Goal: Task Accomplishment & Management: Manage account settings

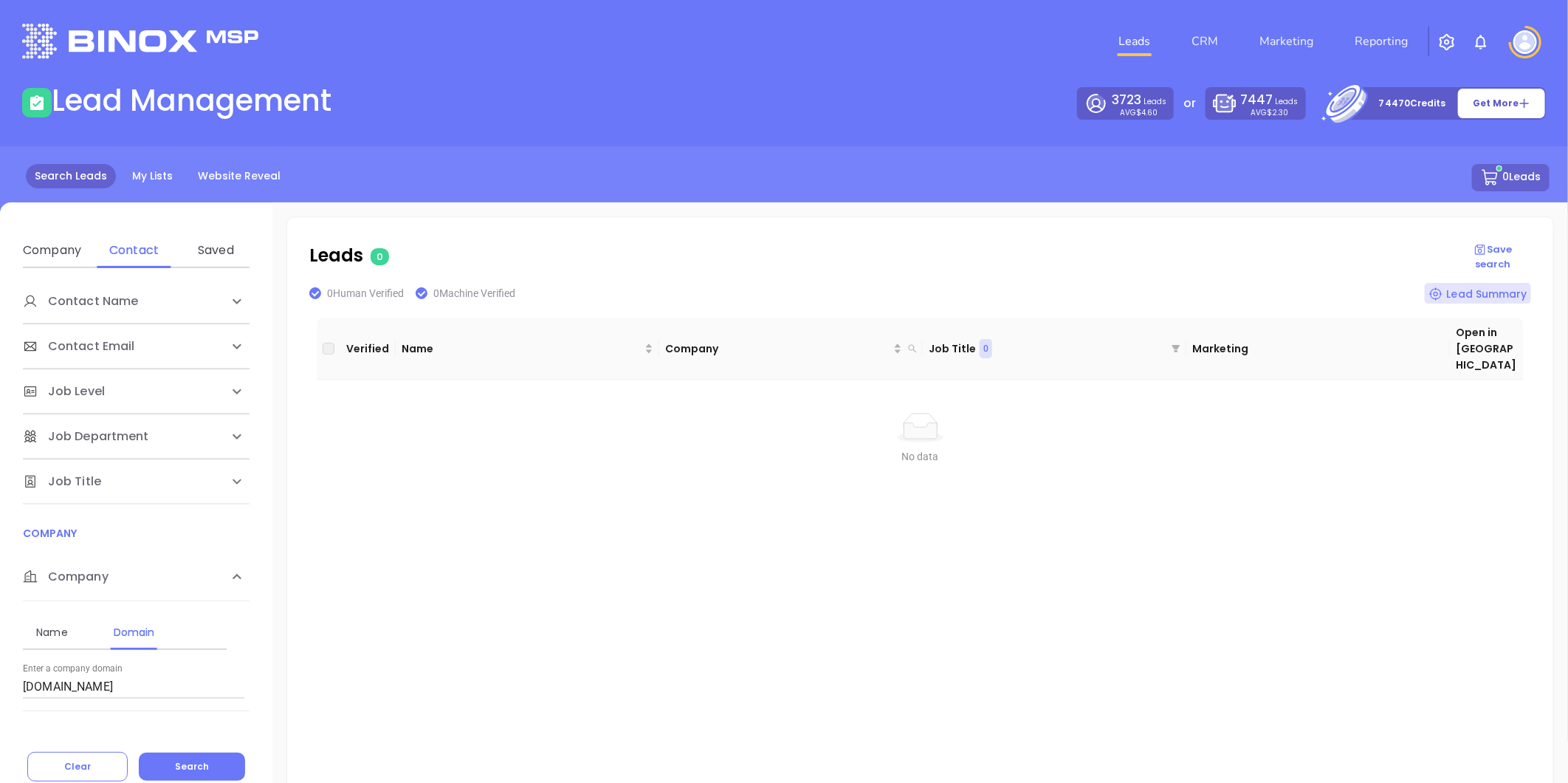
scroll to position [70, 0]
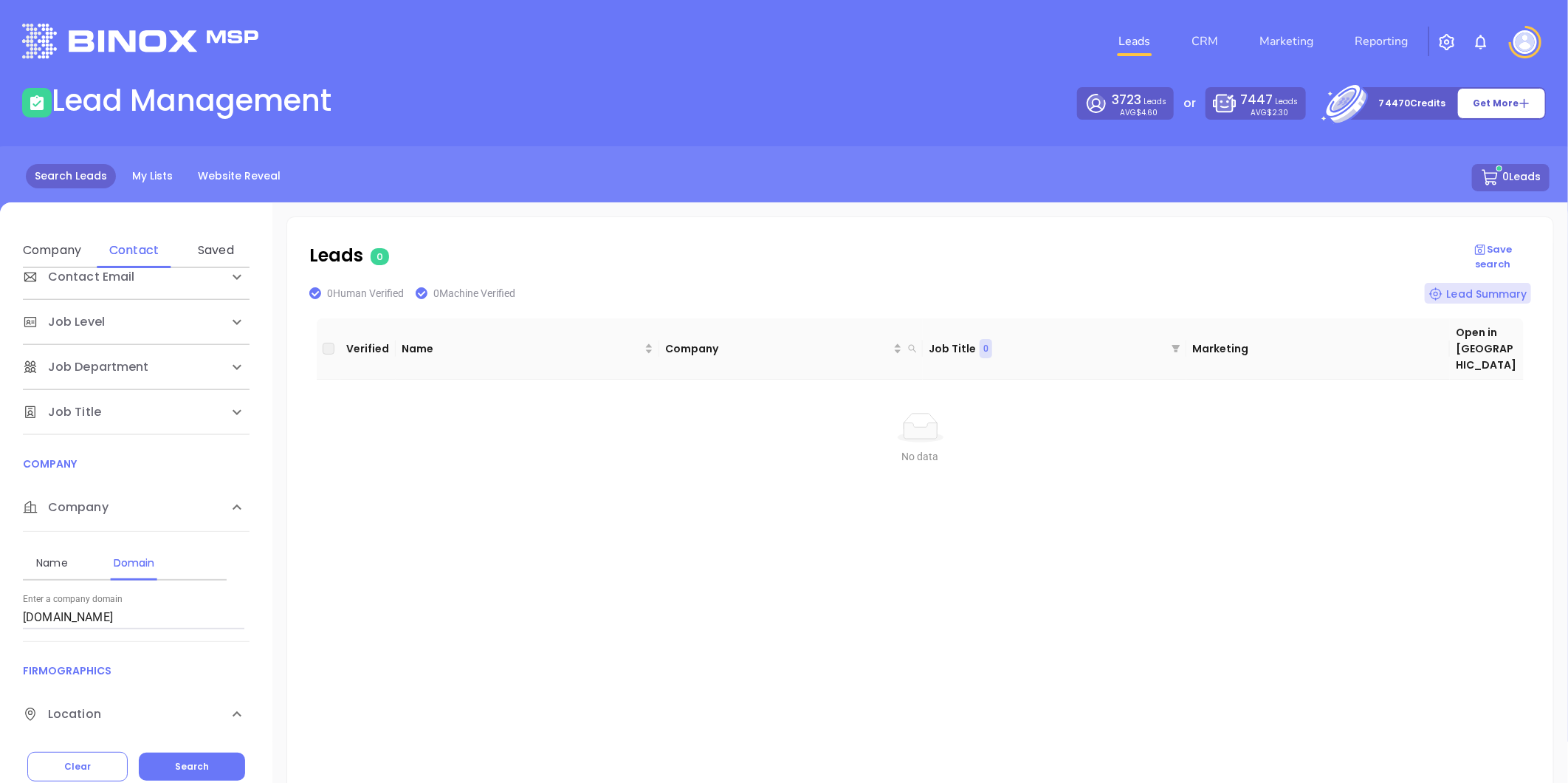
click at [122, 614] on input "mohlerins.com" at bounding box center [133, 617] width 221 height 23
drag, startPoint x: 109, startPoint y: 618, endPoint x: -242, endPoint y: 617, distance: 351.0
click at [0, 617] on html "Leads CRM Marketing Reporting Financial Leads Leads Lead Management 3723 Leads …" at bounding box center [784, 392] width 1568 height 783
paste input "/mrg-insurance"
click at [23, 624] on input "/mrg-insurance.com" at bounding box center [133, 617] width 221 height 23
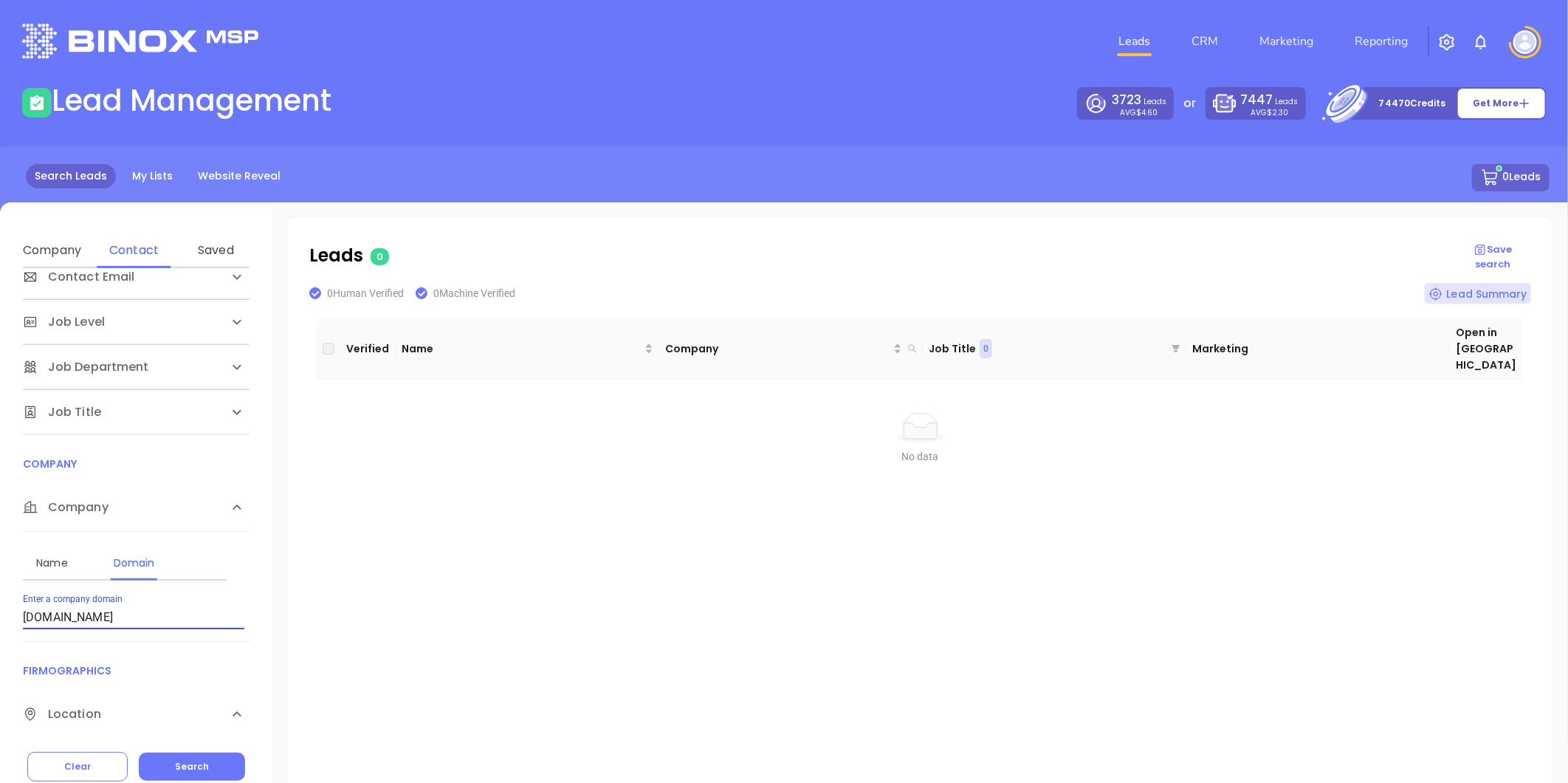
type input "mrg-insurance.com"
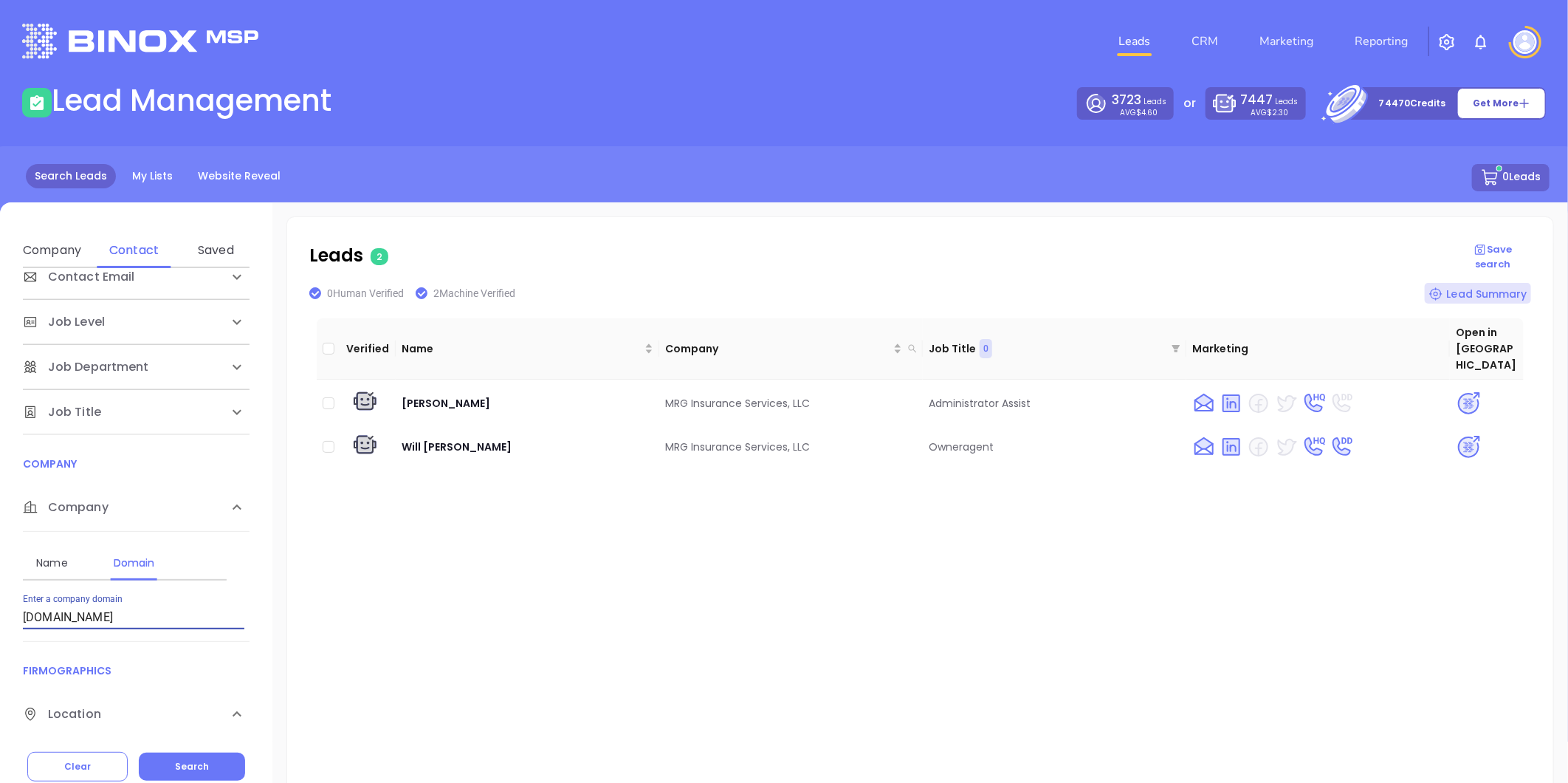
drag, startPoint x: 130, startPoint y: 615, endPoint x: -188, endPoint y: 647, distance: 319.6
click at [0, 647] on html "Leads CRM Marketing Reporting Financial Leads Leads Lead Management 3723 Leads …" at bounding box center [784, 392] width 1568 height 783
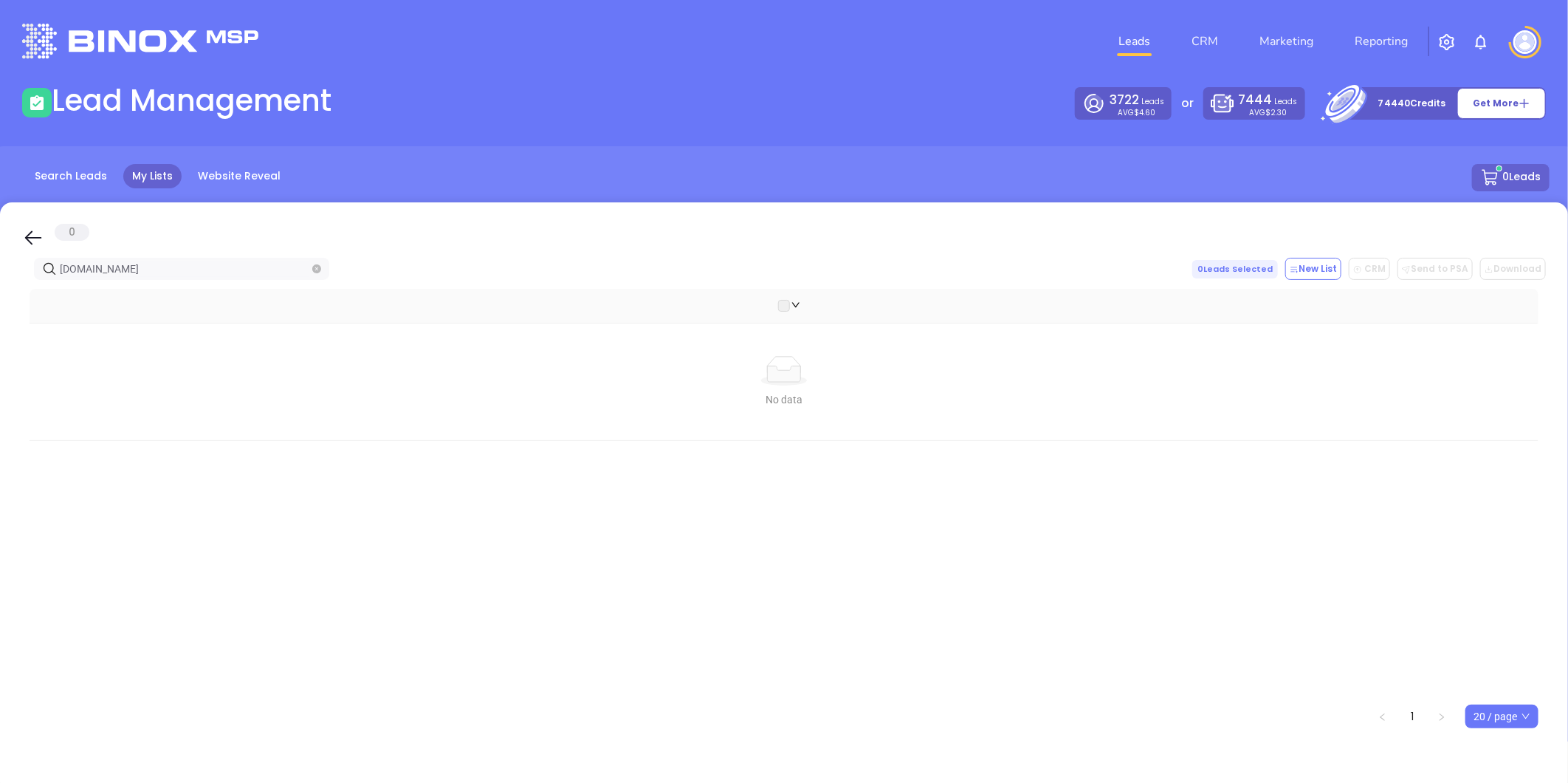
drag, startPoint x: 137, startPoint y: 267, endPoint x: -196, endPoint y: 280, distance: 333.3
click at [0, 280] on html "Leads CRM Marketing Reporting Financial Leads Leads Lead Management 3722 Leads …" at bounding box center [784, 392] width 1568 height 783
click at [63, 274] on input "/mrg-insurance.com" at bounding box center [185, 274] width 249 height 16
drag, startPoint x: 160, startPoint y: 274, endPoint x: -166, endPoint y: 268, distance: 326.1
click at [0, 268] on html "Leads CRM Marketing Reporting Financial Leads Leads Lead Management 3722 Leads …" at bounding box center [784, 392] width 1568 height 783
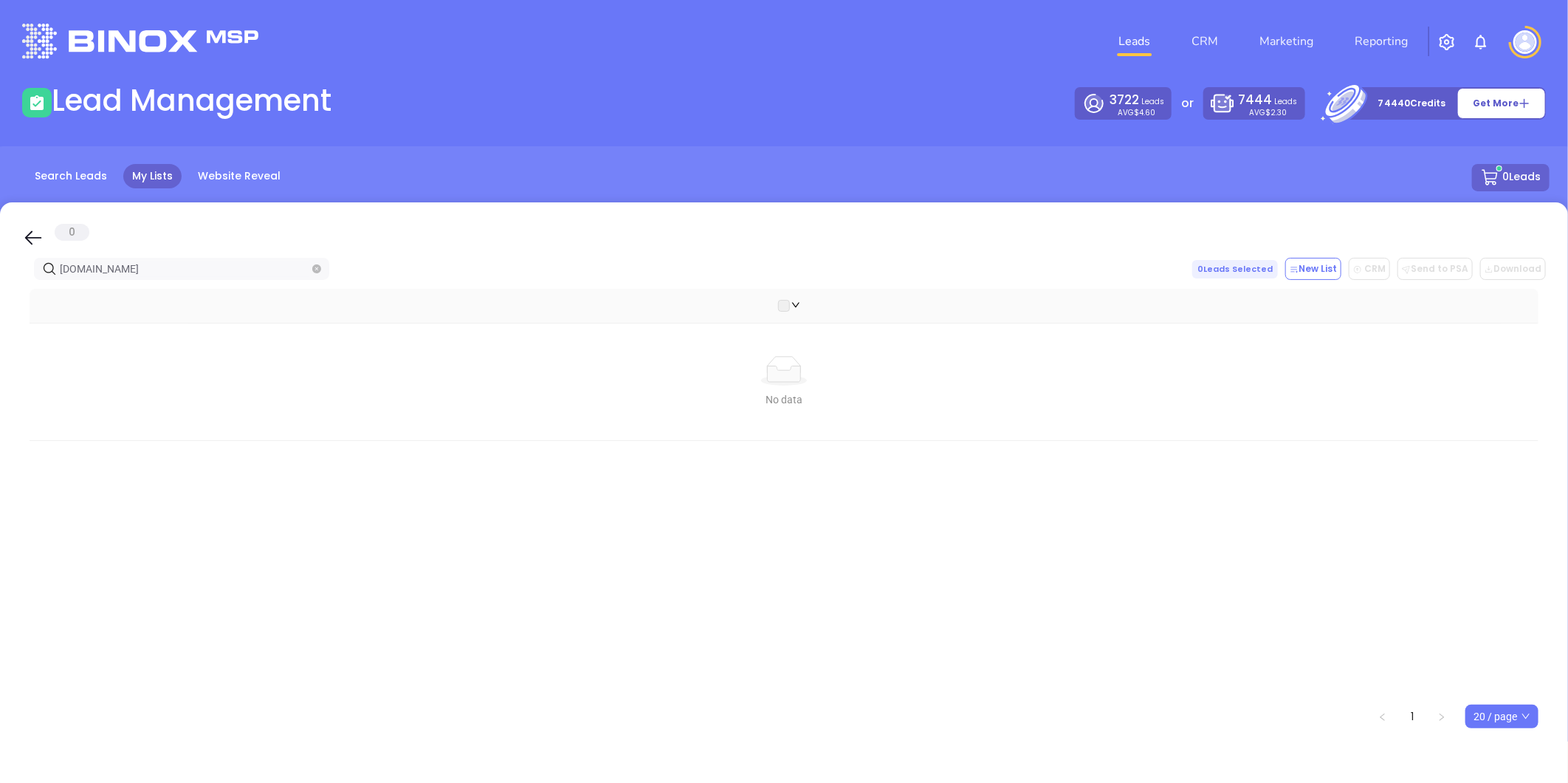
type input "mrg-insurance.com"
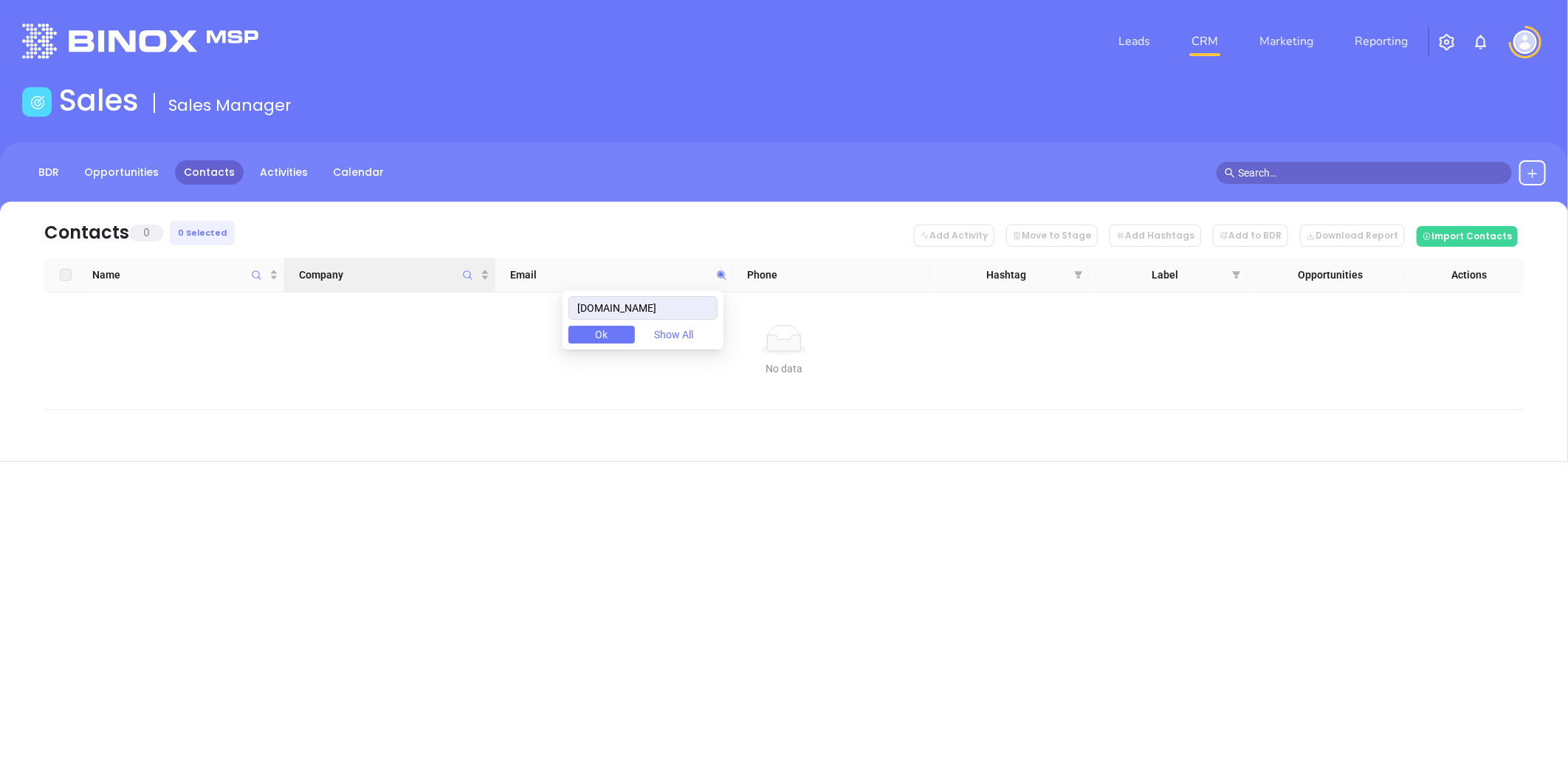
drag, startPoint x: 674, startPoint y: 301, endPoint x: 319, endPoint y: 286, distance: 355.3
click at [320, 286] on body "Leads CRM Marketing Reporting Financial Leads Leads Sales Sales Manager BDR Opp…" at bounding box center [784, 392] width 1568 height 783
drag, startPoint x: 695, startPoint y: 301, endPoint x: 554, endPoint y: 276, distance: 143.2
click at [492, 299] on body "Leads CRM Marketing Reporting Financial Leads Leads Sales Sales Manager BDR Opp…" at bounding box center [784, 392] width 1568 height 783
click at [698, 310] on input "mrg-insurance.com" at bounding box center [643, 307] width 149 height 23
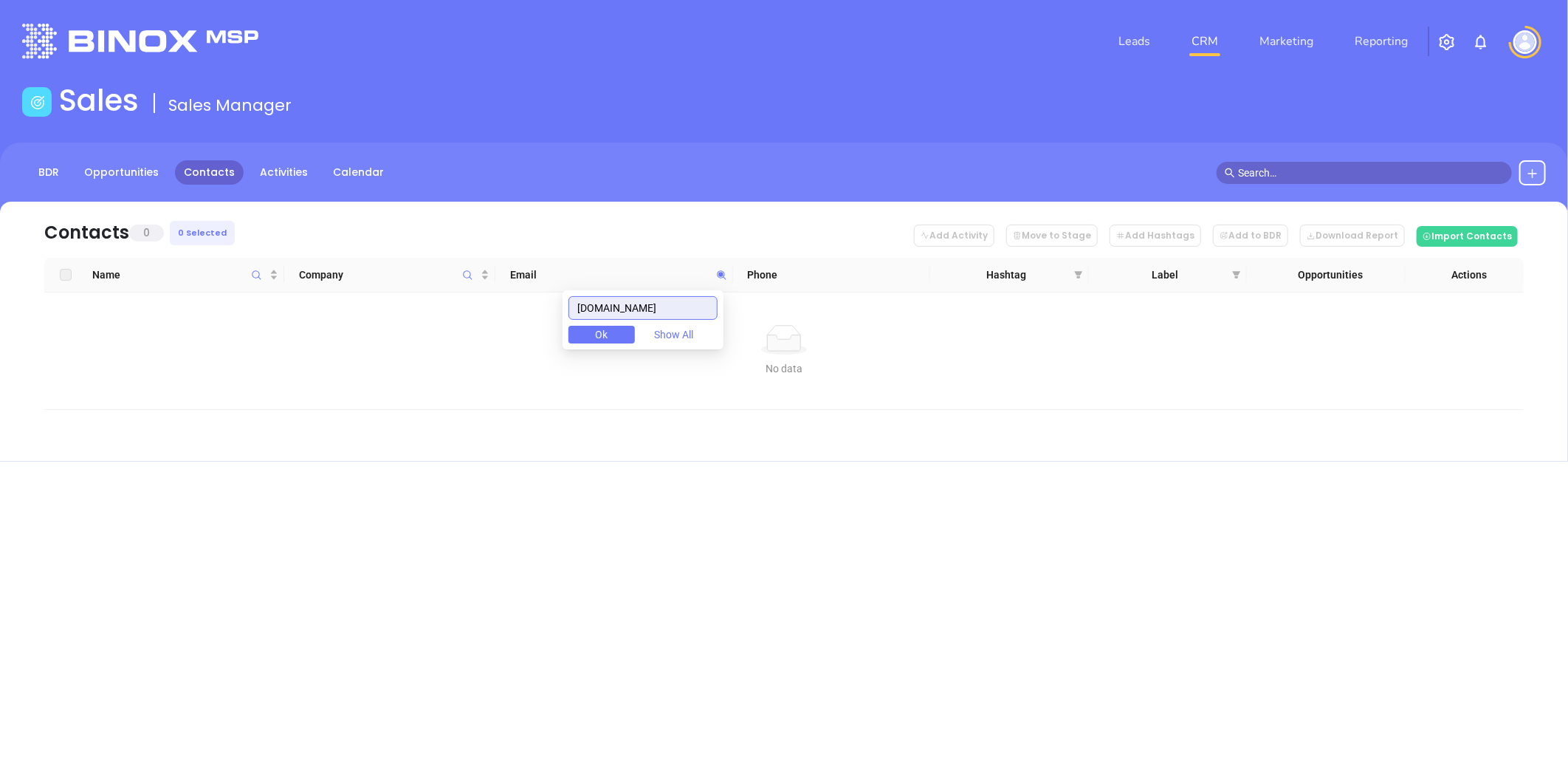
drag, startPoint x: 683, startPoint y: 296, endPoint x: 202, endPoint y: 292, distance: 481.0
click at [176, 294] on body "Leads CRM Marketing Reporting Financial Leads Leads Sales Sales Manager BDR Opp…" at bounding box center [784, 392] width 1568 height 783
paste input "stephensinsurancegroup"
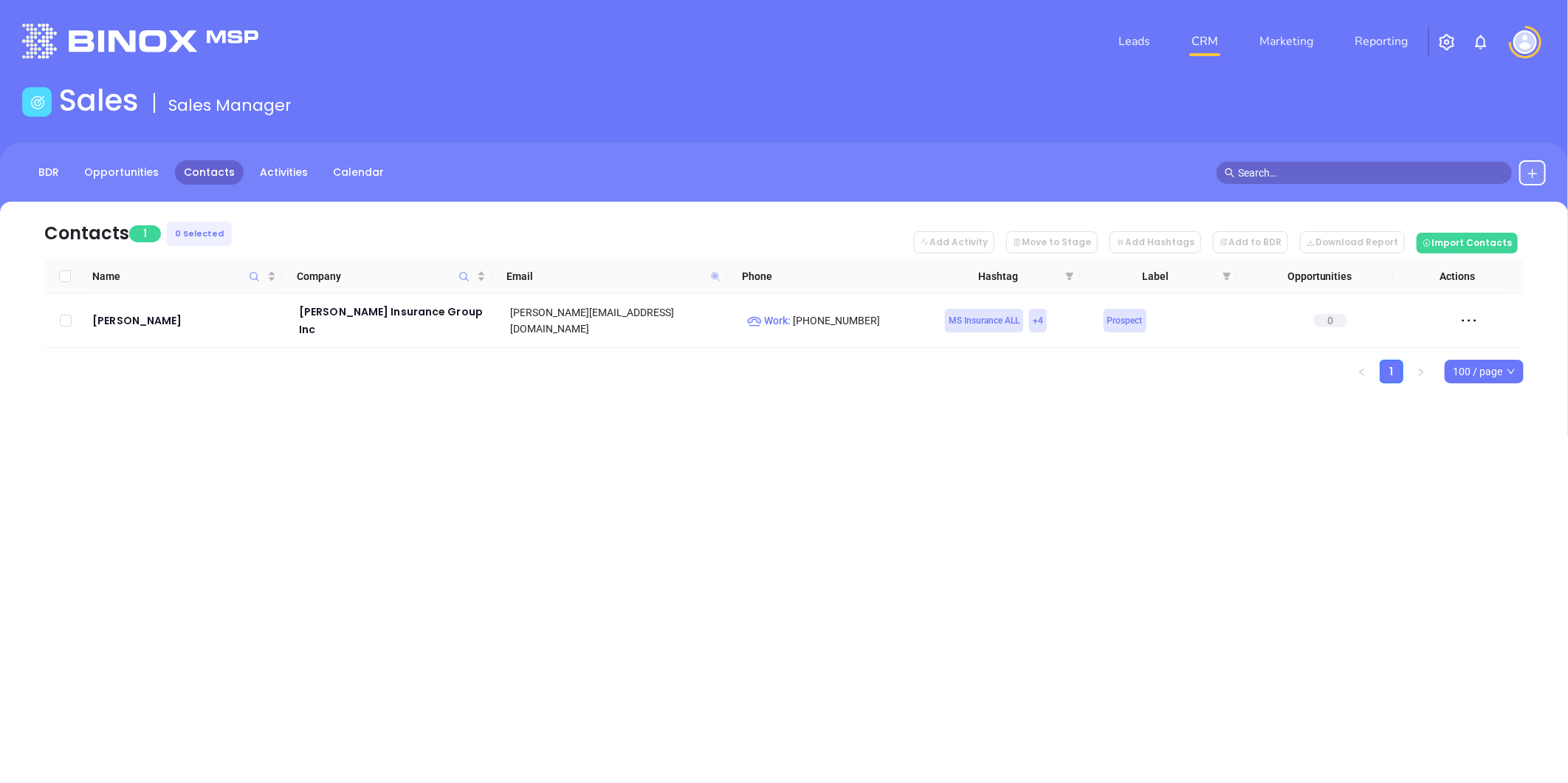
click at [712, 276] on icon at bounding box center [715, 276] width 9 height 9
paste input "jasonwhiteinsurance"
click at [717, 276] on icon at bounding box center [715, 276] width 9 height 9
paste input "tackett"
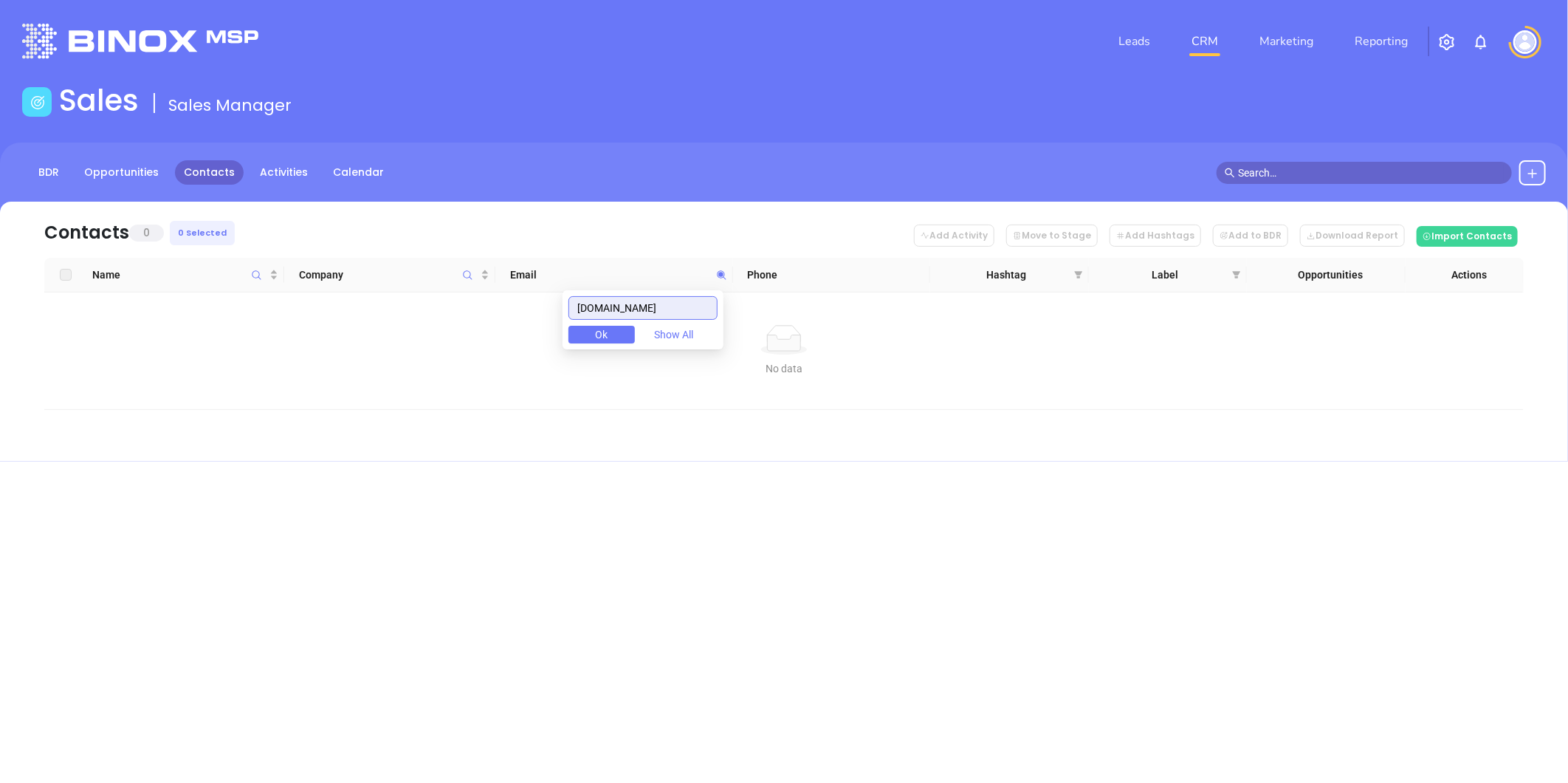
drag, startPoint x: 698, startPoint y: 310, endPoint x: 464, endPoint y: 303, distance: 234.1
click at [466, 304] on body "Leads CRM Marketing Reporting Financial Leads Leads Sales Sales Manager BDR Opp…" at bounding box center [784, 392] width 1568 height 783
drag, startPoint x: 710, startPoint y: 311, endPoint x: 395, endPoint y: 292, distance: 315.6
click at [395, 292] on body "Leads CRM Marketing Reporting Financial Leads Leads Sales Sales Manager BDR Opp…" at bounding box center [784, 392] width 1568 height 783
click at [696, 308] on input "tackettinsurance.com" at bounding box center [643, 307] width 149 height 23
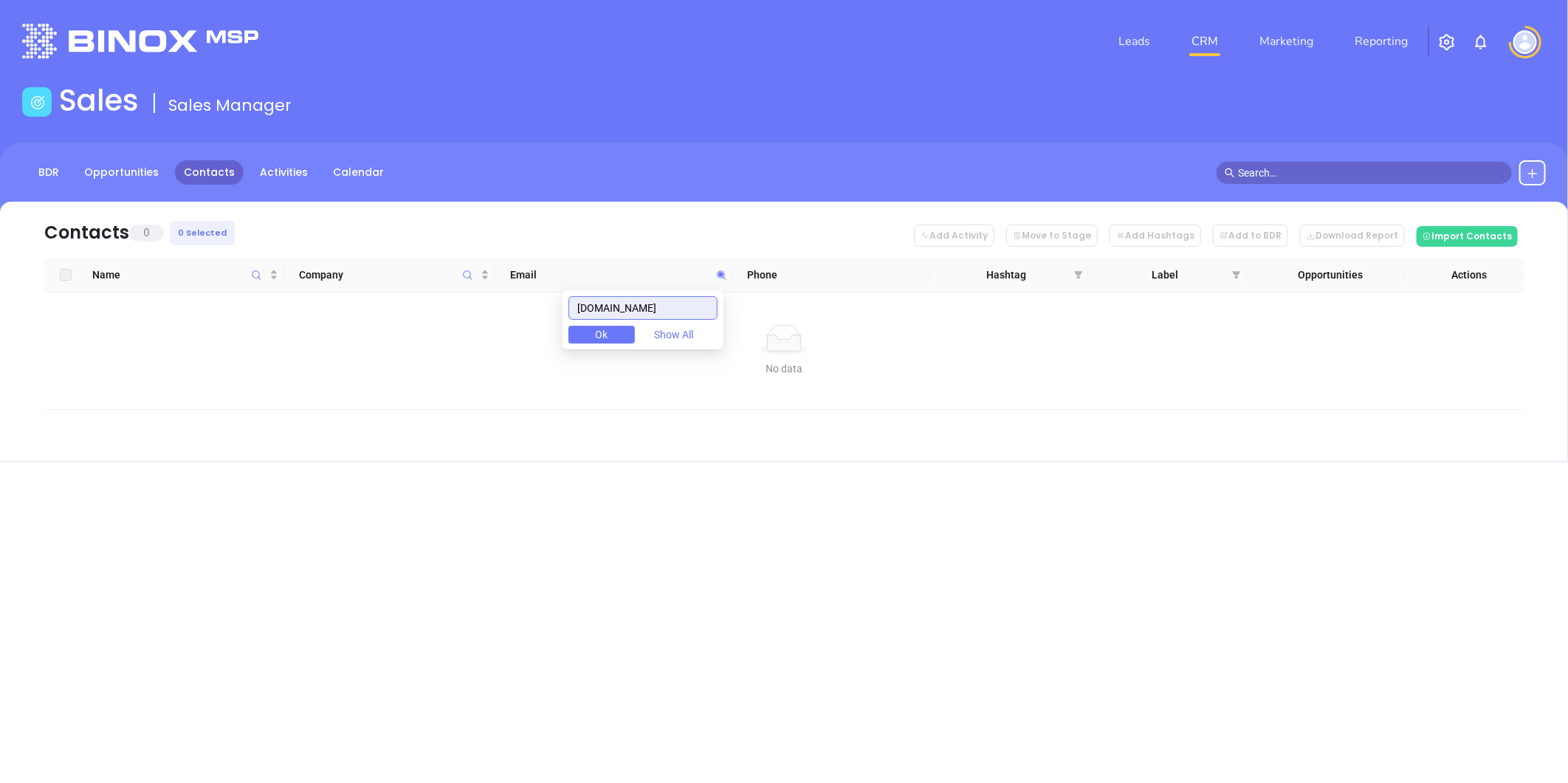
paste input "pinionfamily"
click at [682, 310] on input "pinionfamilyinsurance.com" at bounding box center [643, 307] width 149 height 23
click at [682, 310] on input "[DOMAIN_NAME]" at bounding box center [643, 307] width 149 height 23
paste input "browninsurance.biz"
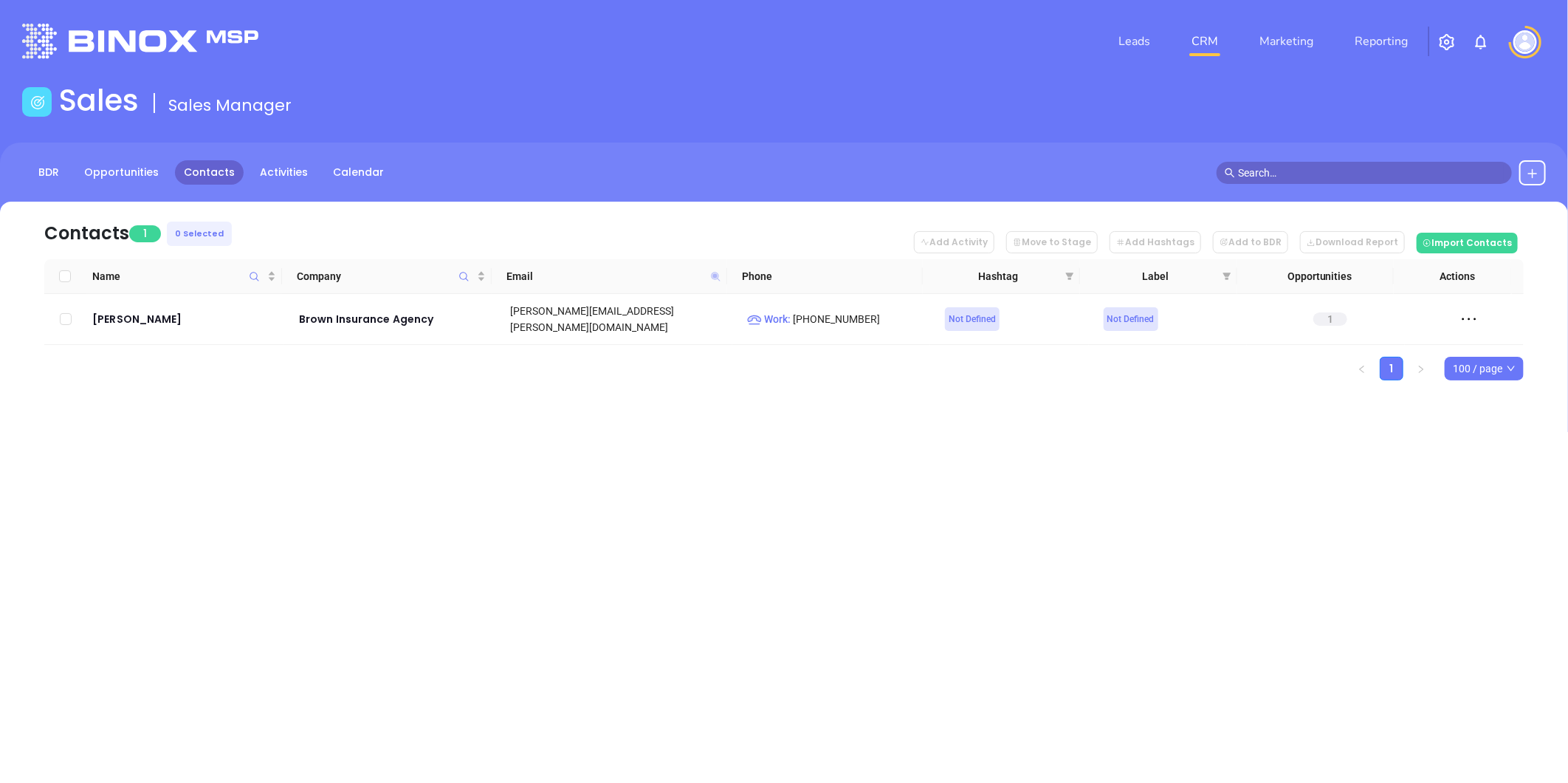
click at [714, 274] on icon at bounding box center [715, 276] width 9 height 9
click at [713, 276] on icon at bounding box center [715, 276] width 9 height 9
paste input "ishopinsservices.com"
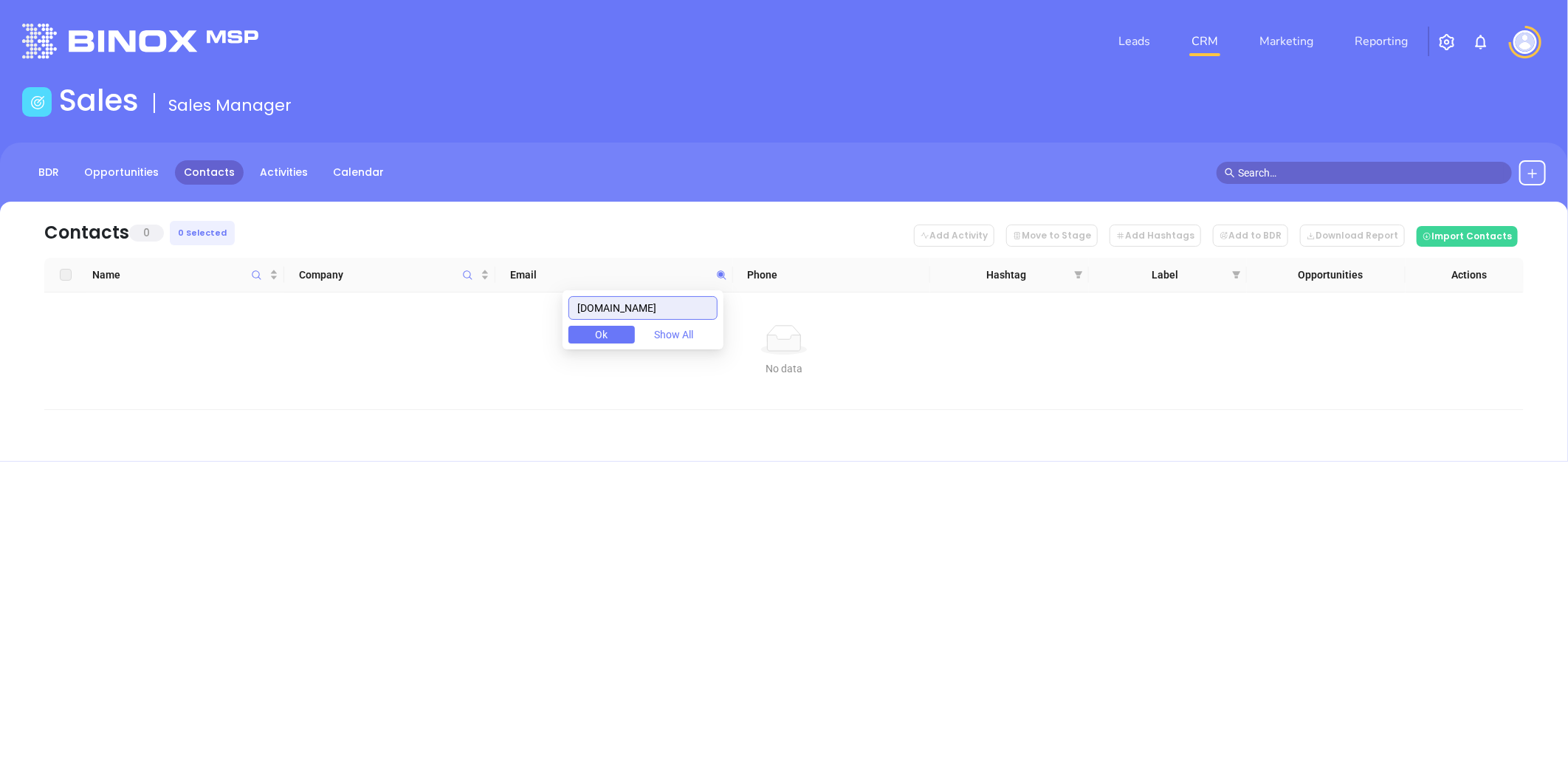
drag, startPoint x: 587, startPoint y: 312, endPoint x: 467, endPoint y: 314, distance: 120.0
click at [463, 313] on body "Leads CRM Marketing Reporting Financial Leads Leads Sales Sales Manager BDR Opp…" at bounding box center [784, 392] width 1568 height 783
paste input "pyrongroup"
drag, startPoint x: 681, startPoint y: 299, endPoint x: 502, endPoint y: 330, distance: 181.7
click at [502, 330] on body "Leads CRM Marketing Reporting Financial Leads Leads Sales Sales Manager BDR Opp…" at bounding box center [784, 392] width 1568 height 783
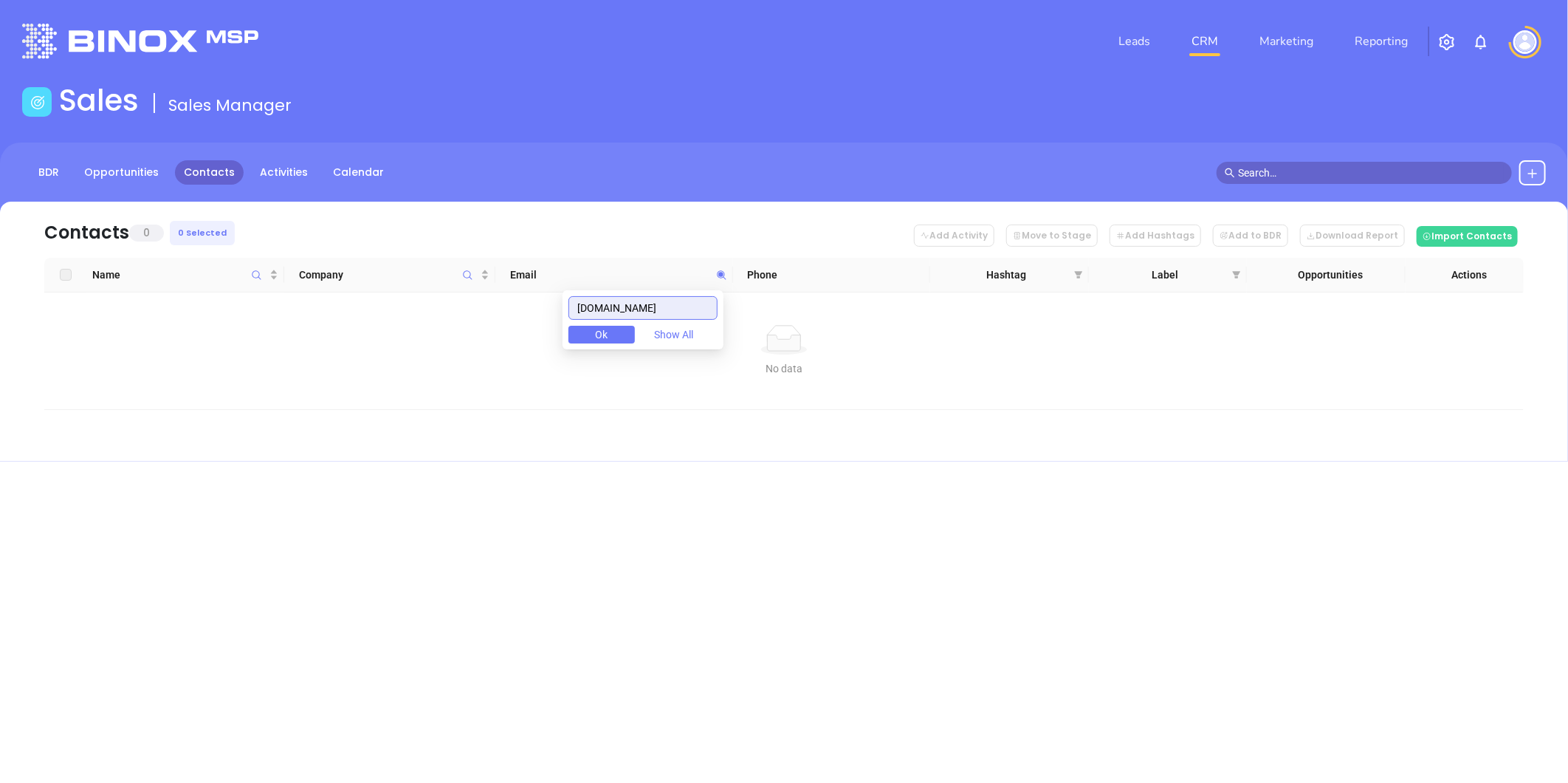
paste input "vanninsurance.net"
drag, startPoint x: 683, startPoint y: 308, endPoint x: 481, endPoint y: 336, distance: 203.9
click at [451, 336] on body "Leads CRM Marketing Reporting Financial Leads Leads Sales Sales Manager BDR Opp…" at bounding box center [784, 392] width 1568 height 783
paste input "[DOMAIN_NAME]"
drag, startPoint x: 659, startPoint y: 307, endPoint x: 451, endPoint y: 335, distance: 209.9
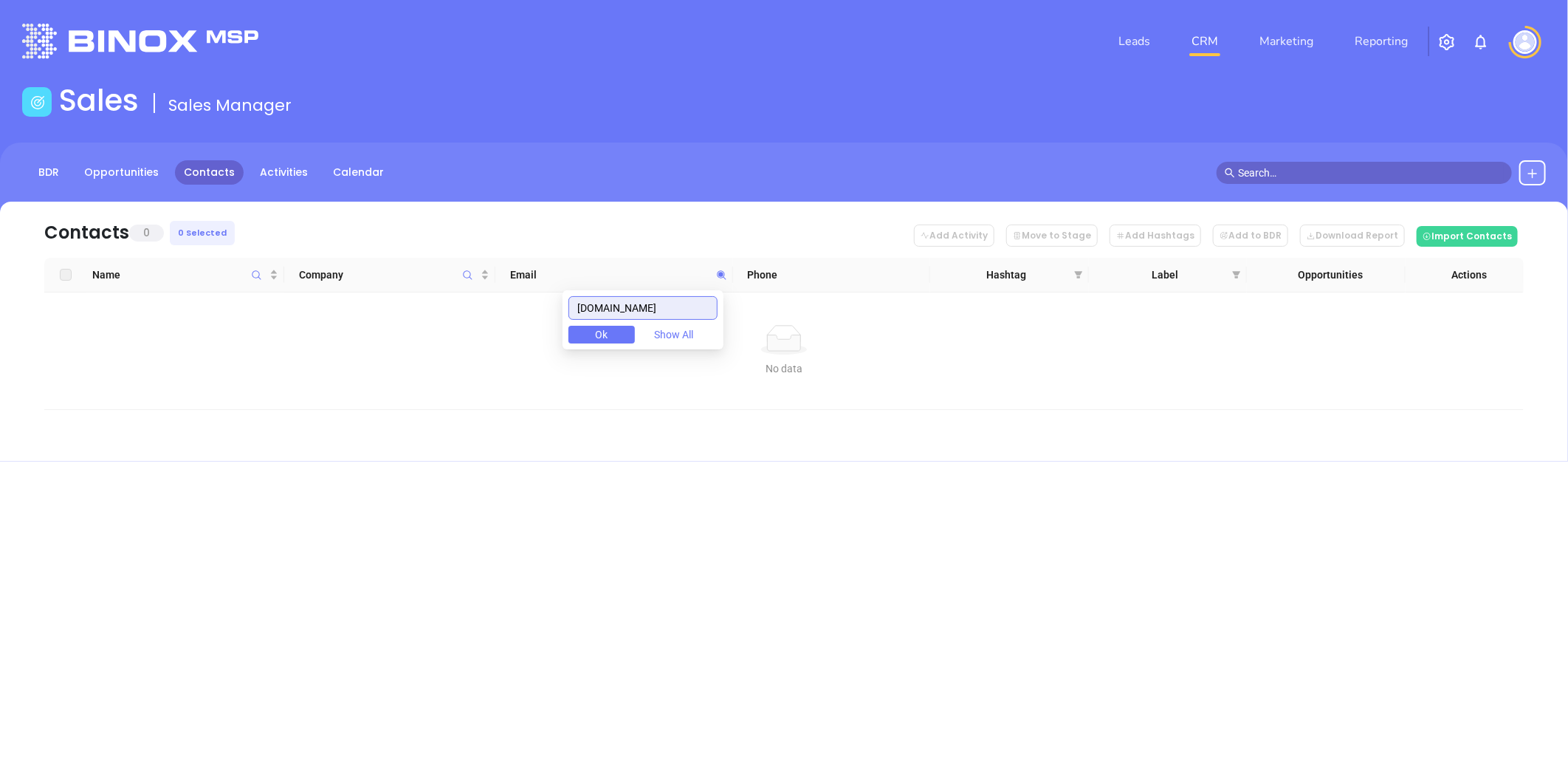
click at [451, 335] on body "Leads CRM Marketing Reporting Financial Leads Leads Sales Sales Manager BDR Opp…" at bounding box center [784, 392] width 1568 height 783
paste input "[DOMAIN_NAME]"
drag, startPoint x: 689, startPoint y: 311, endPoint x: 473, endPoint y: 336, distance: 217.4
click at [451, 339] on body "Leads CRM Marketing Reporting Financial Leads Leads Sales Sales Manager BDR Opp…" at bounding box center [784, 392] width 1568 height 783
paste input "stewartinsagency.com"
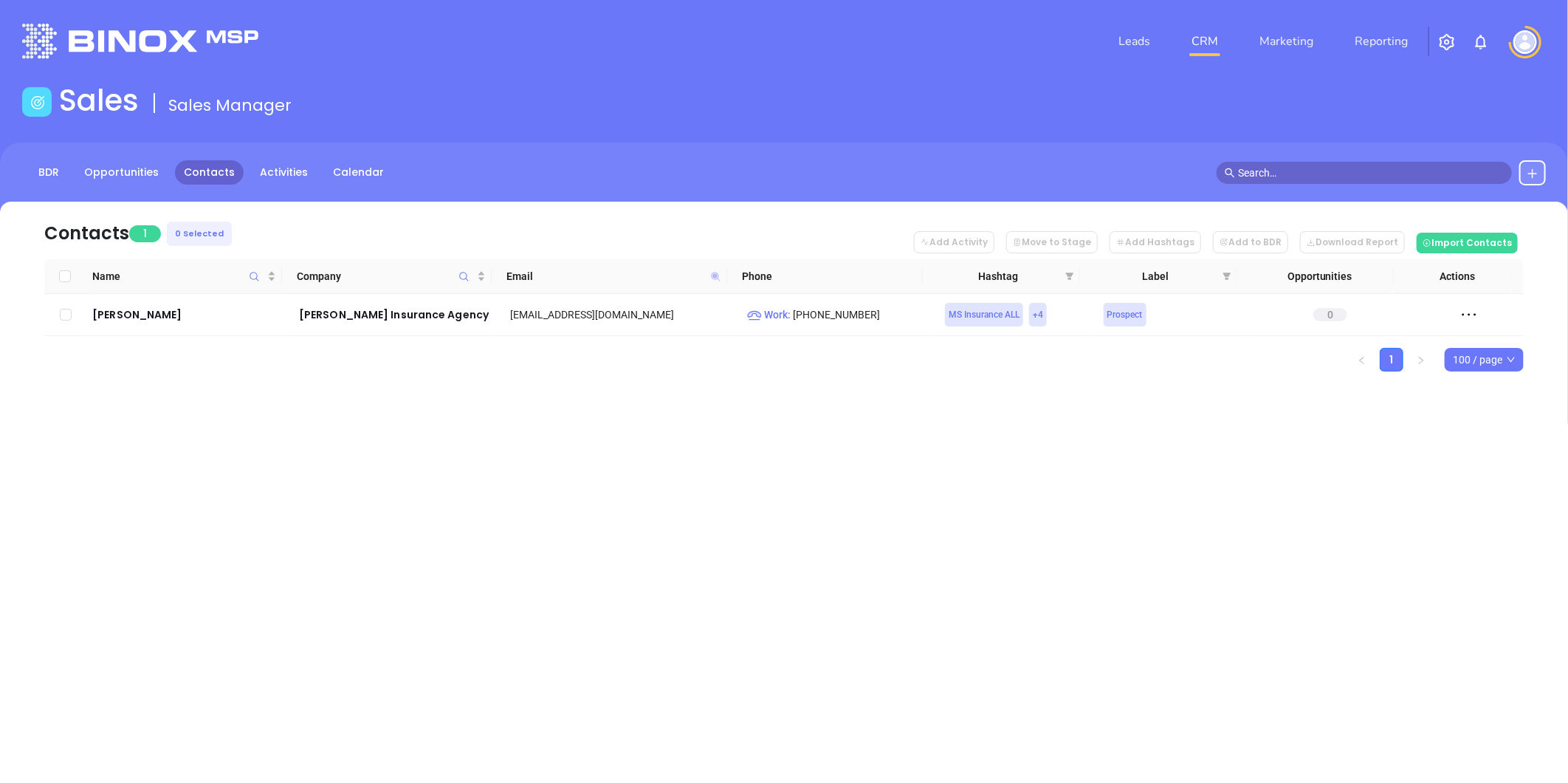
click at [713, 276] on icon at bounding box center [715, 276] width 9 height 9
paste input "magnoliainsuranceinc"
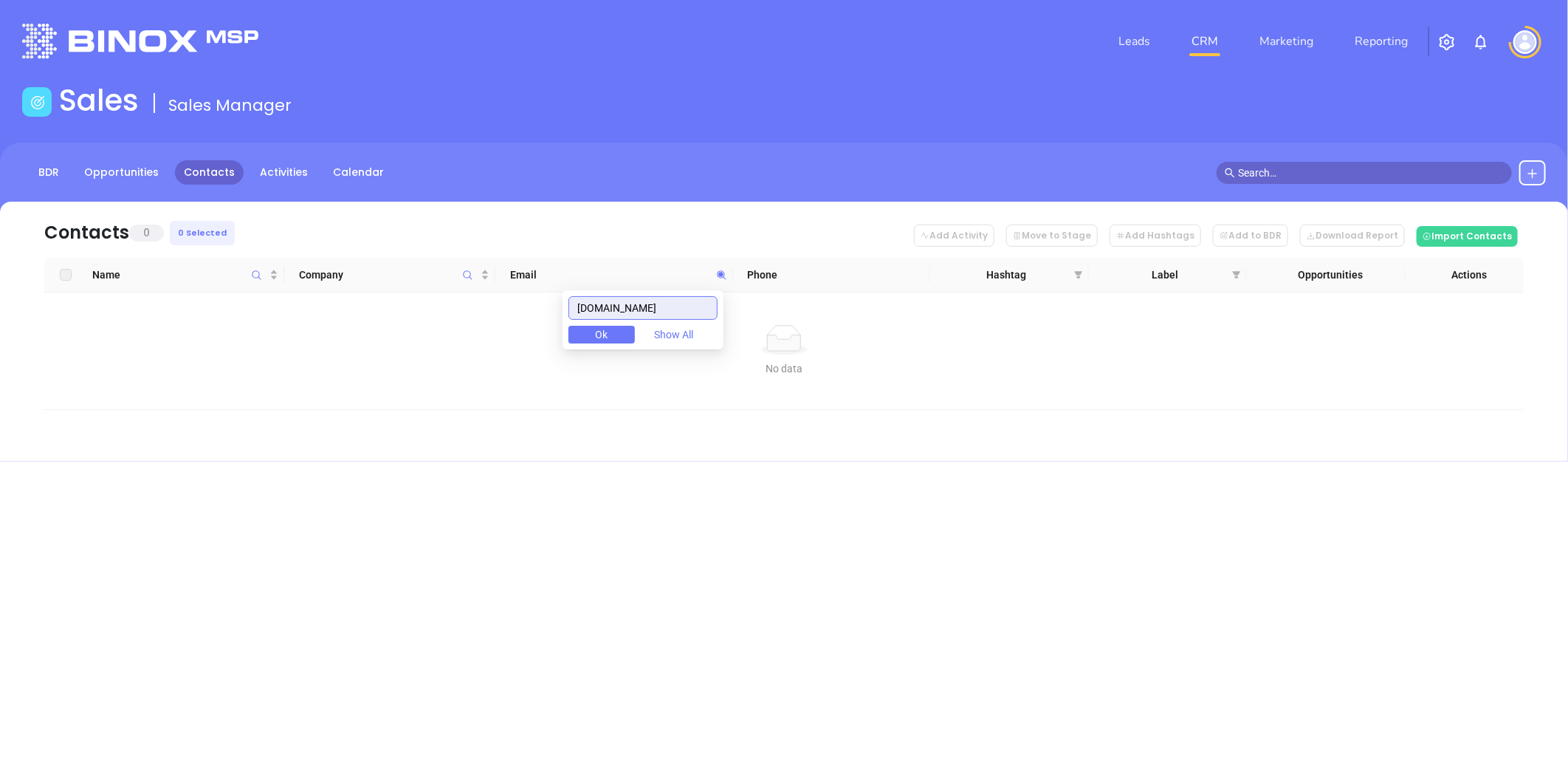
type input "magnoliainsuranceinc.com"
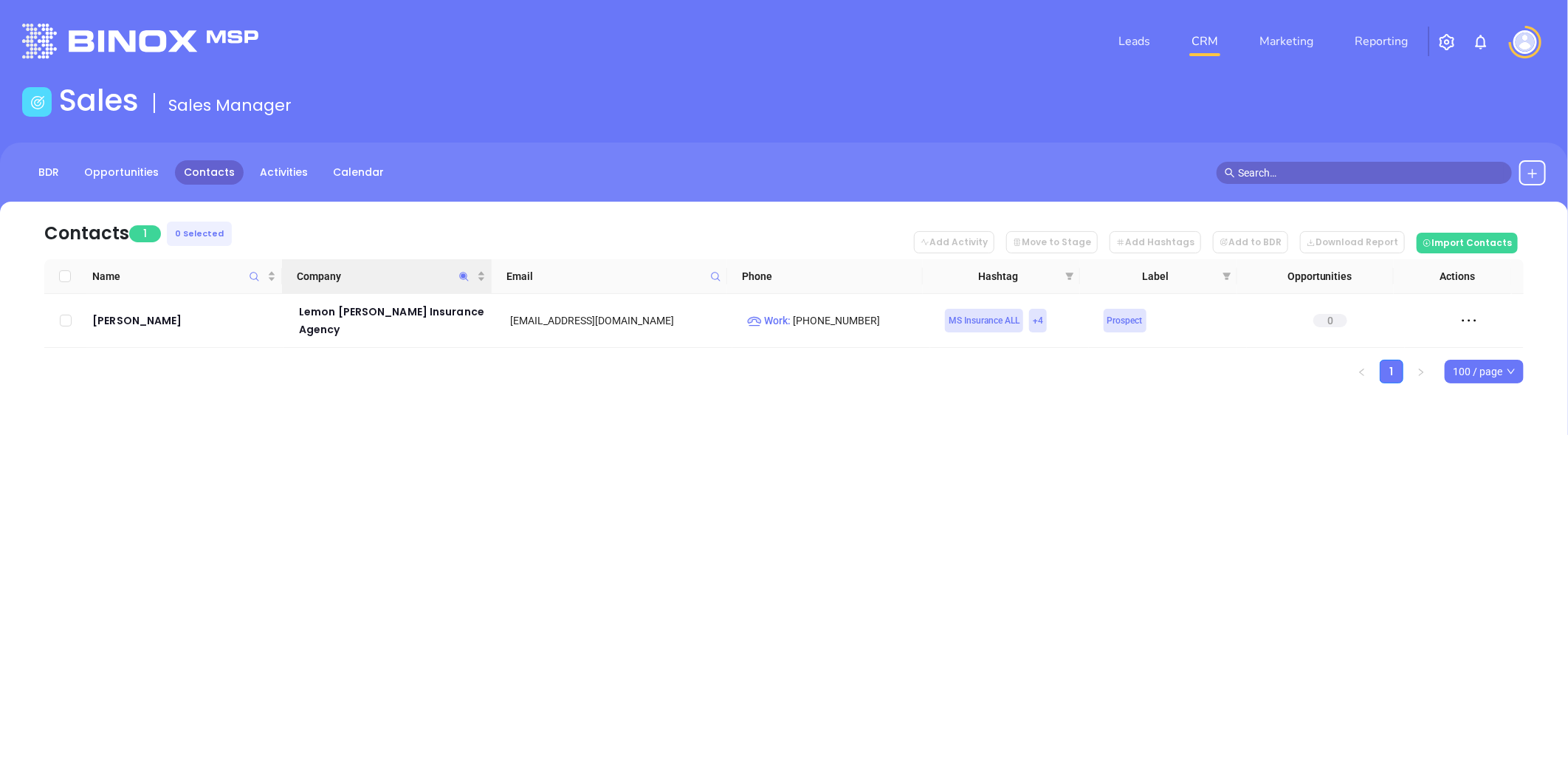
click at [467, 271] on icon "Company" at bounding box center [463, 276] width 11 height 11
paste input "MRG Insurance"
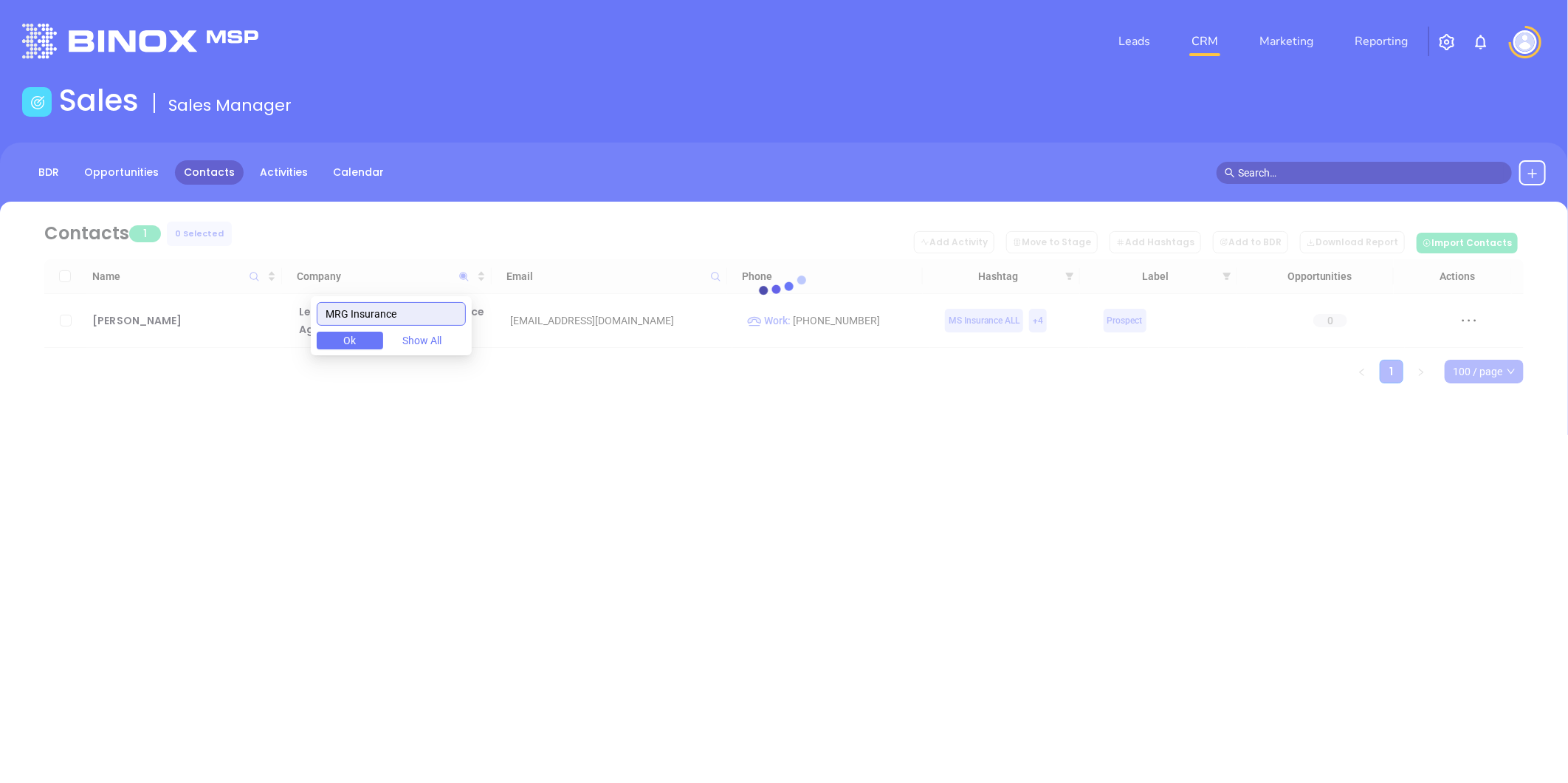
click at [333, 320] on input "MRG Insurance" at bounding box center [392, 313] width 149 height 23
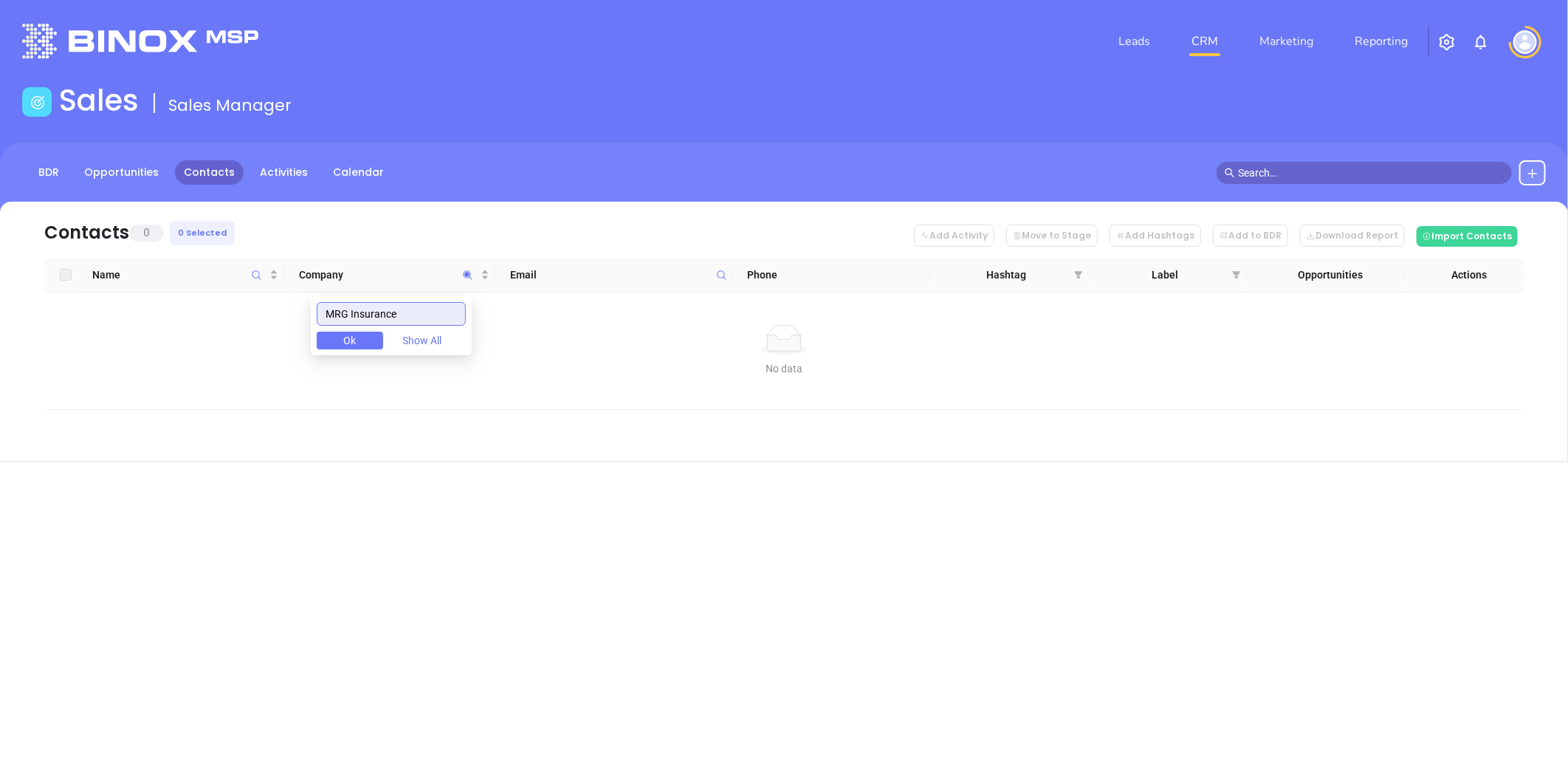
type input "MRG Insurance"
drag, startPoint x: 433, startPoint y: 318, endPoint x: 33, endPoint y: 299, distance: 400.5
click at [36, 299] on body "Leads CRM Marketing Reporting Financial Leads Leads Sales Sales Manager BDR Opp…" at bounding box center [784, 392] width 1568 height 783
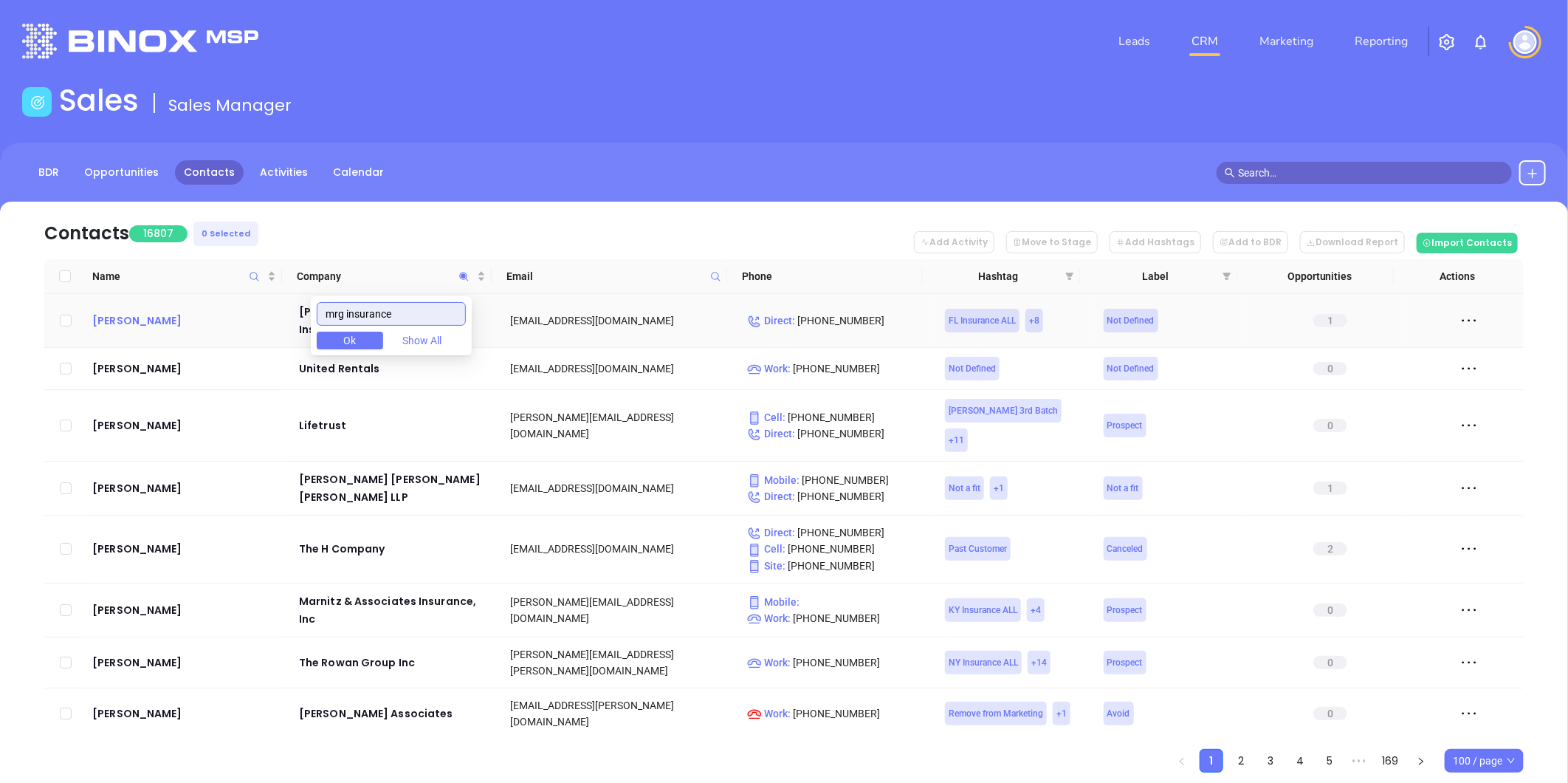
drag, startPoint x: 359, startPoint y: 314, endPoint x: 220, endPoint y: 312, distance: 139.0
click at [220, 312] on body "Leads CRM Marketing Reporting Financial Leads Leads Sales Sales Manager BDR Opp…" at bounding box center [784, 392] width 1568 height 783
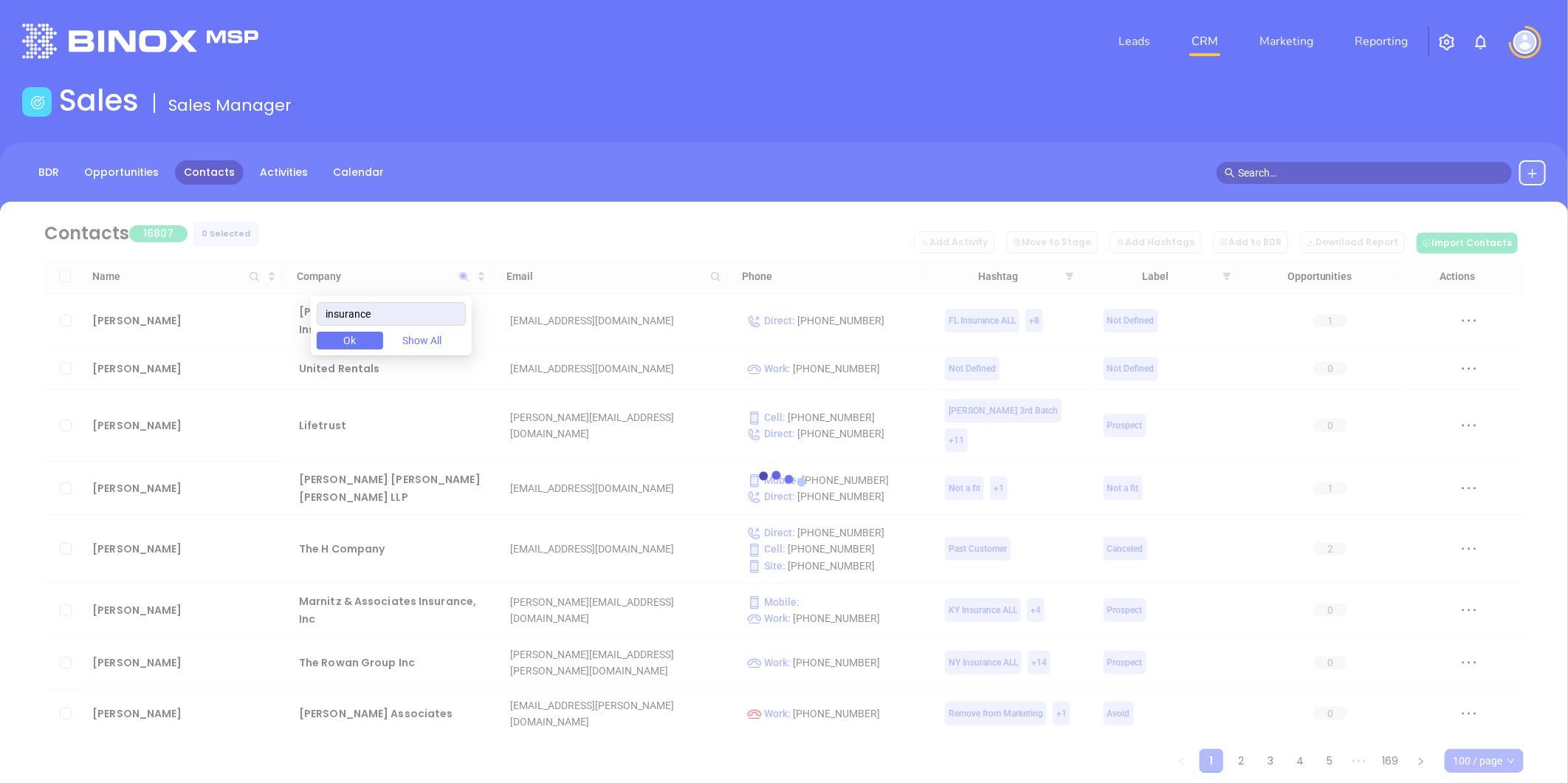
click at [550, 73] on header "Leads CRM Marketing Reporting Financial Leads Leads" at bounding box center [784, 42] width 1524 height 83
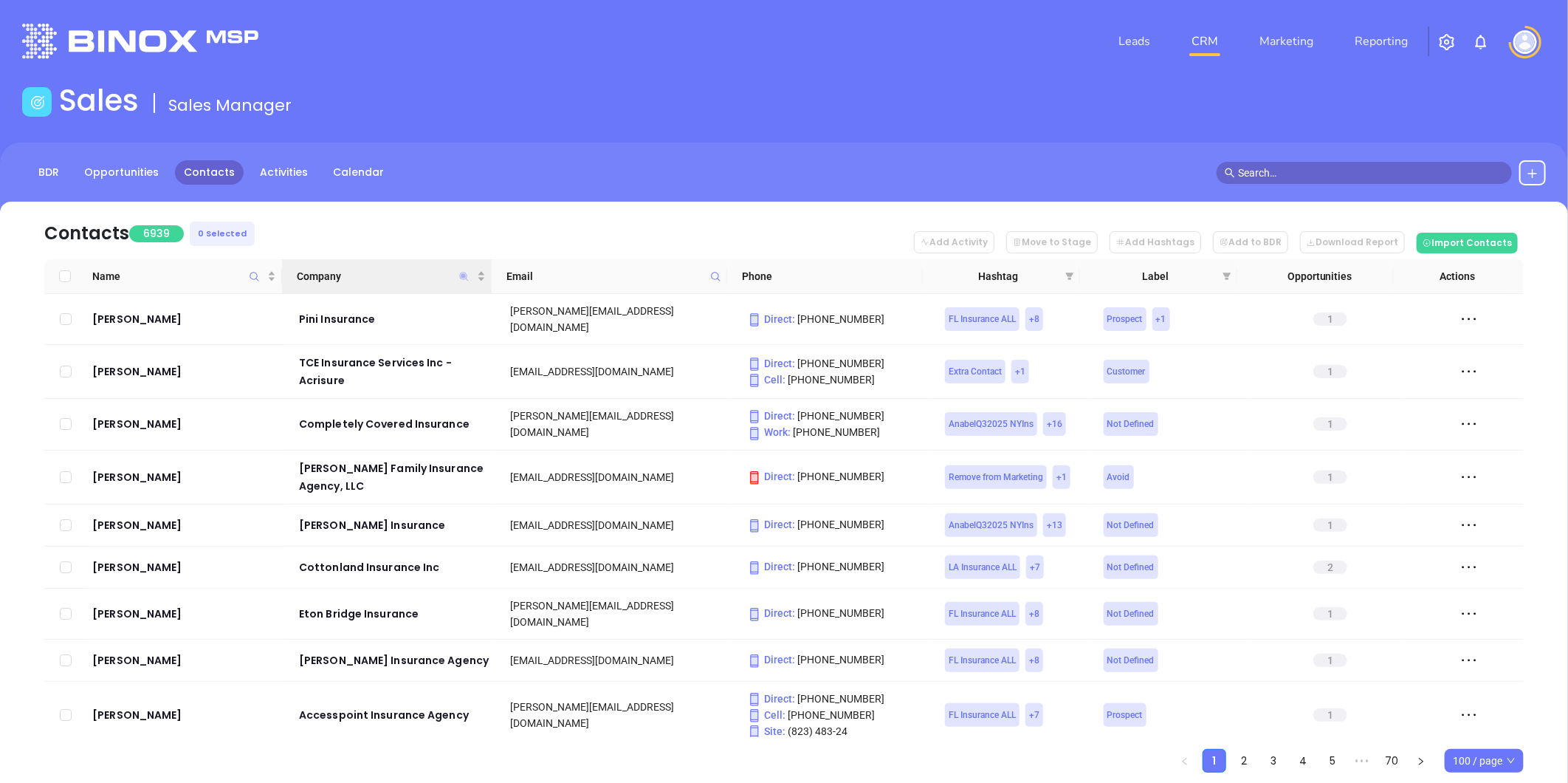
click at [463, 276] on icon "Company" at bounding box center [463, 276] width 9 height 9
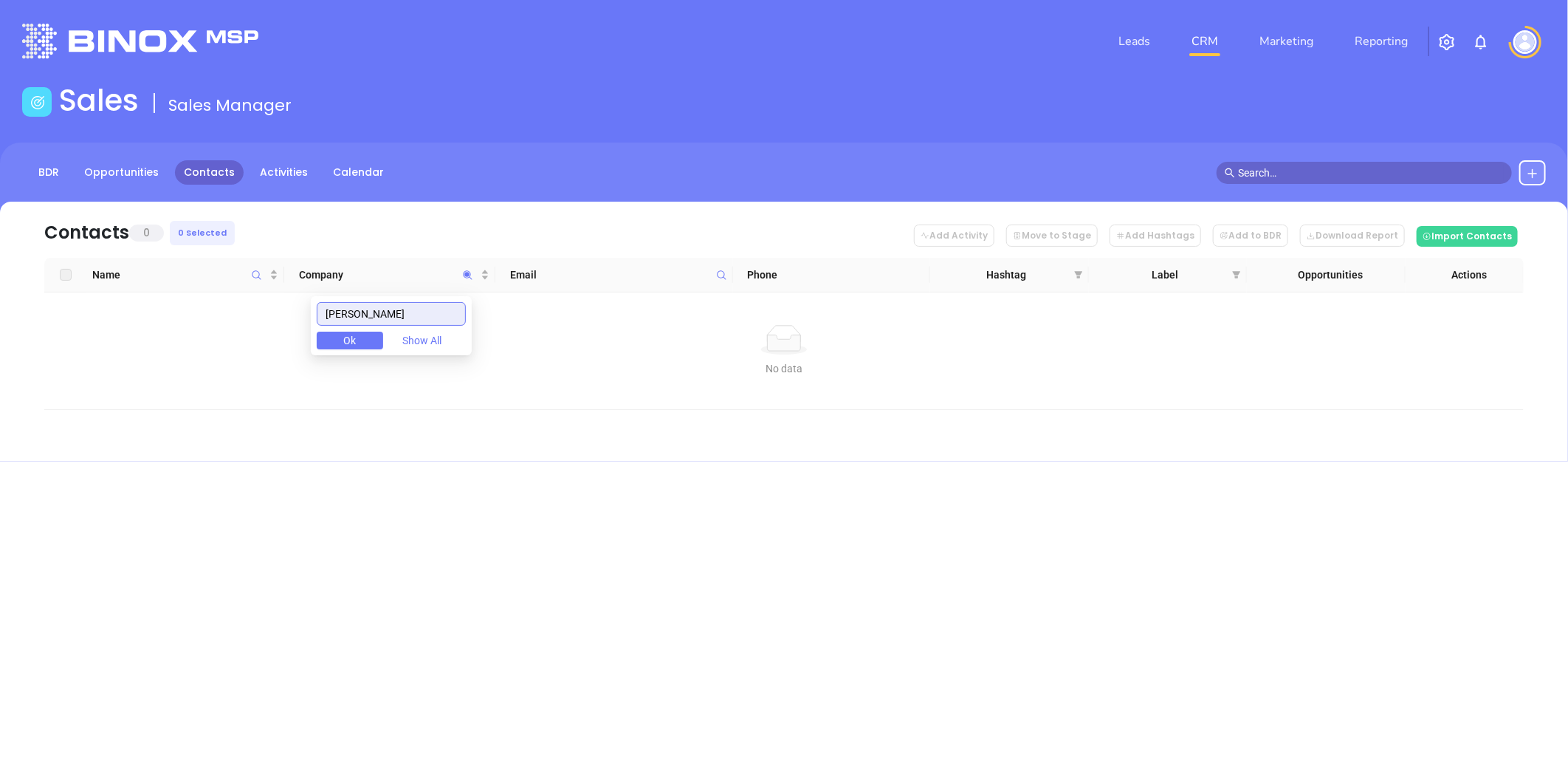
drag, startPoint x: 381, startPoint y: 313, endPoint x: 251, endPoint y: 314, distance: 130.0
click at [251, 314] on body "Leads CRM Marketing Reporting Financial Leads Leads Sales Sales Manager BDR Opp…" at bounding box center [784, 392] width 1568 height 783
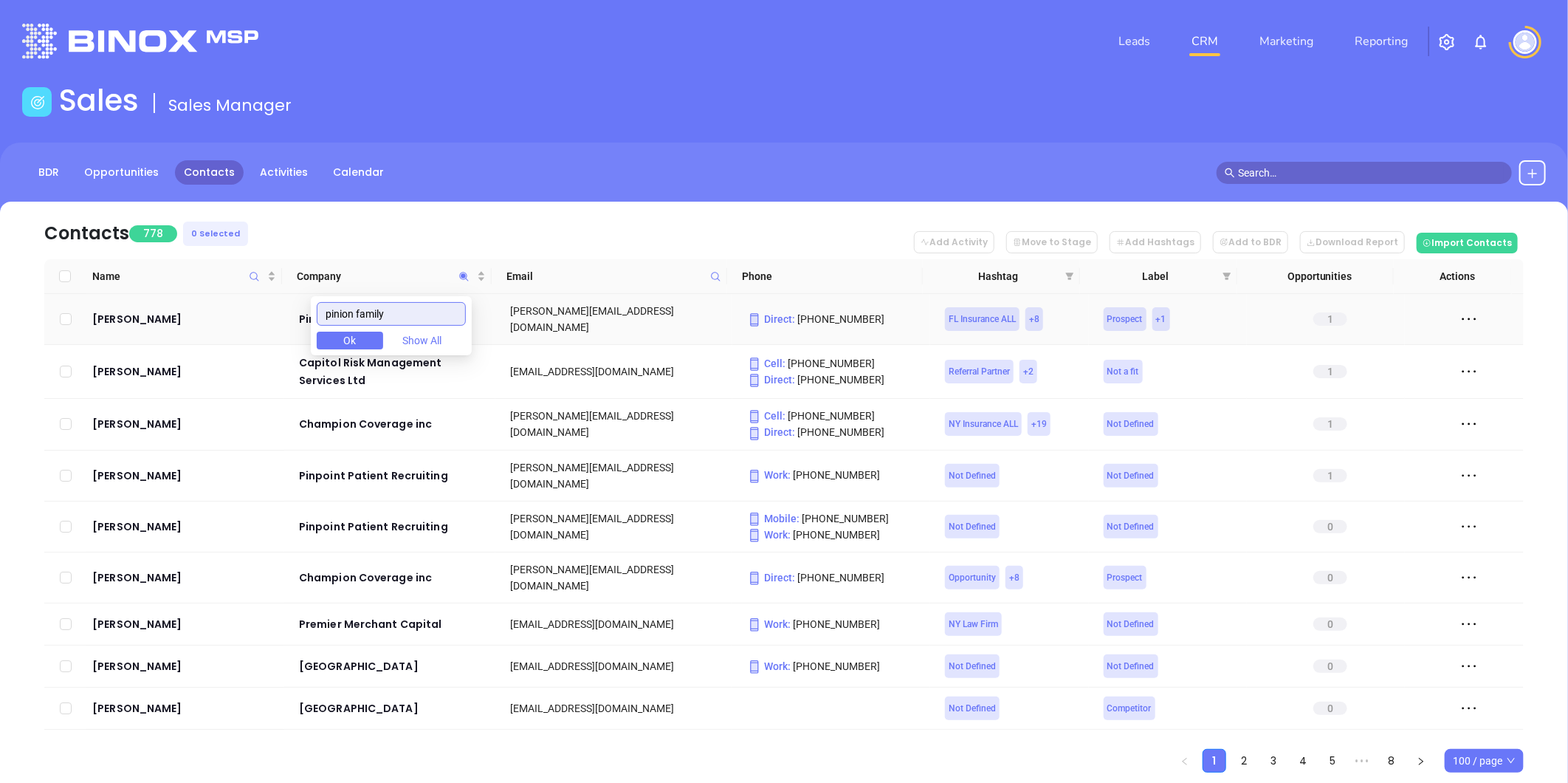
drag, startPoint x: 367, startPoint y: 314, endPoint x: 497, endPoint y: 304, distance: 130.4
click at [497, 304] on body "Leads CRM Marketing Reporting Financial Leads Leads Sales Sales Manager BDR Opp…" at bounding box center [784, 392] width 1568 height 783
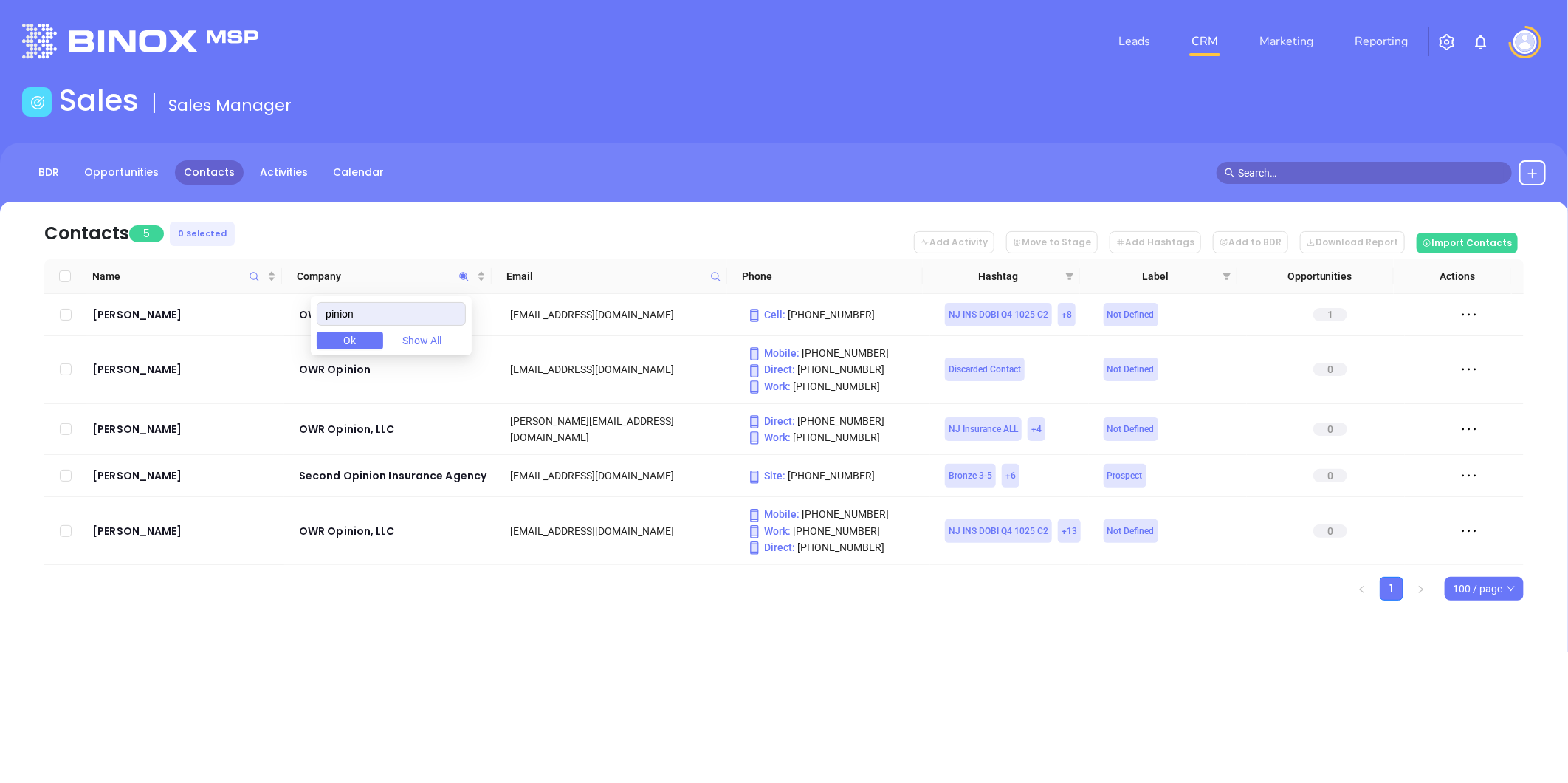
click at [572, 95] on div "Sales Sales Manager" at bounding box center [784, 103] width 1542 height 42
click at [449, 276] on span "Company" at bounding box center [385, 276] width 177 height 16
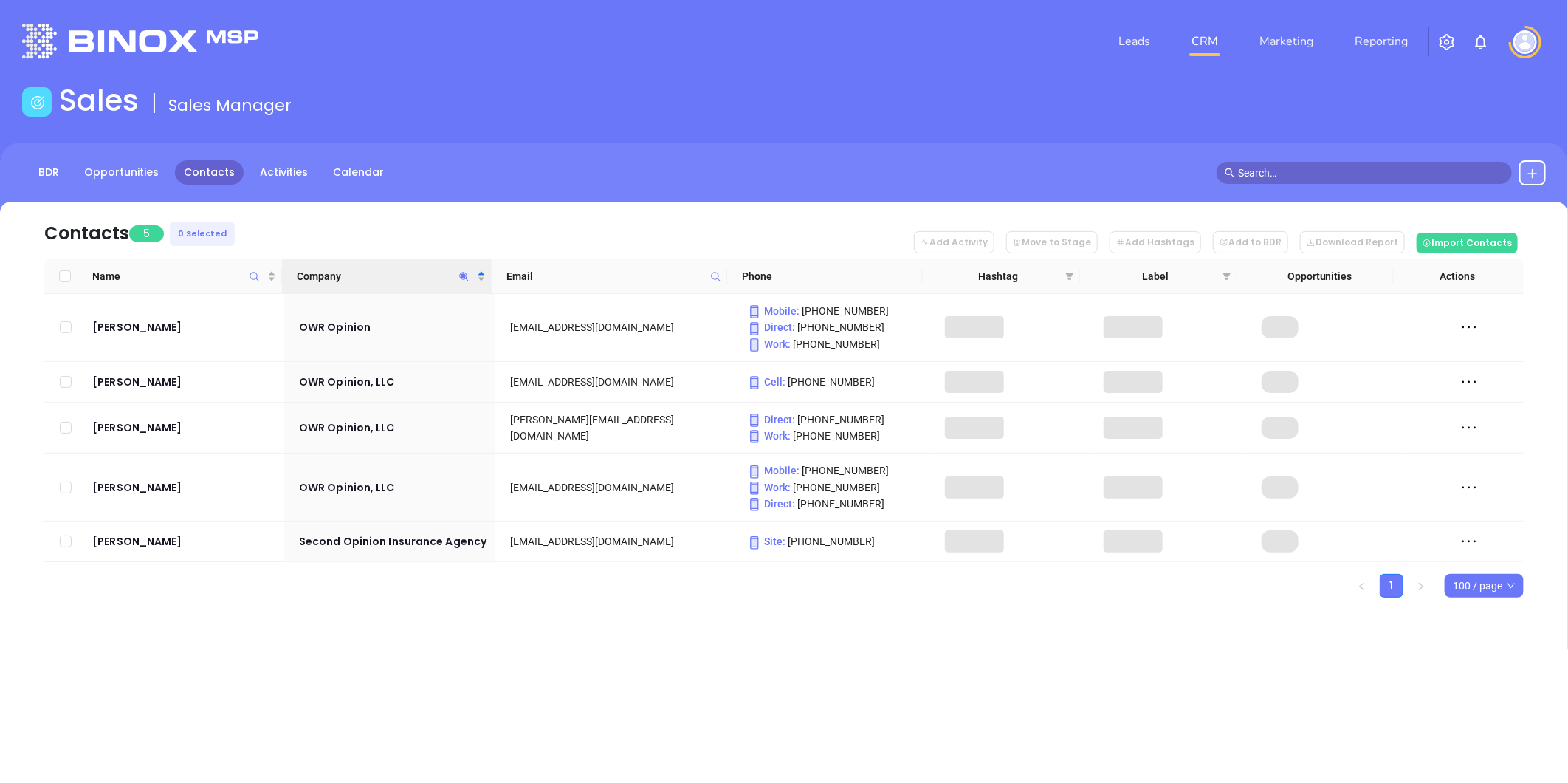
click at [461, 274] on icon "Company" at bounding box center [463, 276] width 11 height 11
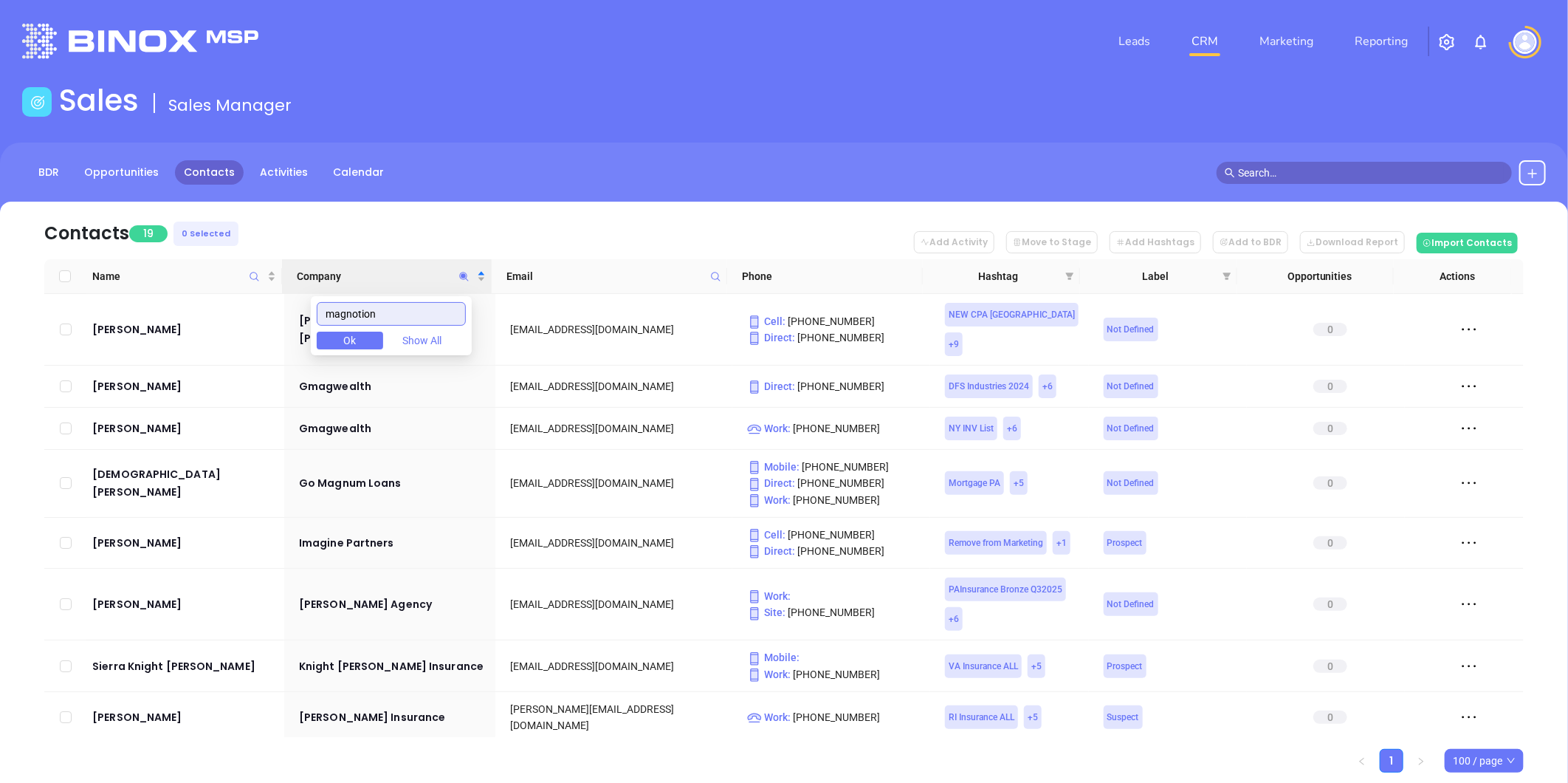
type input "magnotion"
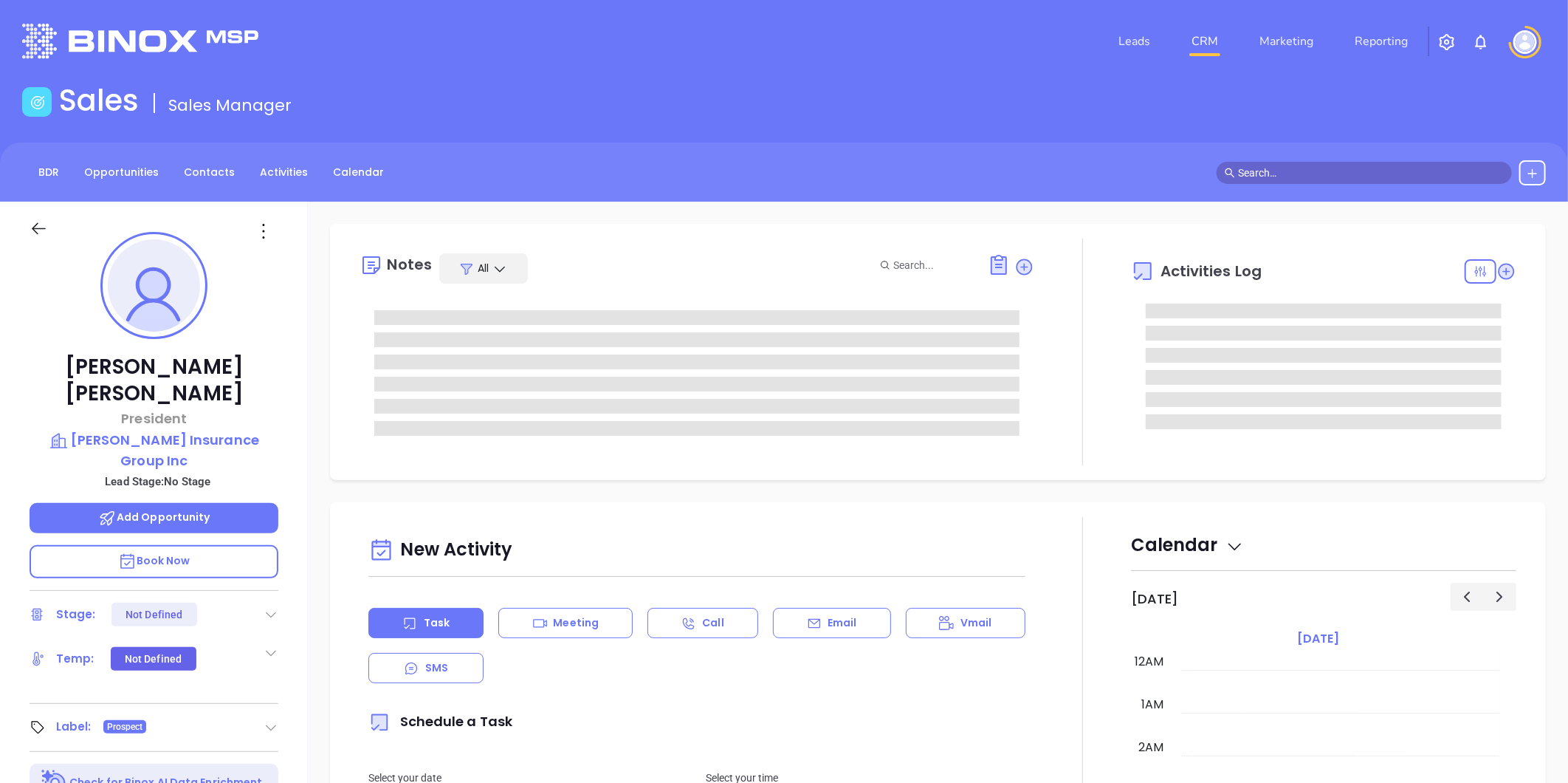
type input "[DATE]"
type input "[PERSON_NAME]"
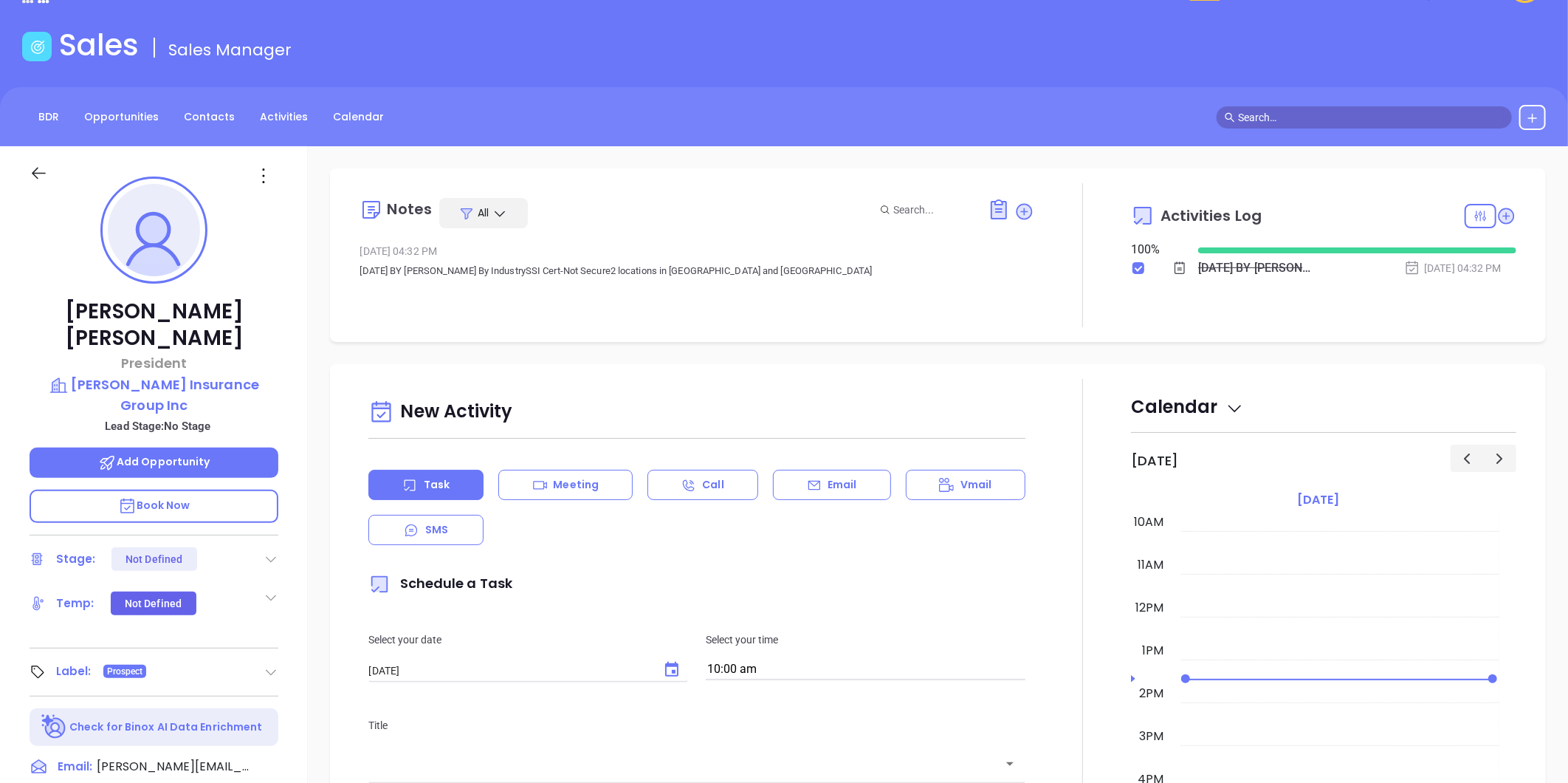
scroll to position [43, 0]
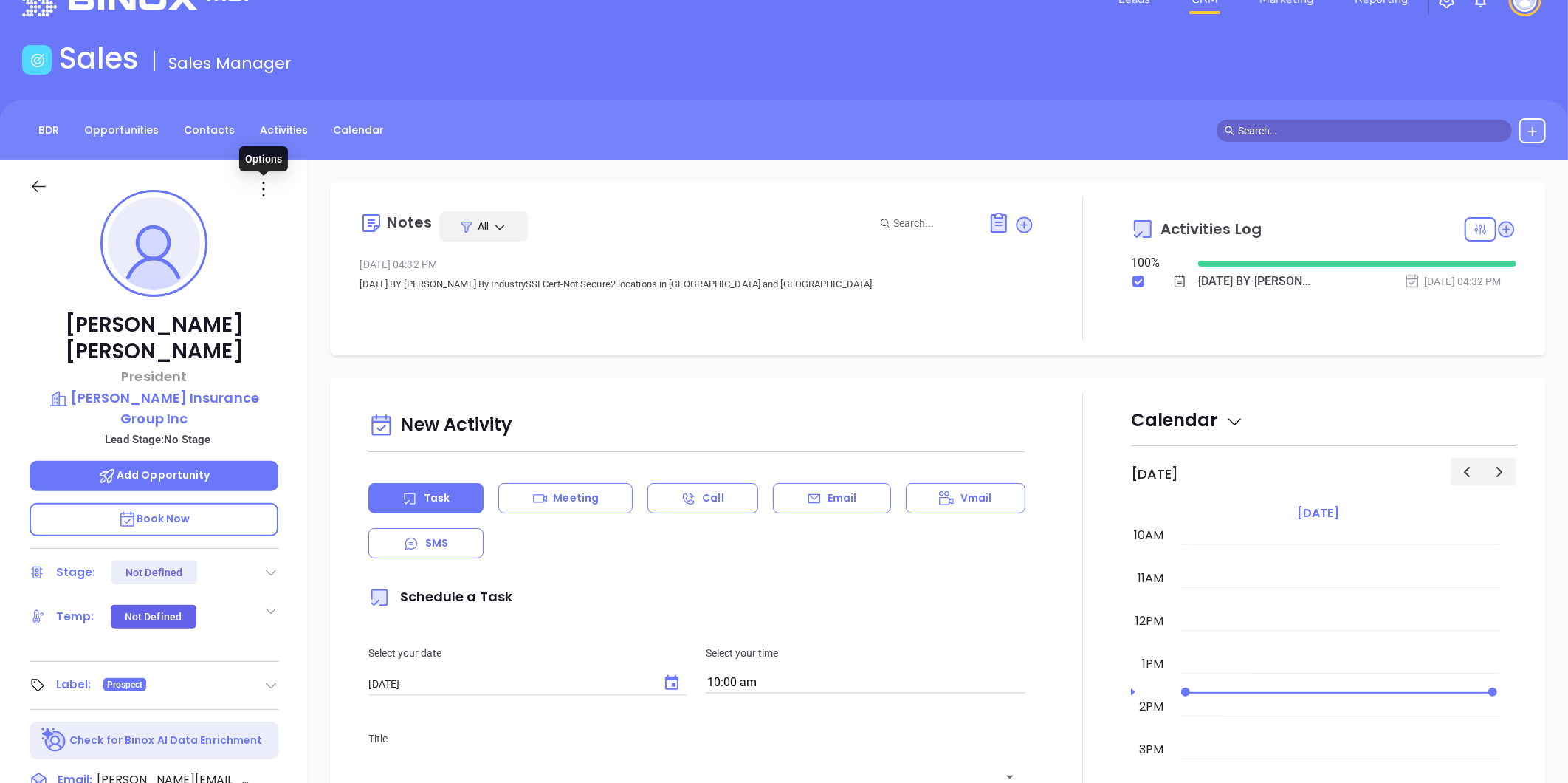
click at [261, 188] on icon at bounding box center [263, 188] width 23 height 23
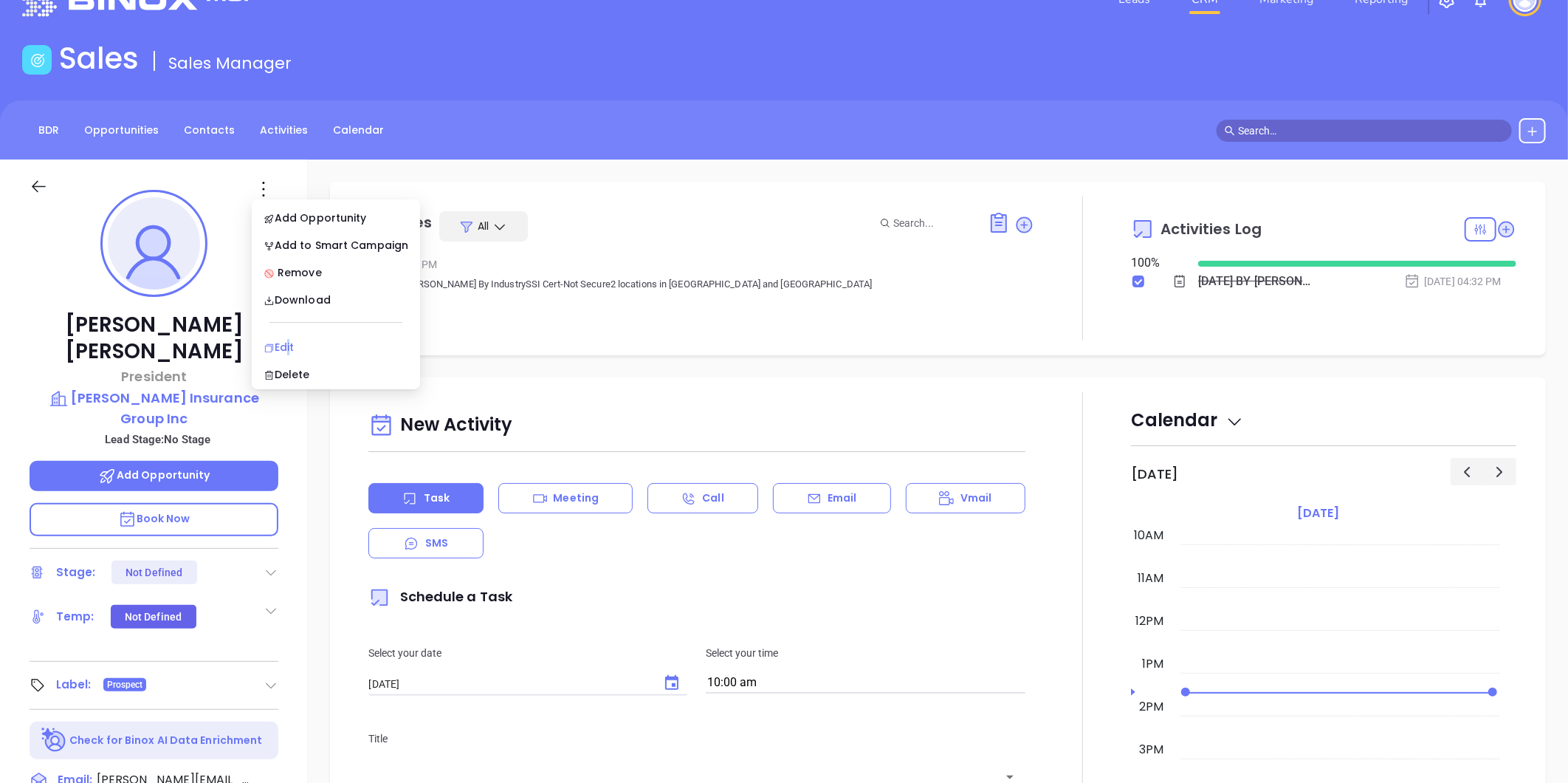
click at [288, 347] on div "Edit" at bounding box center [336, 347] width 145 height 16
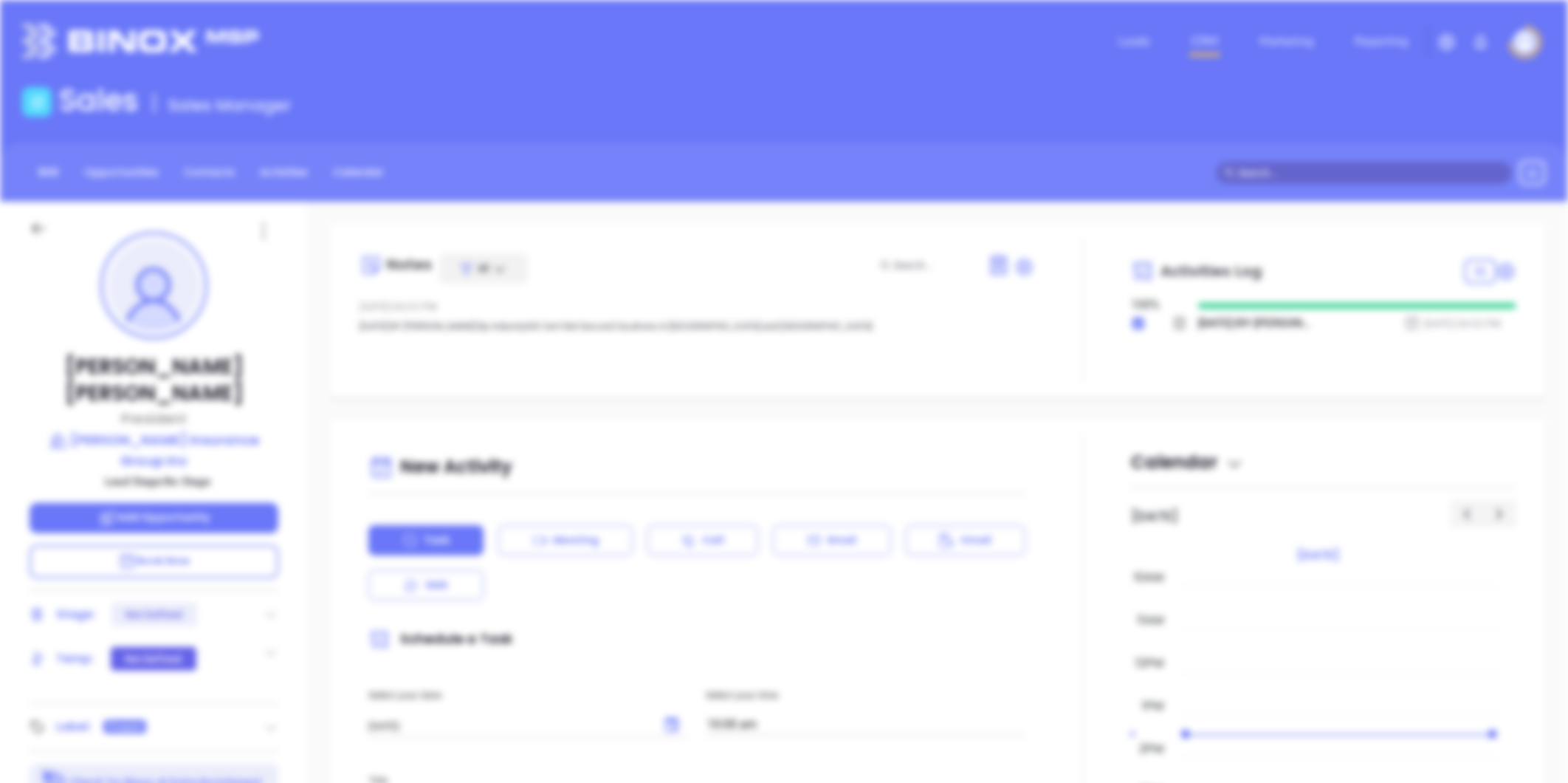
scroll to position [0, 0]
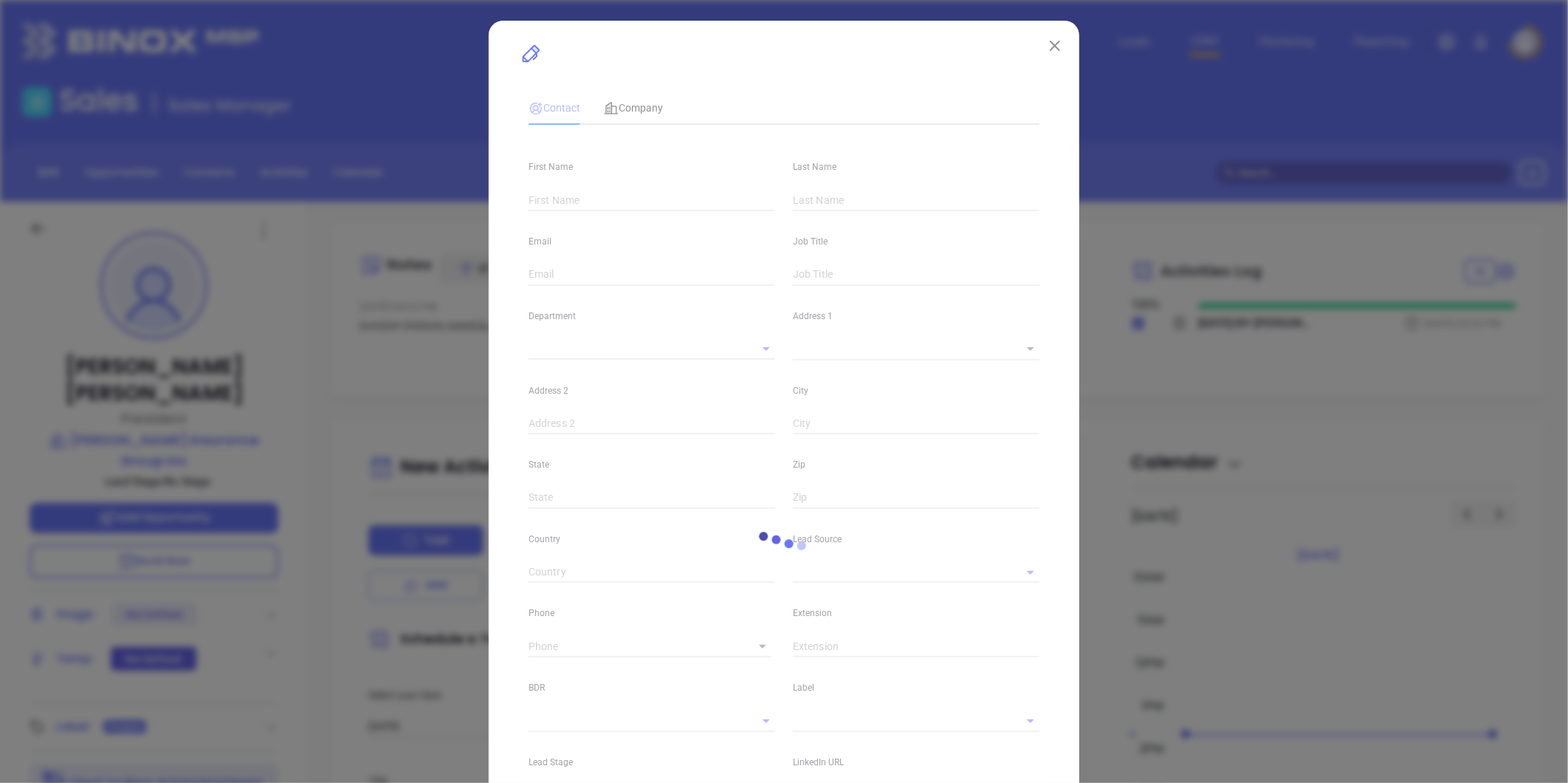
type input "Todd J"
type input "Stephens"
type input "todd@stephensinsurancegroup.com"
type input "President"
type input "1"
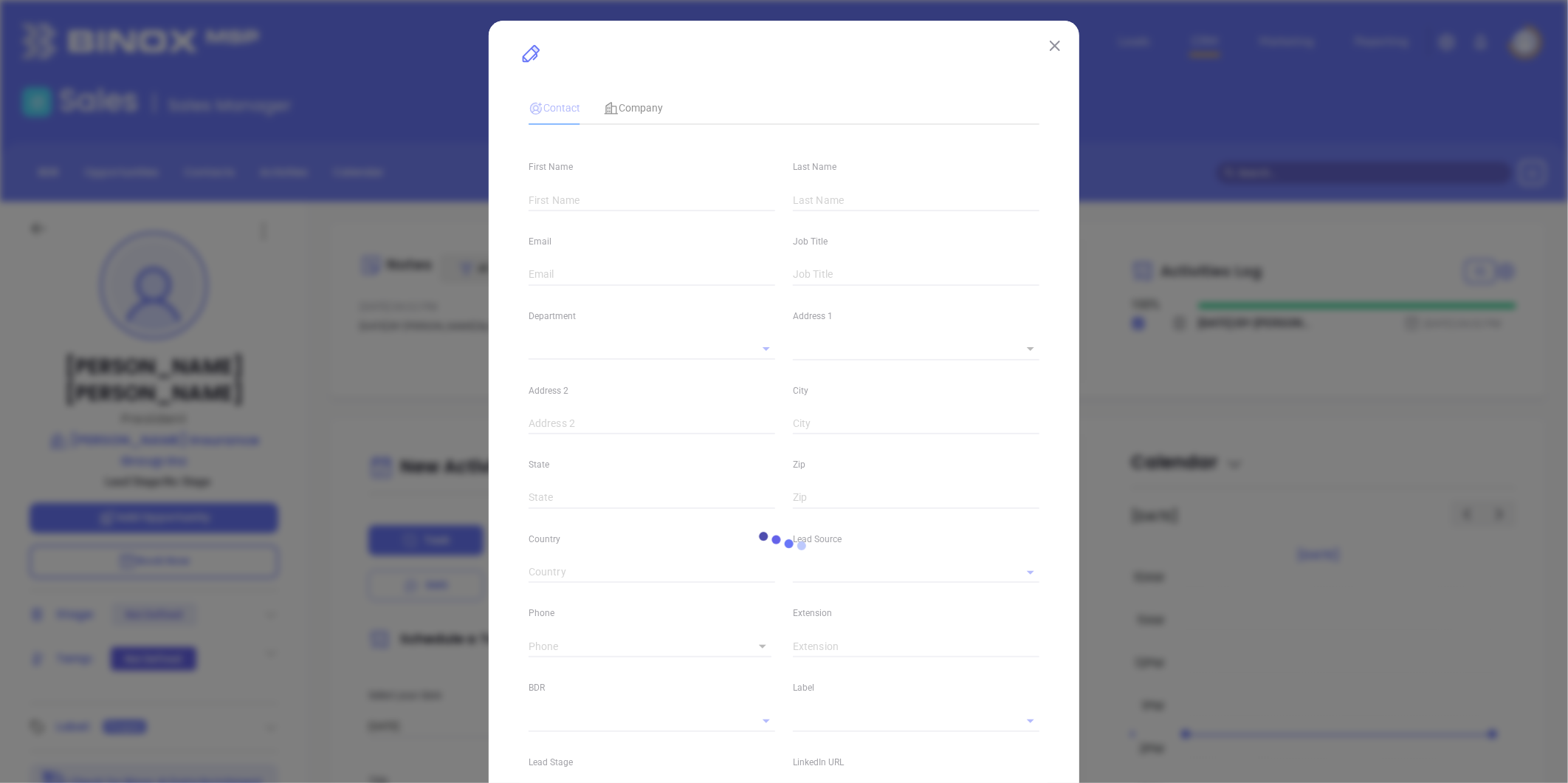
type input "www.linkedin.com/in/todd-stephens-3a403226"
type input "Marketing"
type input "Binox"
type input "undefined undefined"
type input "(662) 893-0000"
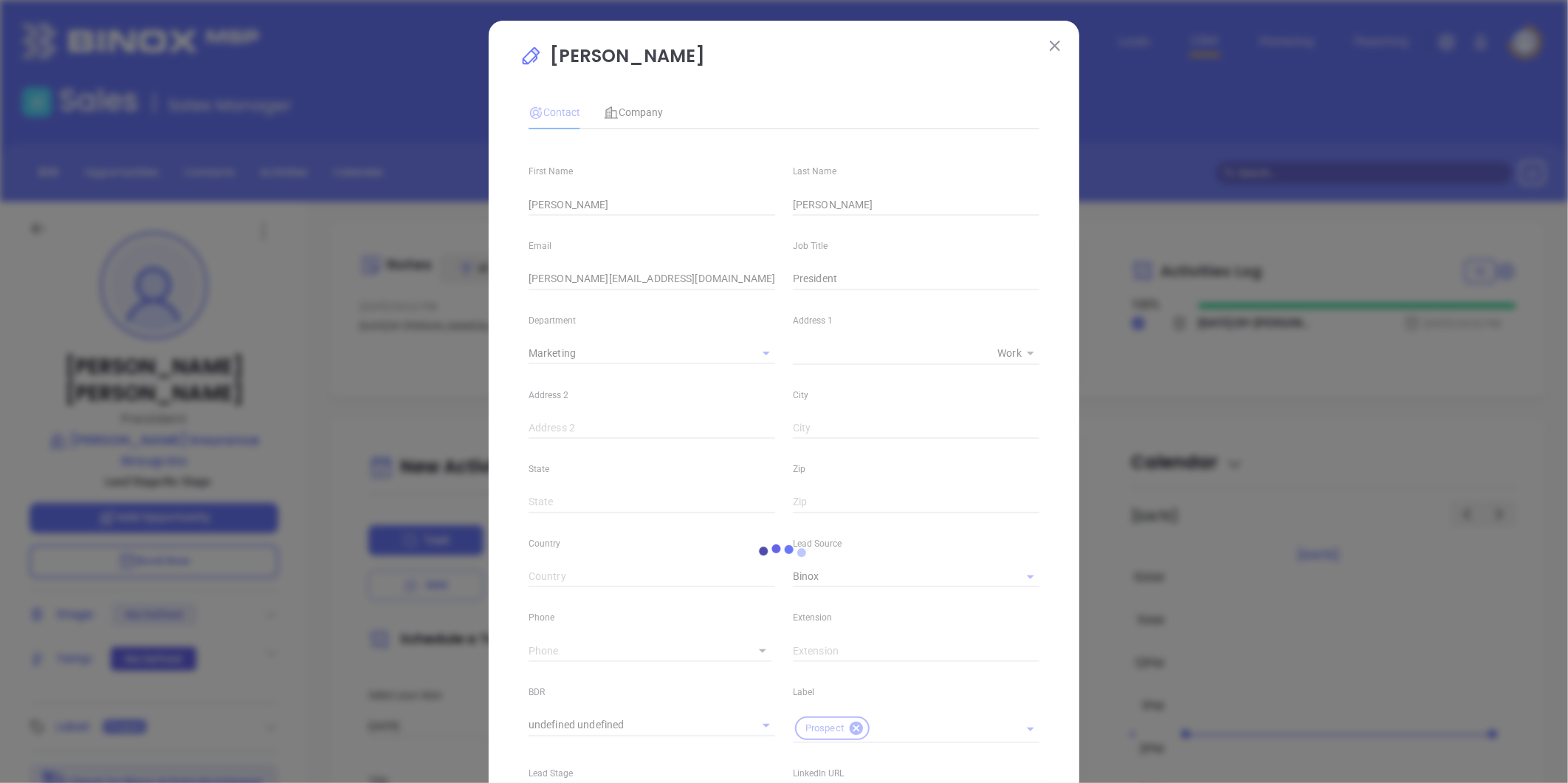
type input "1"
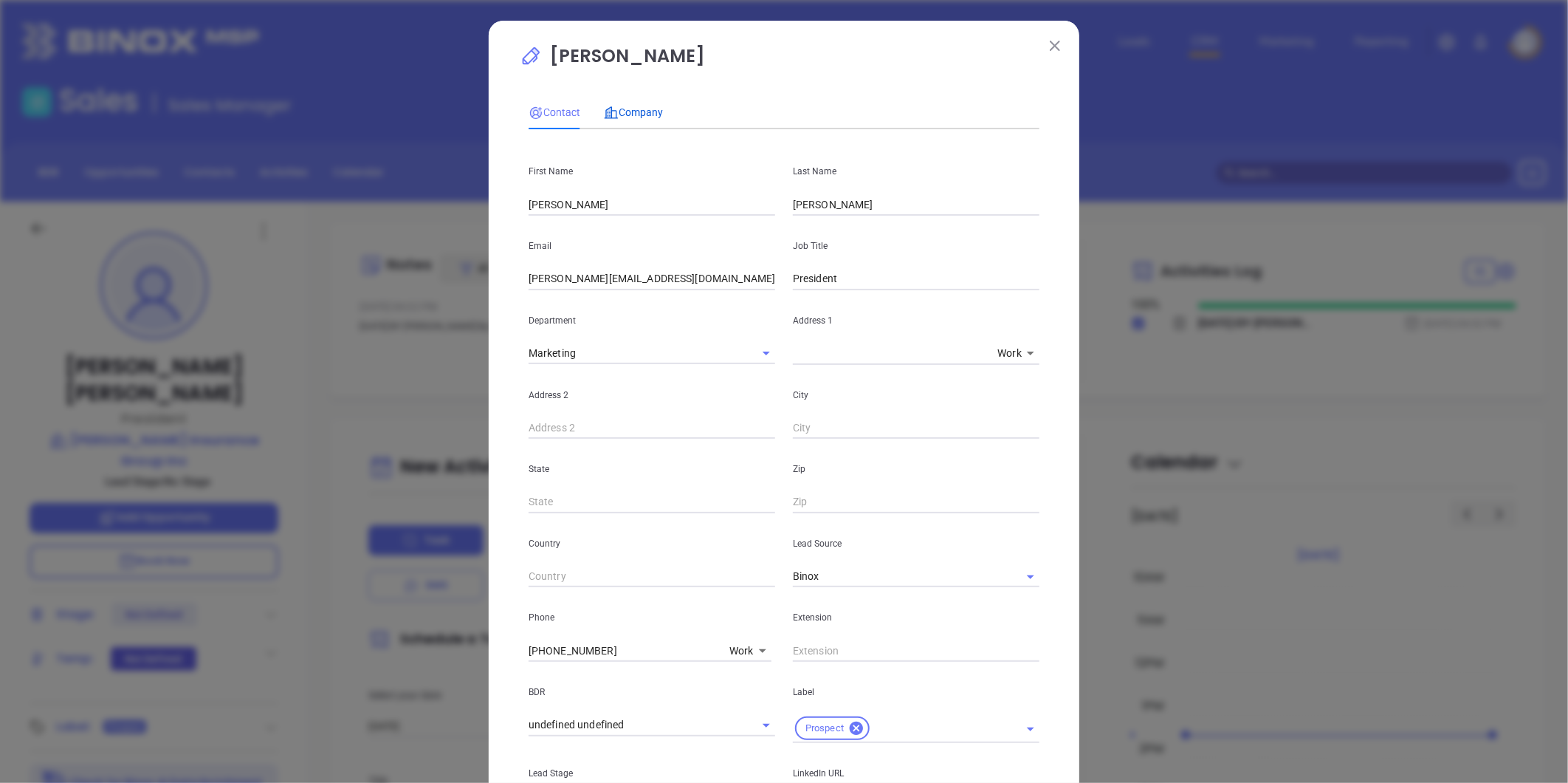
click at [622, 117] on span "Company" at bounding box center [633, 112] width 59 height 12
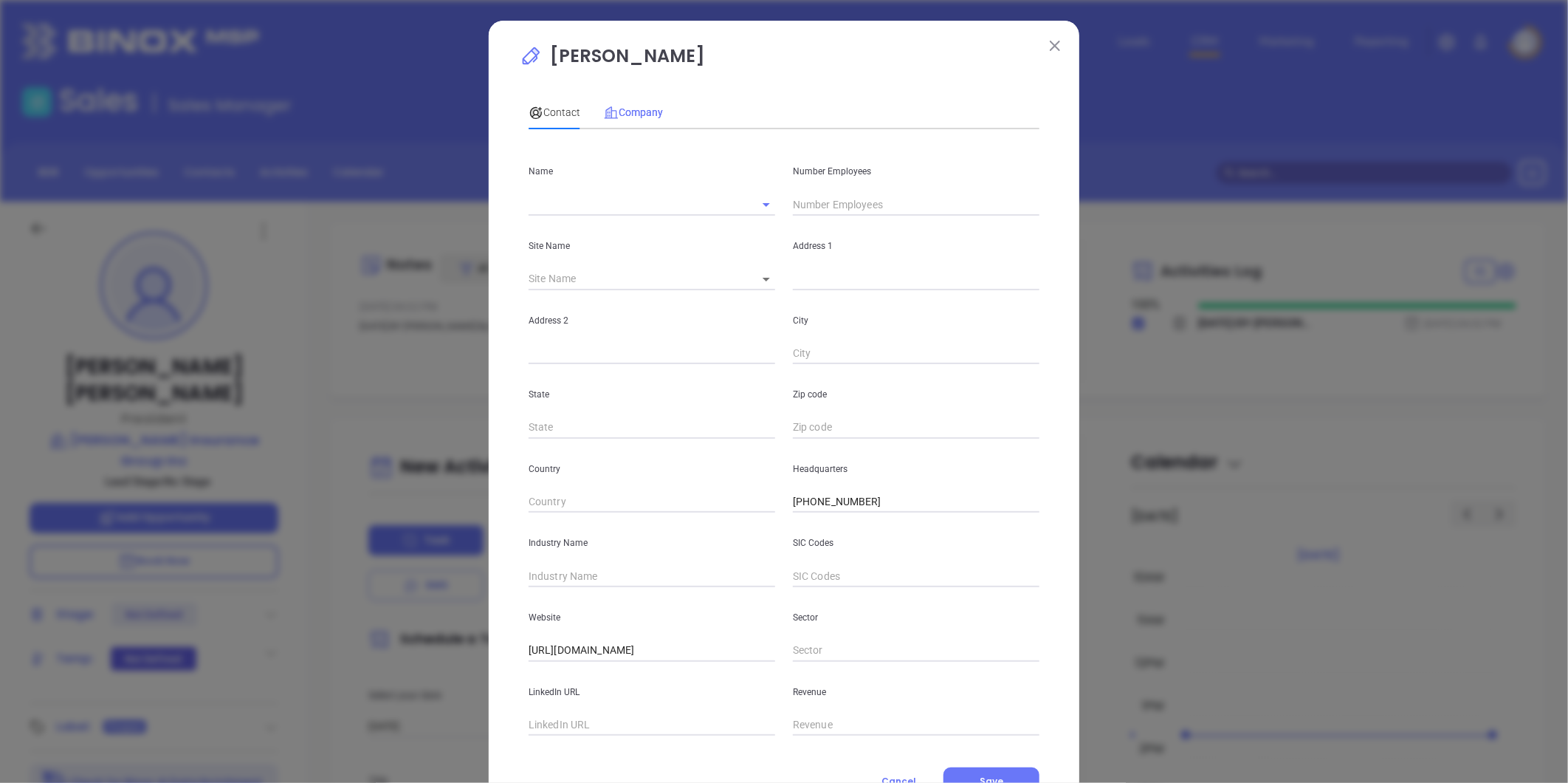
type input "Stephens Insurance Group Inc"
click at [758, 281] on body "Leads CRM Marketing Reporting Financial Leads Leads Sales Sales Manager BDR Opp…" at bounding box center [784, 392] width 1568 height 783
click at [770, 279] on li "Olive Branch" at bounding box center [785, 279] width 91 height 26
type input "Olive Branch"
type input "119167"
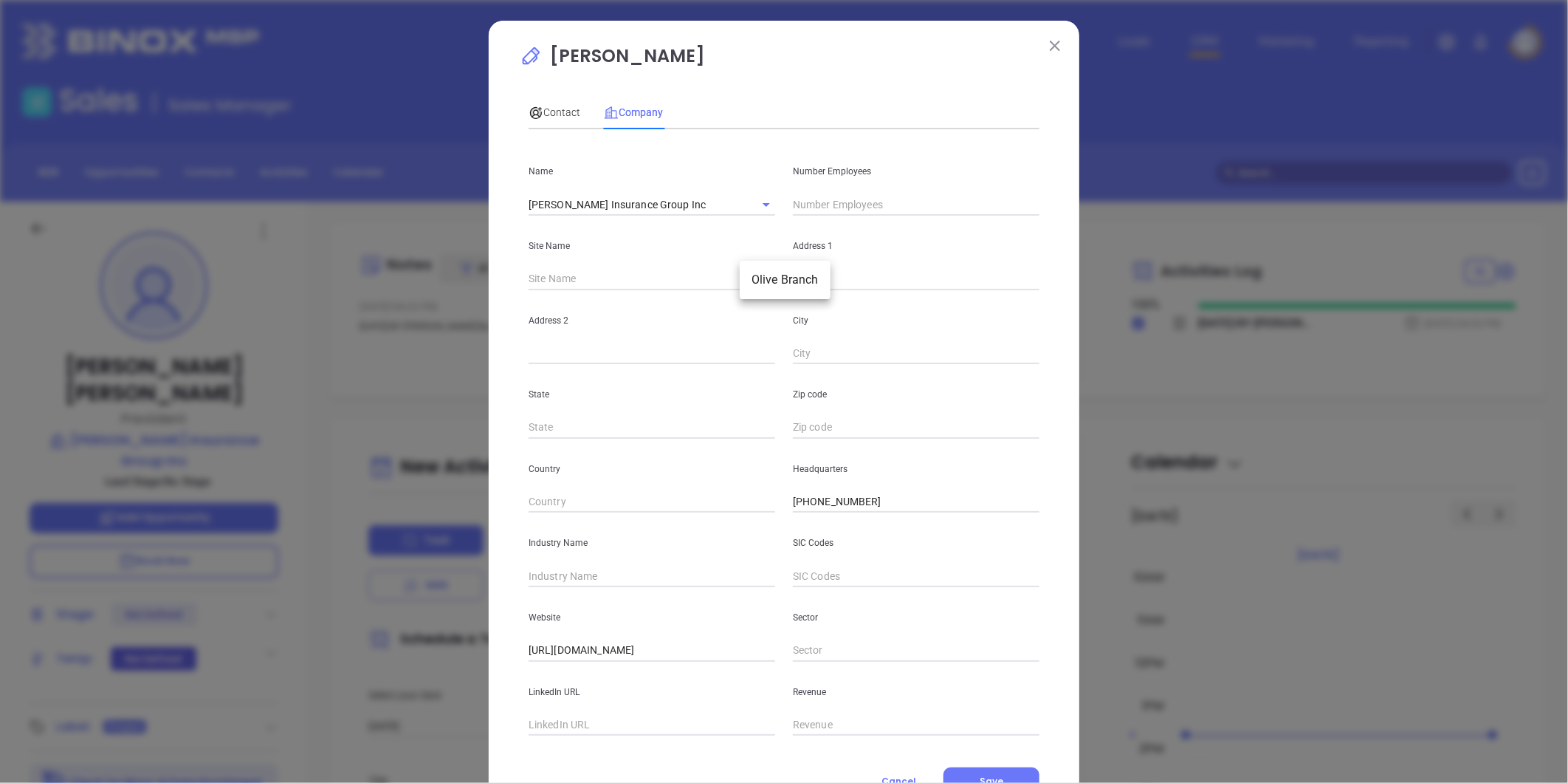
type input "PO Box 1398"
type input "Olive Branch"
type input "MS"
type input "38654"
drag, startPoint x: 873, startPoint y: 280, endPoint x: 722, endPoint y: 260, distance: 152.3
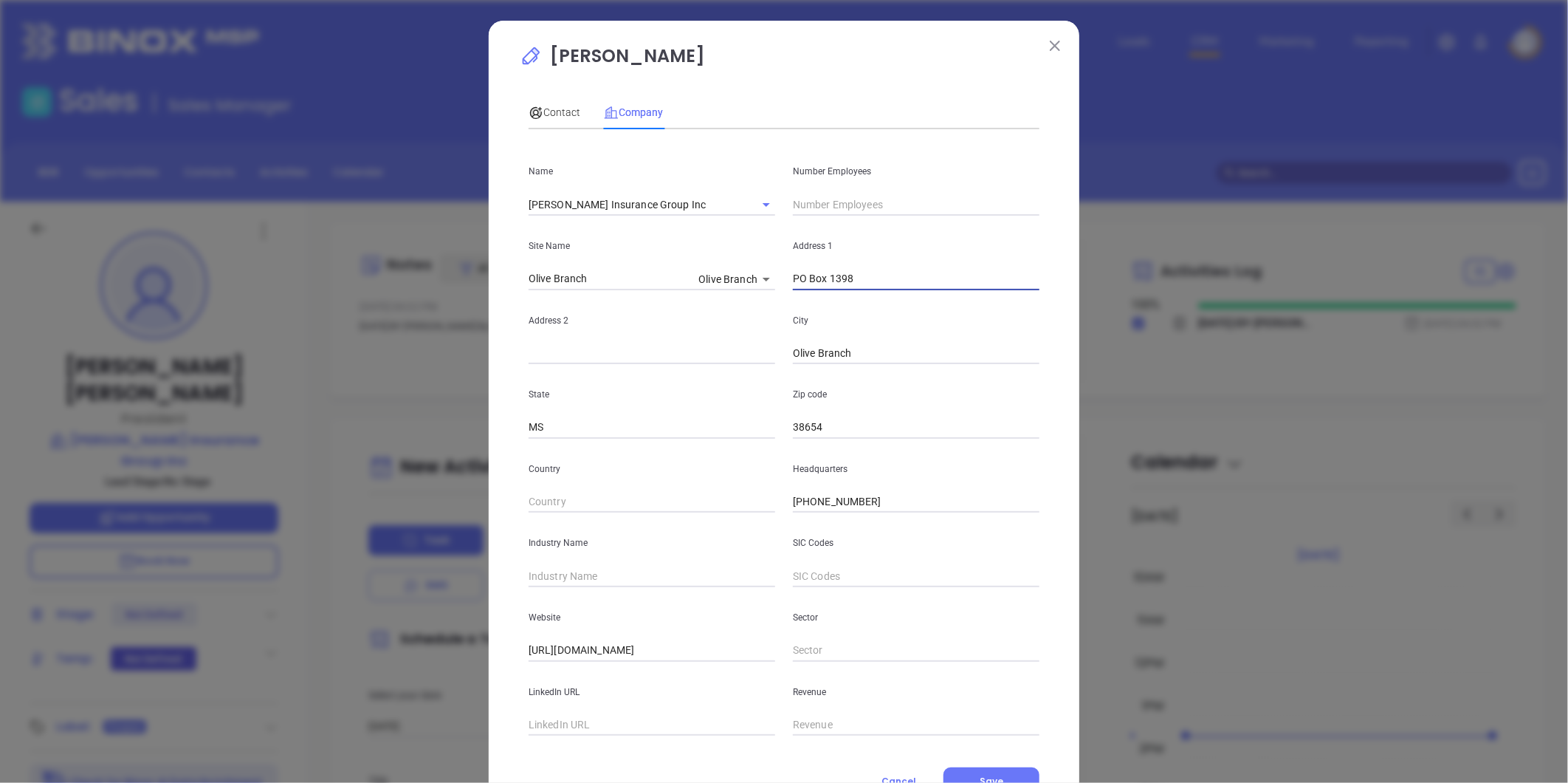
click at [722, 260] on div "Site Name Olive Branch Olive Branch 119167 Address 1 PO Box 1398" at bounding box center [784, 252] width 529 height 74
paste input "5600 Goodman Rd. Olive Branch, MS 38654"
drag, startPoint x: 881, startPoint y: 279, endPoint x: 1183, endPoint y: 307, distance: 303.3
click at [1183, 307] on div "Todd J Stephens Contact Company First Name Todd J Last Name Stephens Email todd…" at bounding box center [784, 392] width 1568 height 783
type input "5600 Goodman Rd"
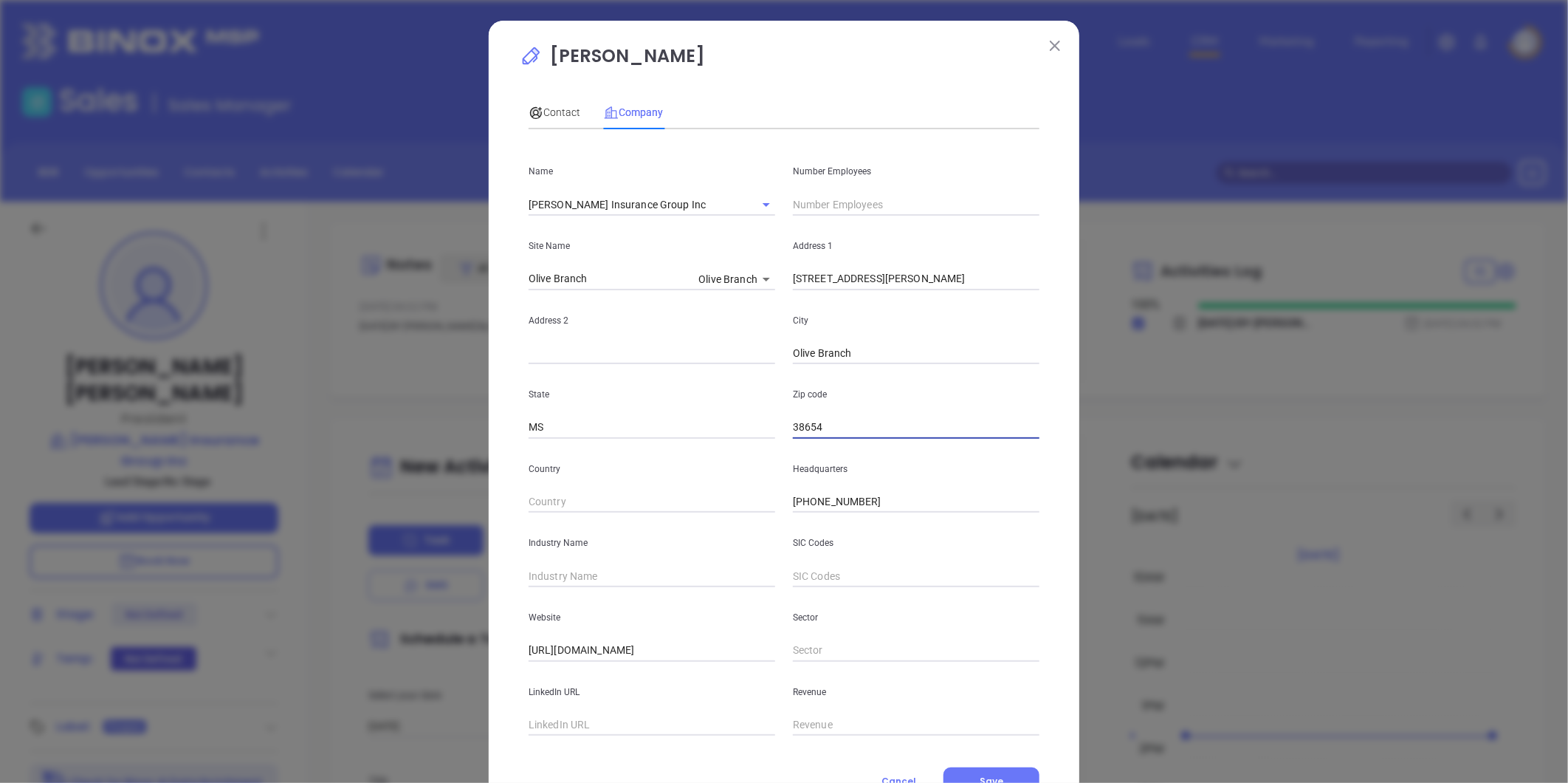
paste input "Olive Branch, MS"
drag, startPoint x: 871, startPoint y: 433, endPoint x: 410, endPoint y: 386, distance: 463.4
click at [414, 386] on div "Todd J Stephens Contact Company First Name Todd J Last Name Stephens Email todd…" at bounding box center [784, 392] width 1568 height 783
type input "38654"
click at [547, 578] on input "text" at bounding box center [652, 575] width 247 height 22
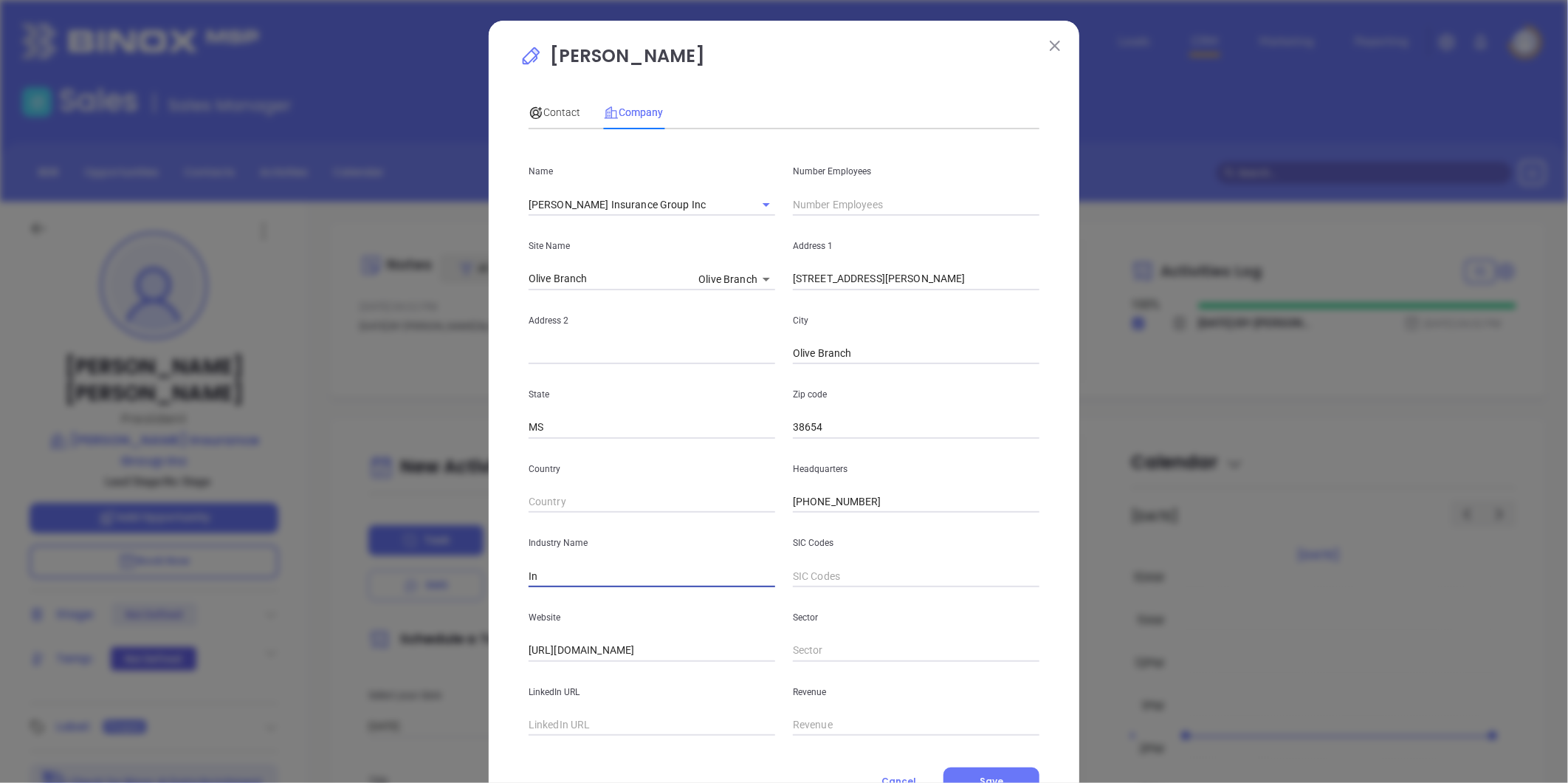
type input "Insurance"
click at [830, 210] on input "text" at bounding box center [915, 204] width 247 height 22
type input "6"
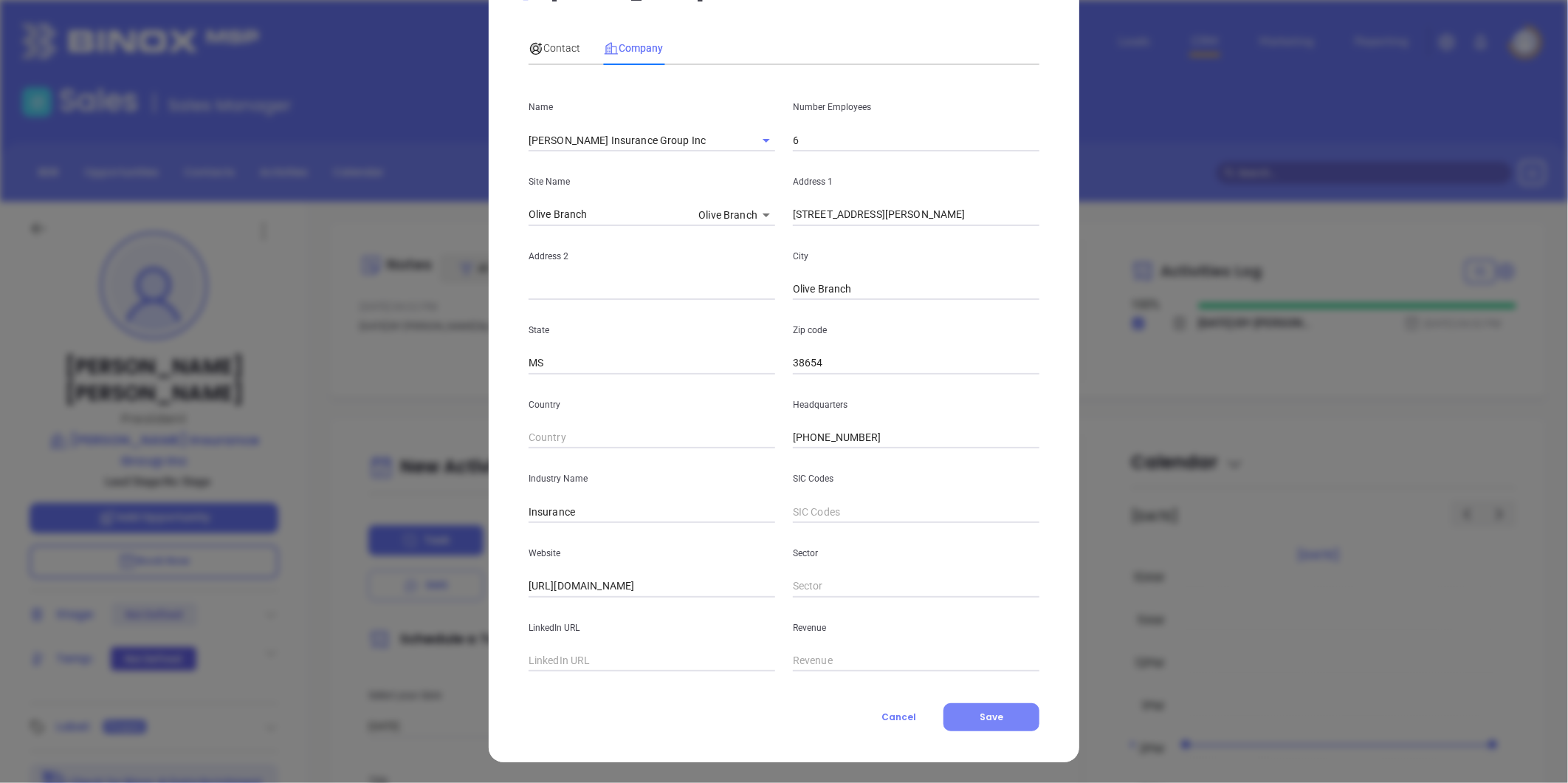
click at [993, 714] on span "Save" at bounding box center [992, 716] width 23 height 13
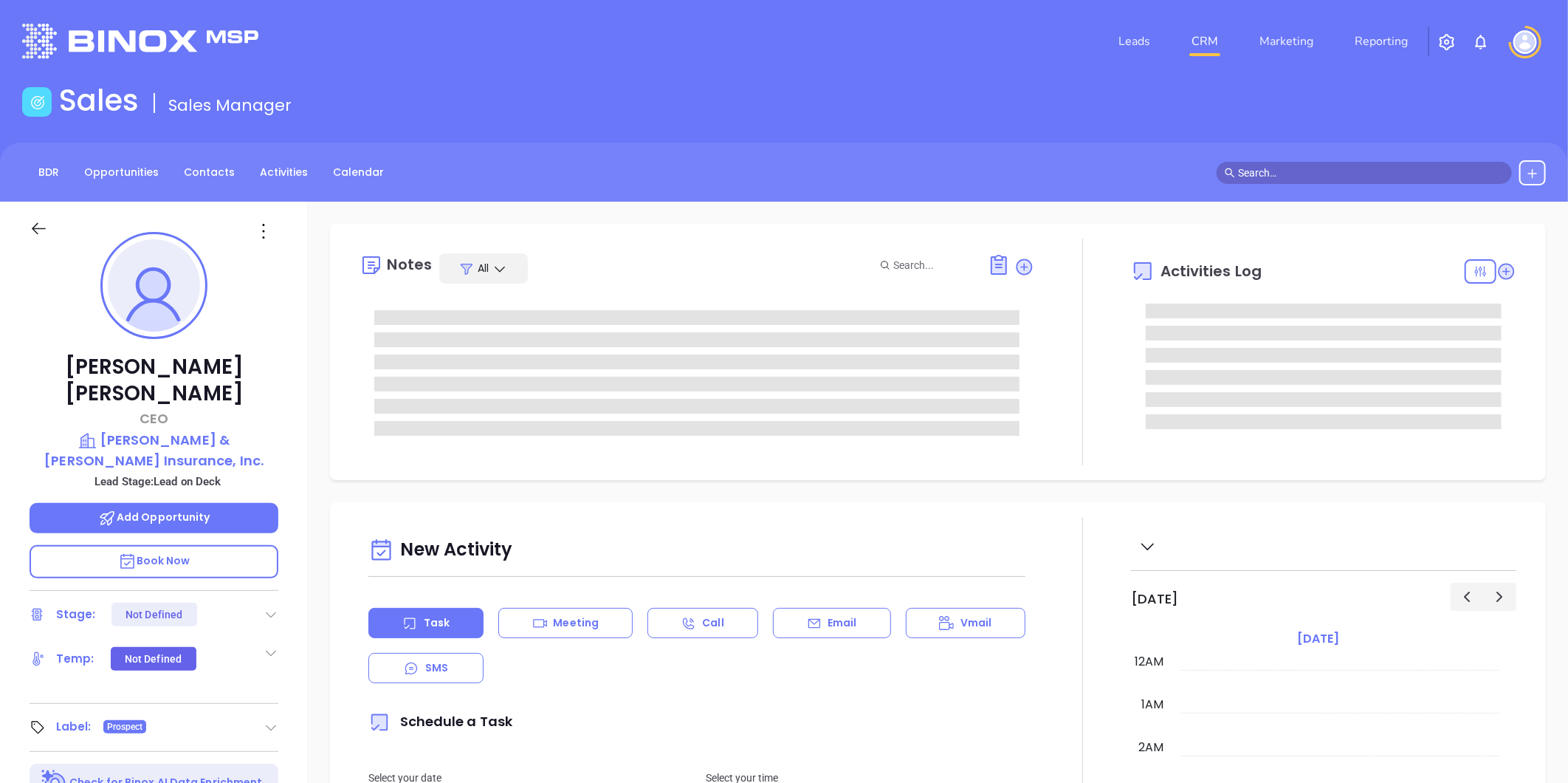
type input "10:00 am"
type input "[DATE]"
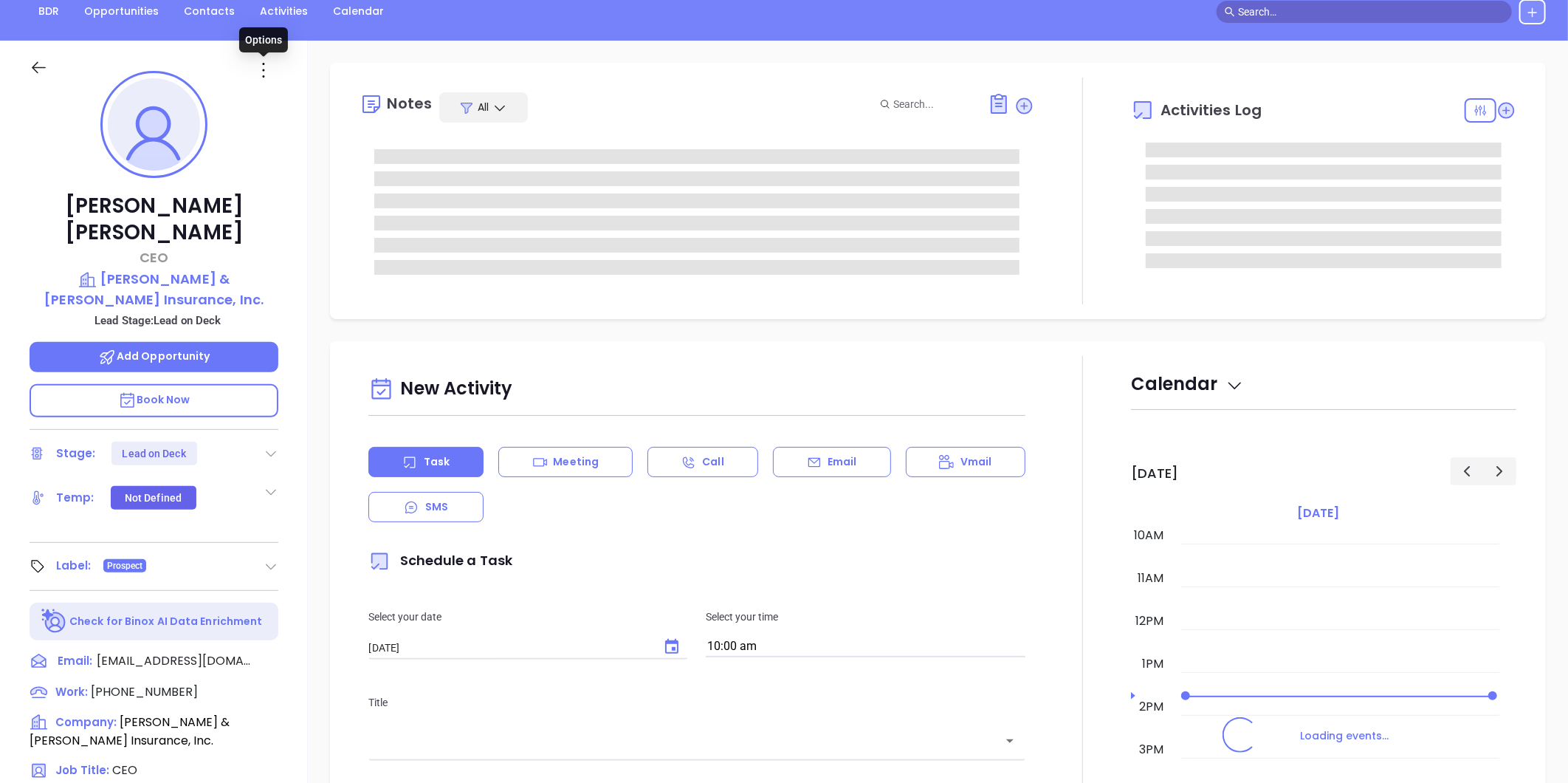
scroll to position [452, 0]
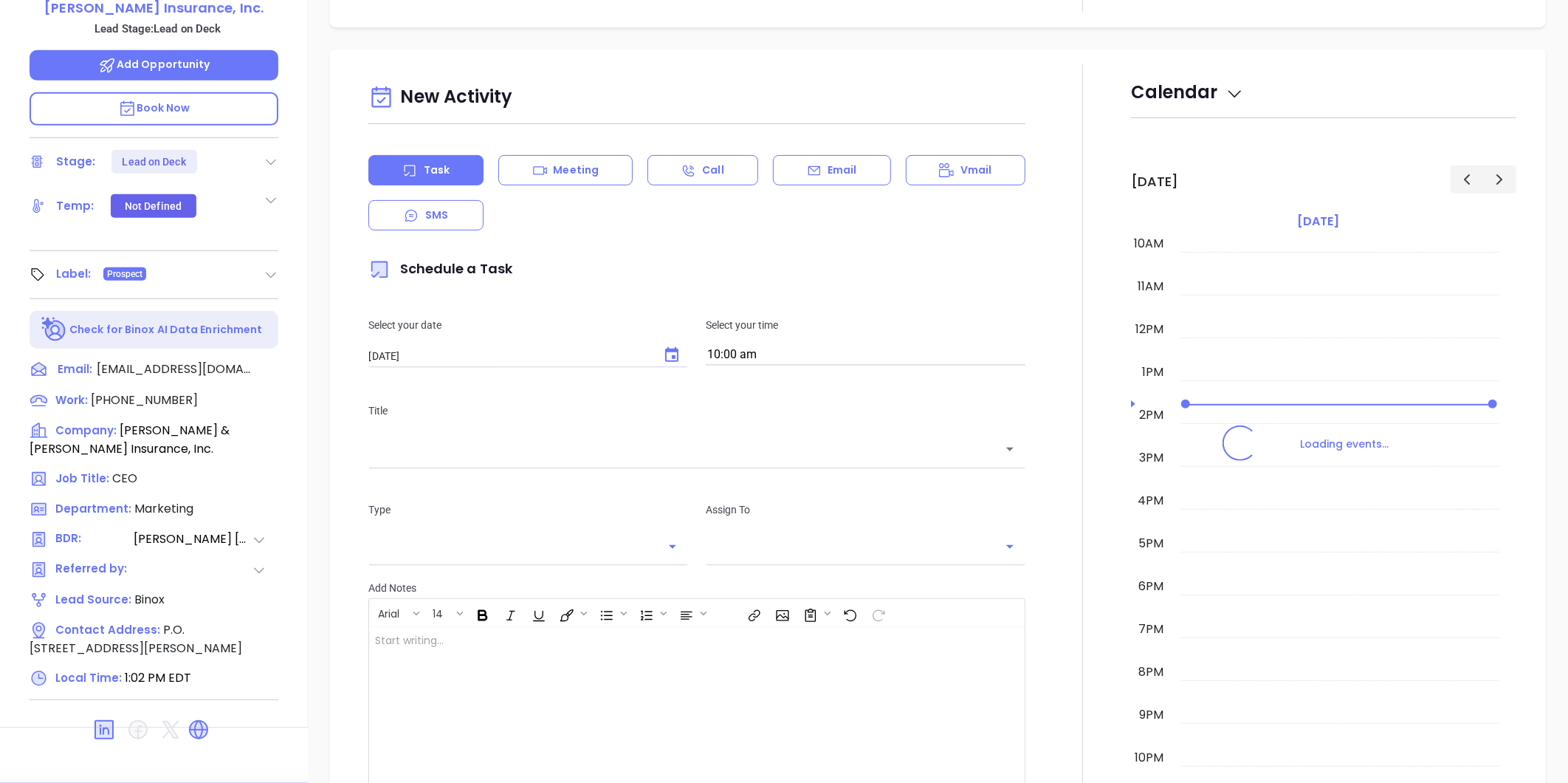
type input "[PERSON_NAME]"
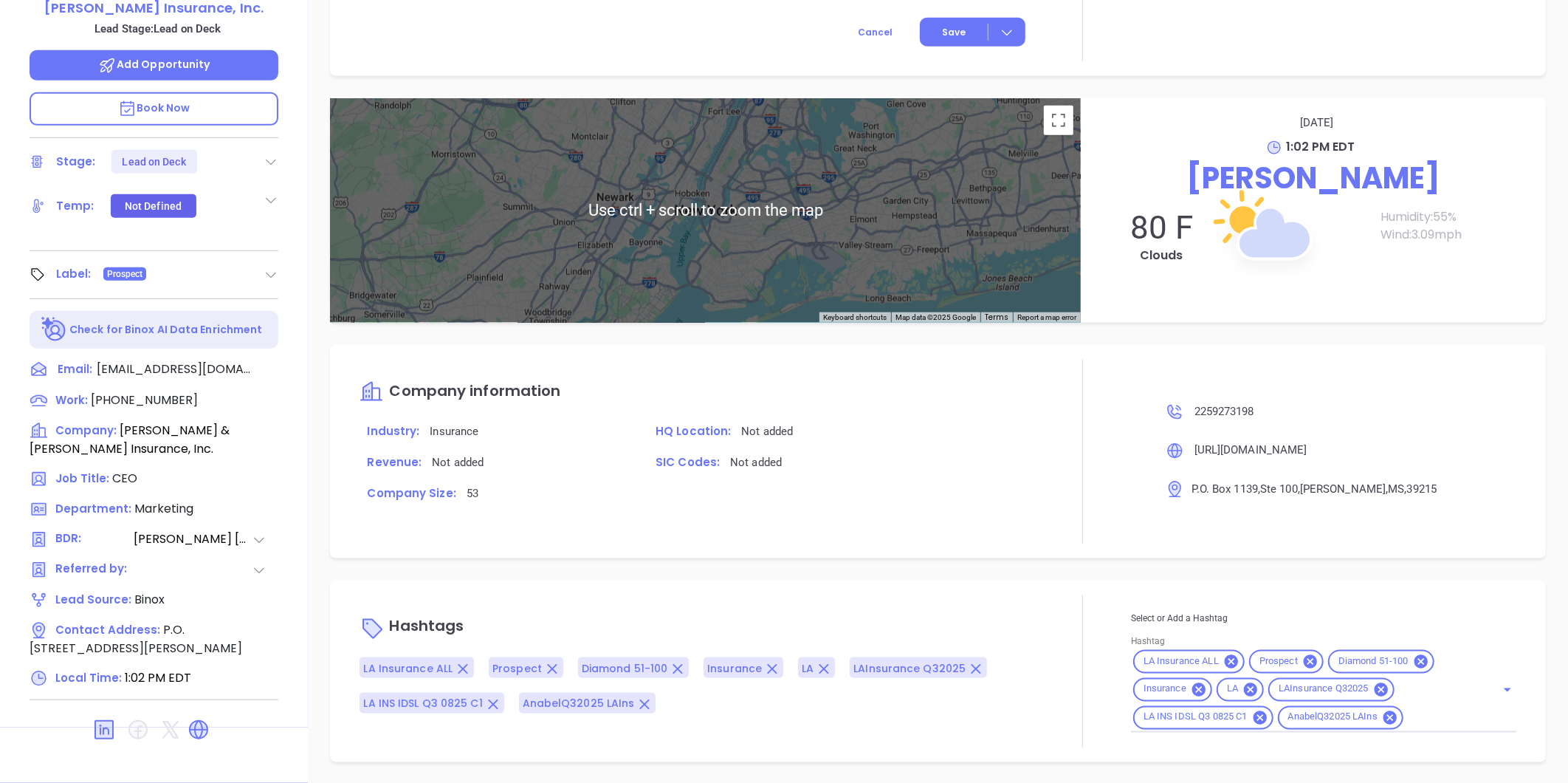
scroll to position [801, 0]
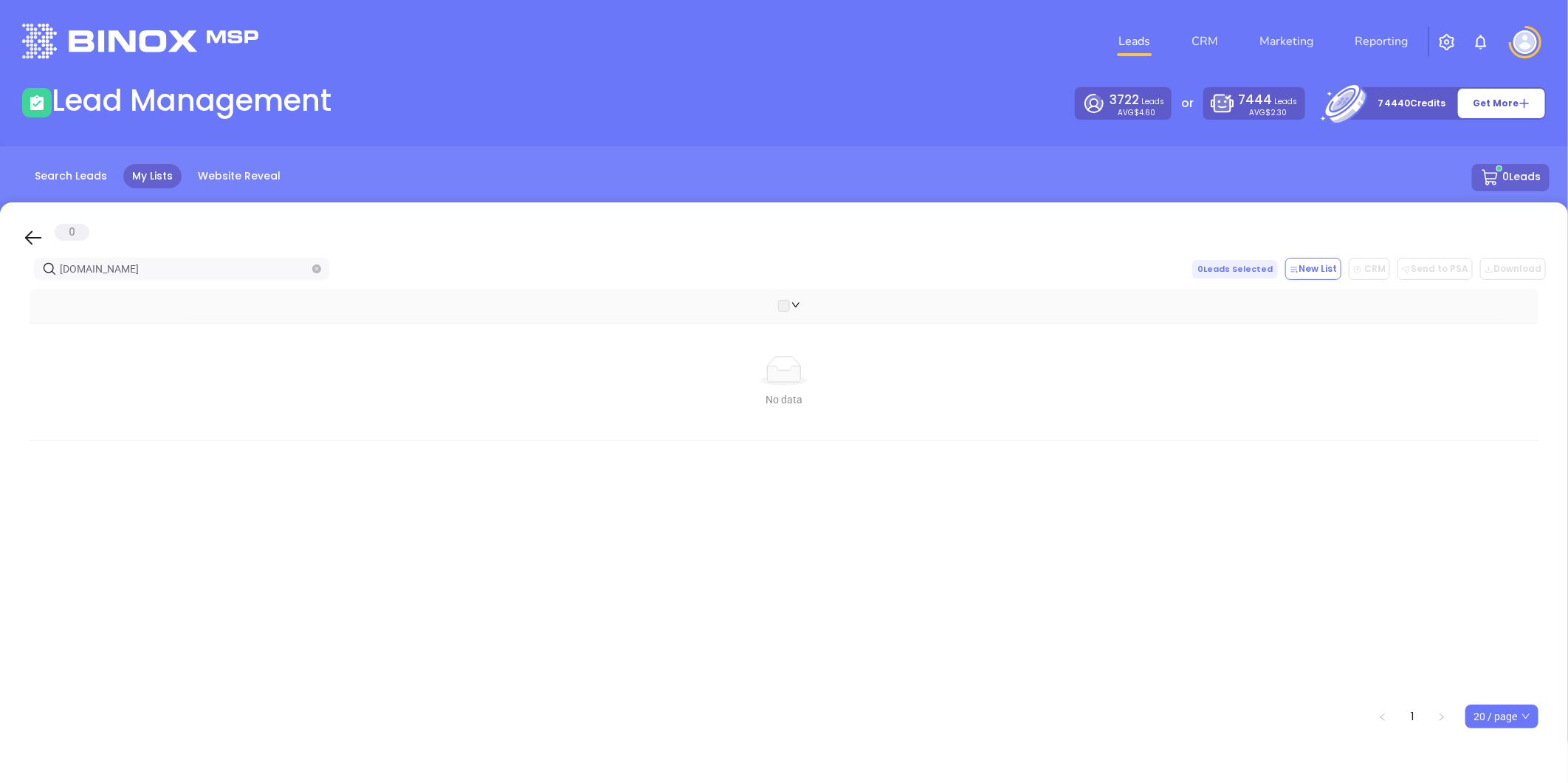
drag, startPoint x: 179, startPoint y: 271, endPoint x: -508, endPoint y: 243, distance: 687.6
click at [0, 243] on html "Leads CRM Marketing Reporting Financial Leads Leads Lead Management 3722 Leads …" at bounding box center [784, 392] width 1568 height 783
paste input "[PERSON_NAME]"
drag, startPoint x: -141, startPoint y: 281, endPoint x: 37, endPoint y: 274, distance: 178.1
click at [0, 282] on html "Leads CRM Marketing Reporting Financial Leads Leads Lead Management 3722 Leads …" at bounding box center [784, 392] width 1568 height 783
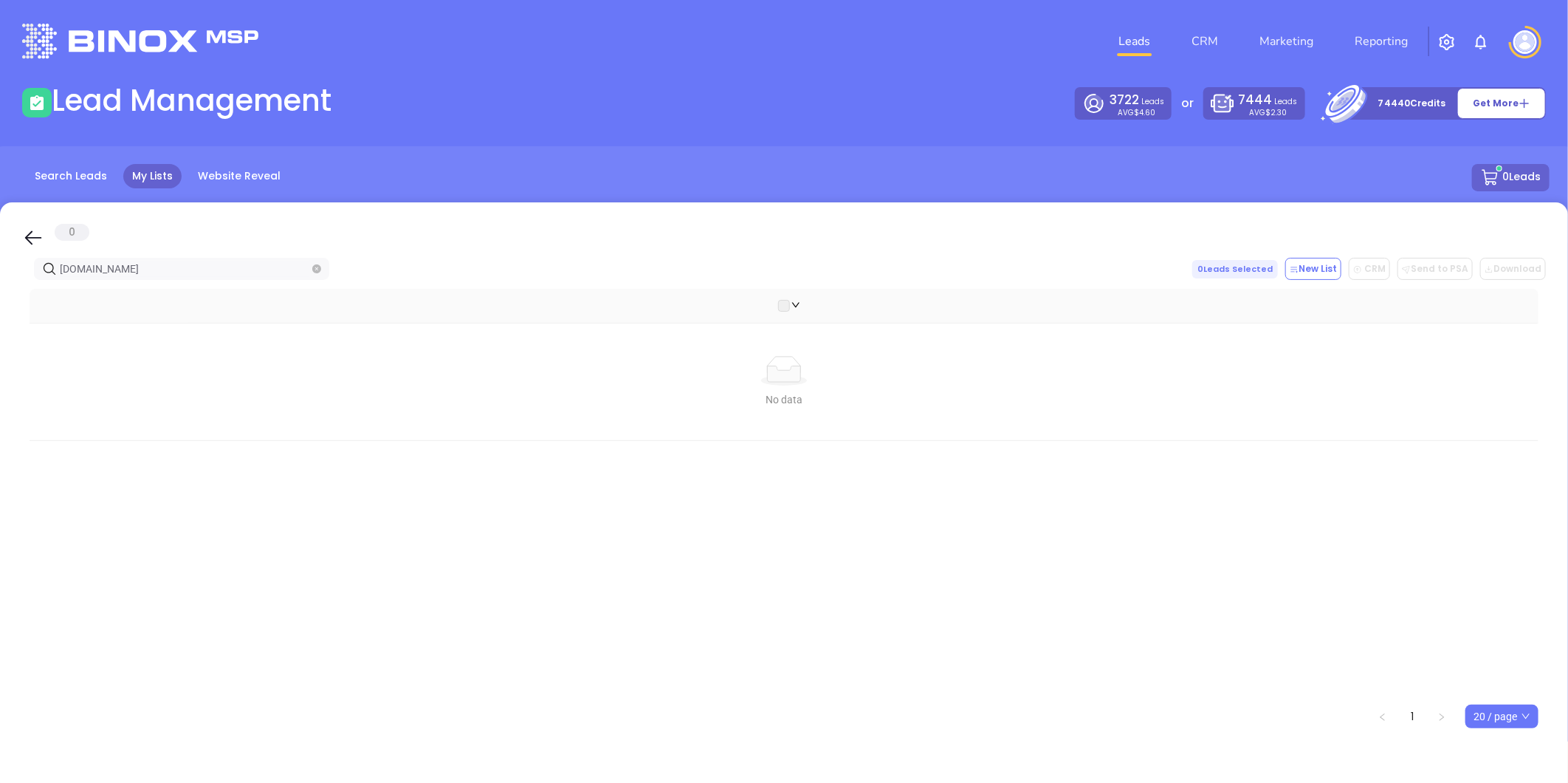
paste input "pinionfamily"
type input "[DOMAIN_NAME]"
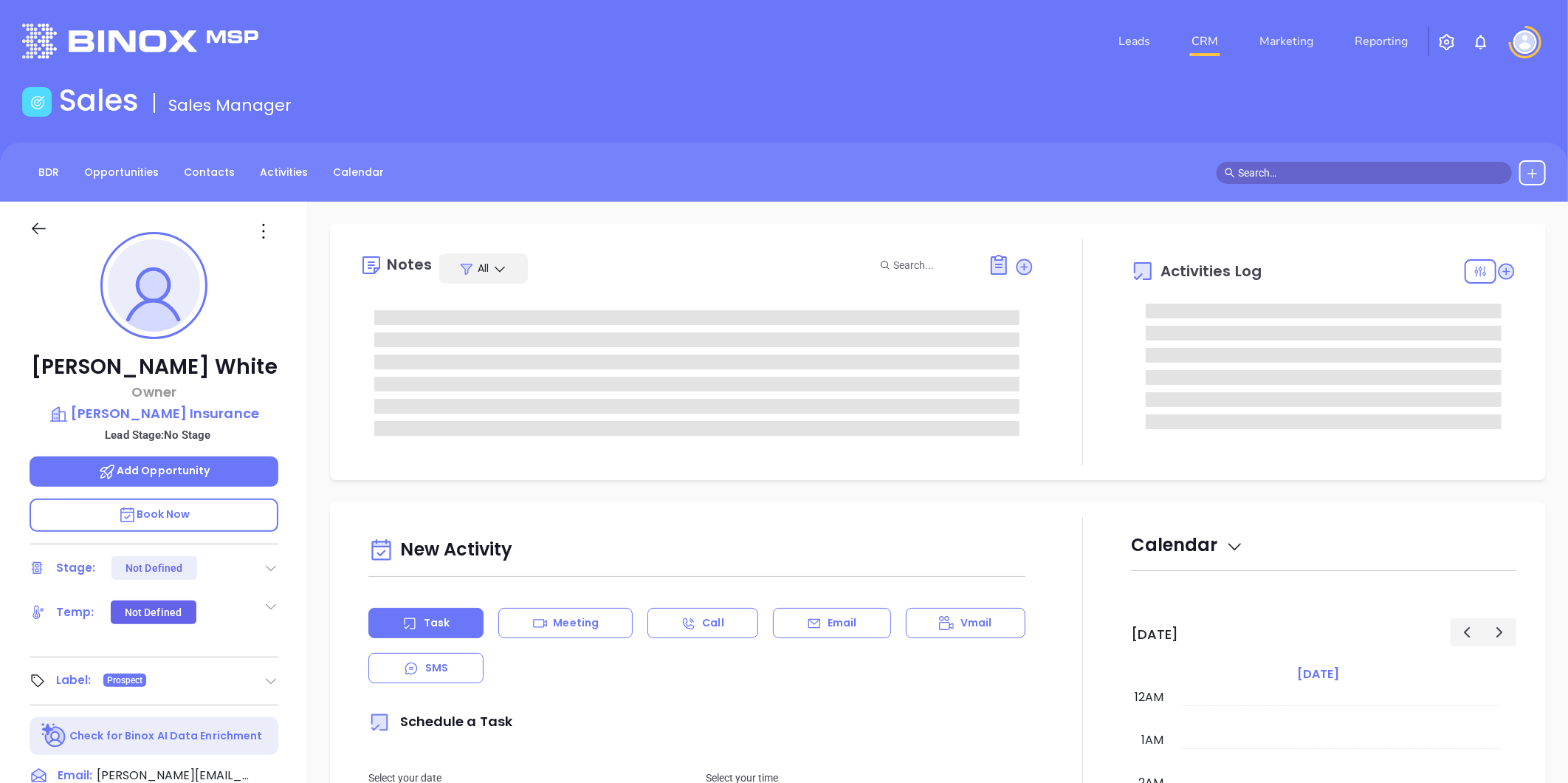
type input "[DATE]"
type input "[PERSON_NAME]"
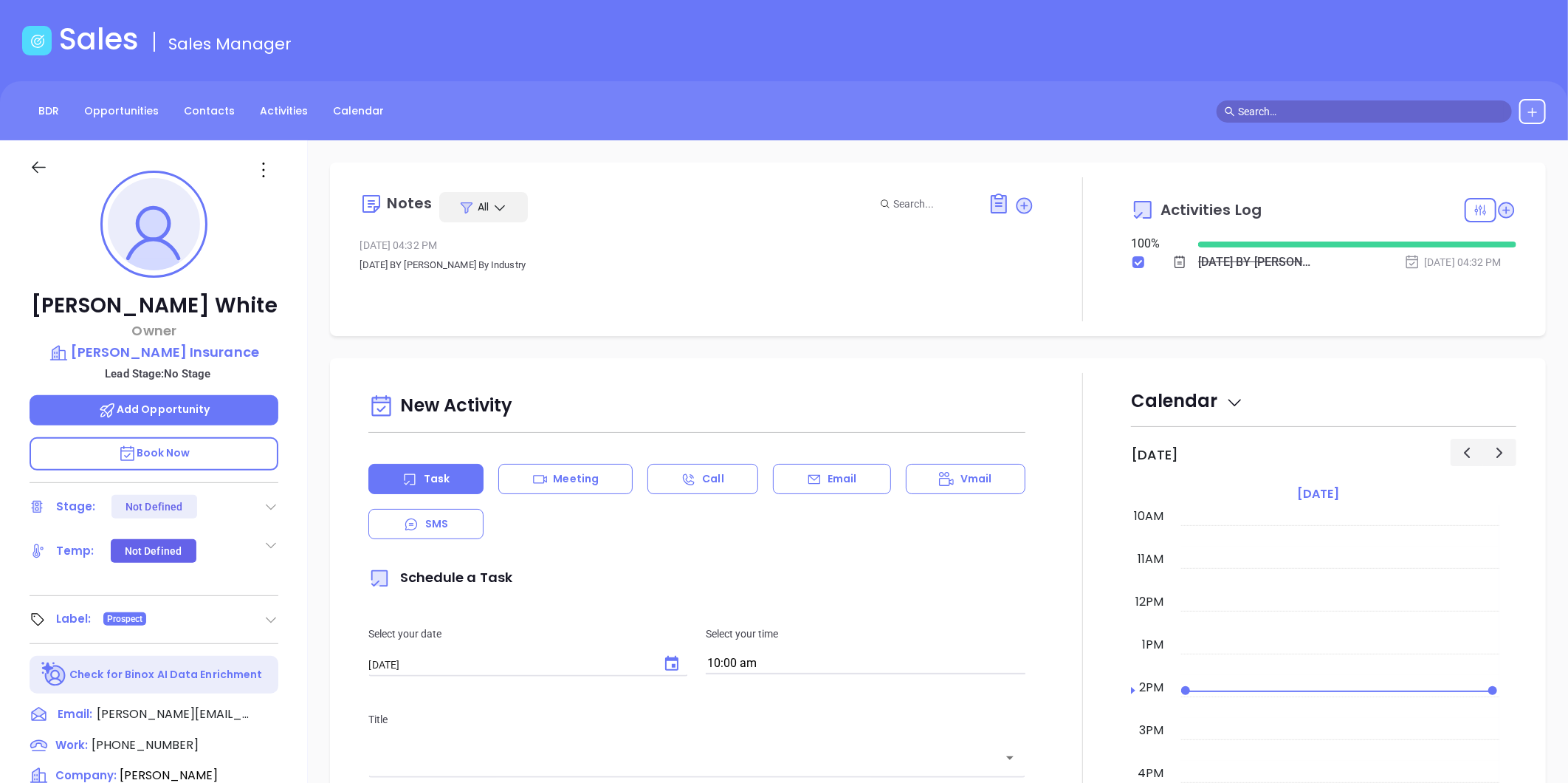
scroll to position [43, 0]
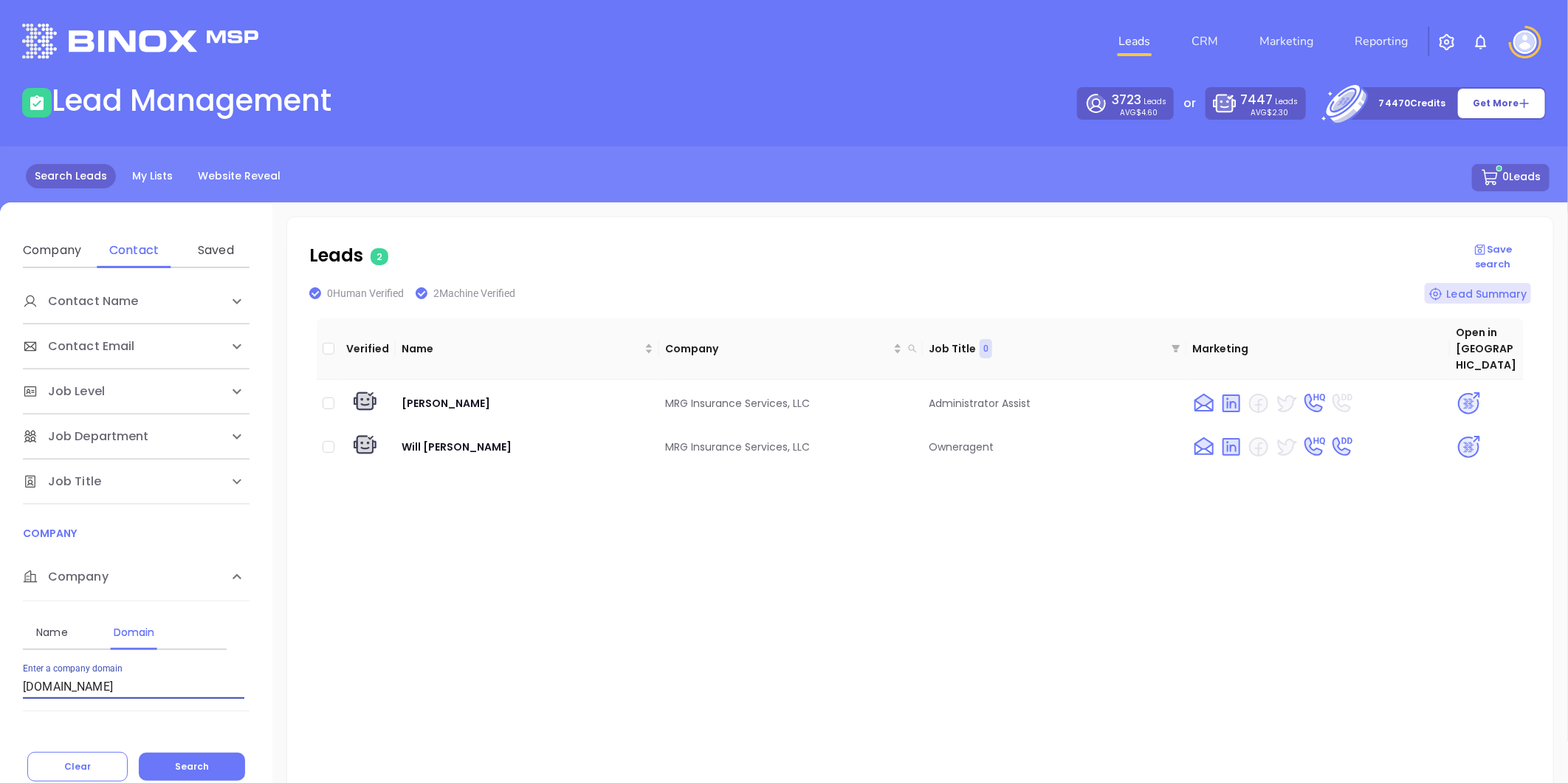
scroll to position [70, 0]
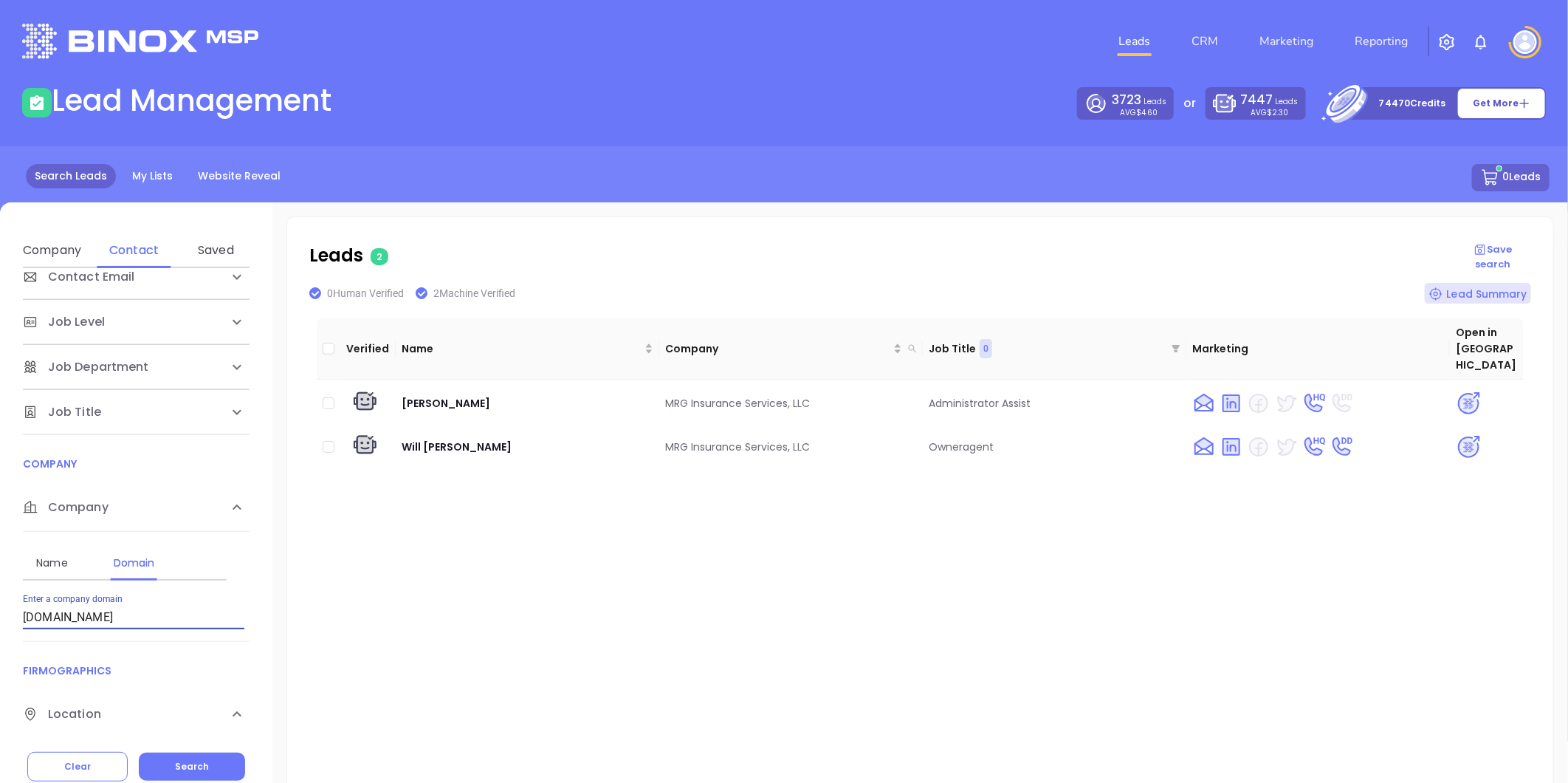
click at [142, 624] on input "[DOMAIN_NAME]" at bounding box center [133, 617] width 221 height 23
click at [197, 765] on span "Search" at bounding box center [191, 766] width 34 height 13
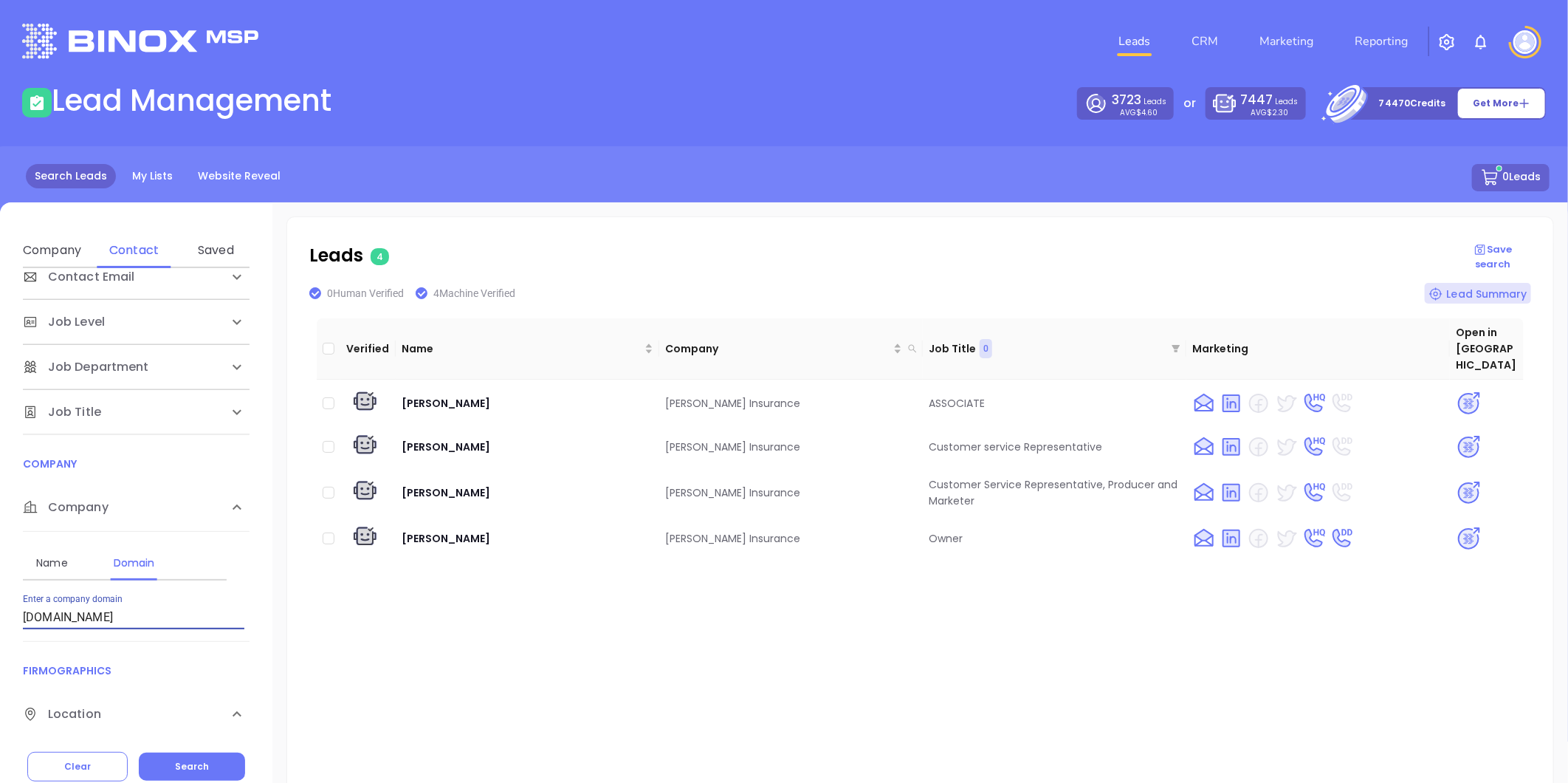
drag, startPoint x: 149, startPoint y: 611, endPoint x: -477, endPoint y: 627, distance: 626.2
click at [0, 627] on html "Leads CRM Marketing Reporting Financial Leads Leads Lead Management 3723 Leads …" at bounding box center [784, 392] width 1568 height 783
paste input "pinionfamily"
click at [193, 769] on span "Search" at bounding box center [191, 766] width 34 height 13
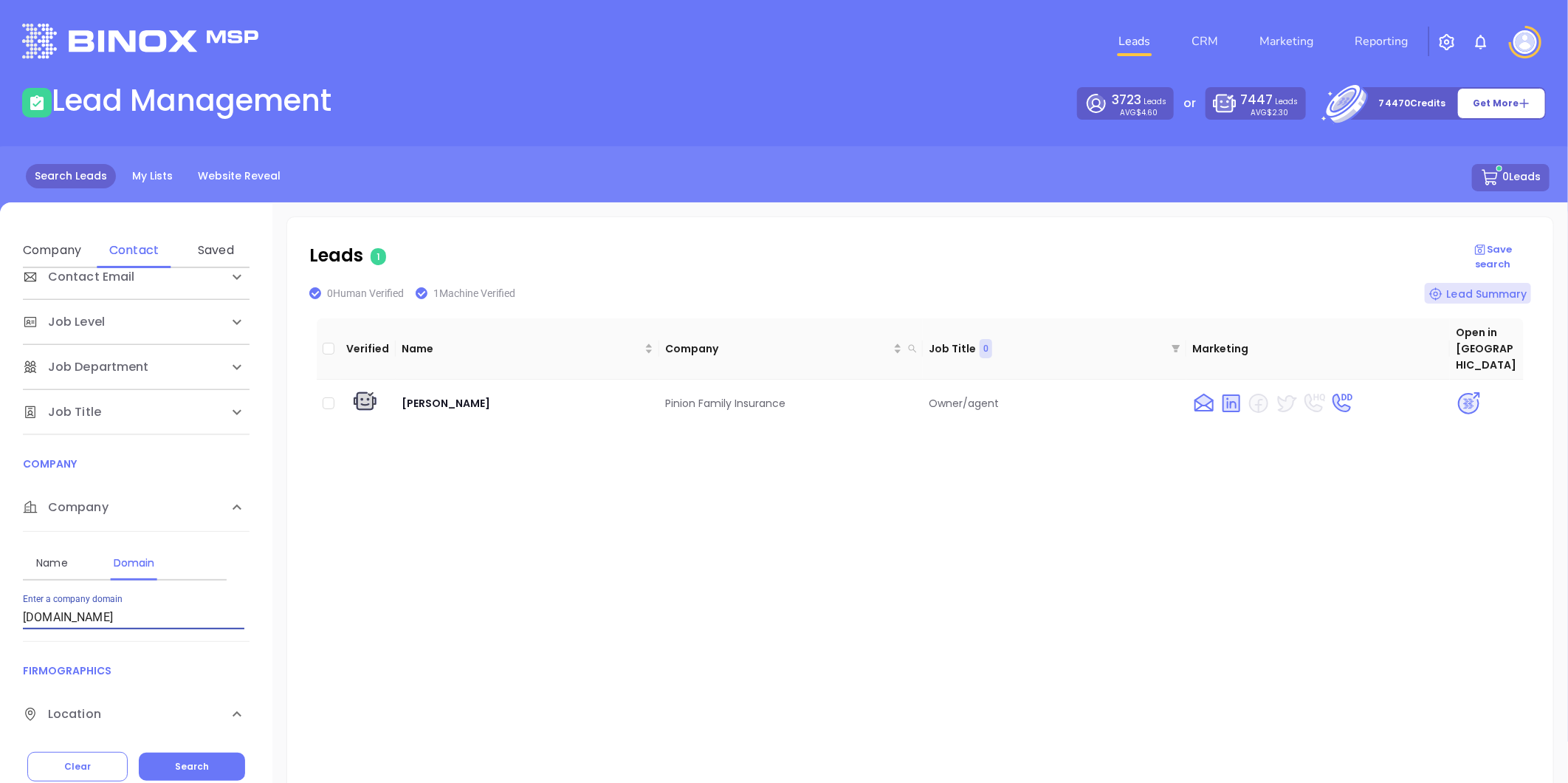
drag, startPoint x: 167, startPoint y: 617, endPoint x: -198, endPoint y: 599, distance: 365.4
click at [0, 599] on html "Leads CRM Marketing Reporting Financial Leads Leads Lead Management 3723 Leads …" at bounding box center [784, 392] width 1568 height 783
paste input "bibrokers"
drag, startPoint x: 114, startPoint y: 623, endPoint x: -225, endPoint y: 643, distance: 339.6
click at [0, 643] on html "Leads CRM Marketing Reporting Financial Leads Leads Lead Management 3723 Leads …" at bounding box center [784, 392] width 1568 height 783
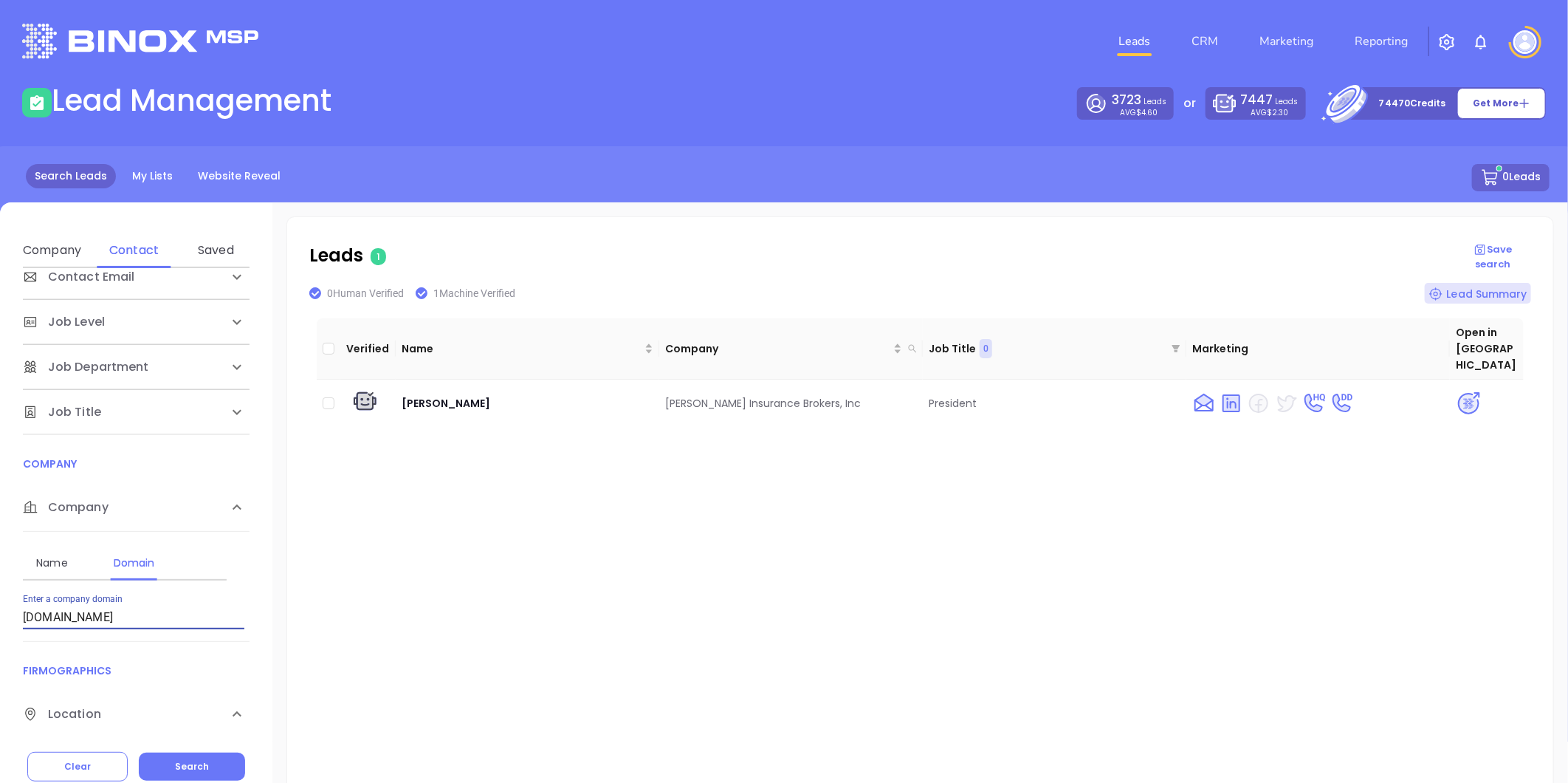
paste input "[DOMAIN_NAME]"
type input "[DOMAIN_NAME]"
click at [168, 755] on button "Search" at bounding box center [192, 766] width 106 height 28
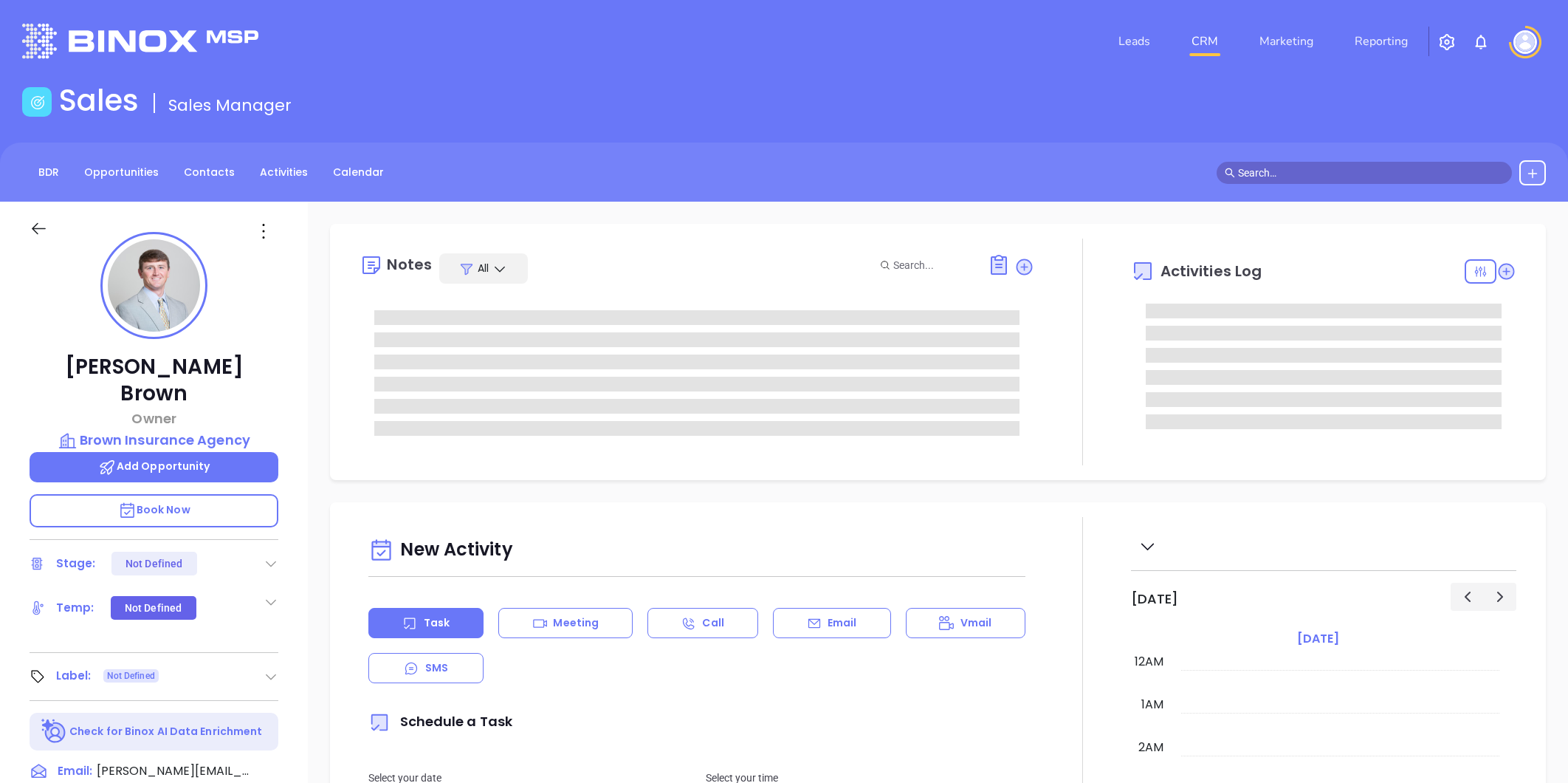
type input "[DATE]"
type input "[PERSON_NAME]"
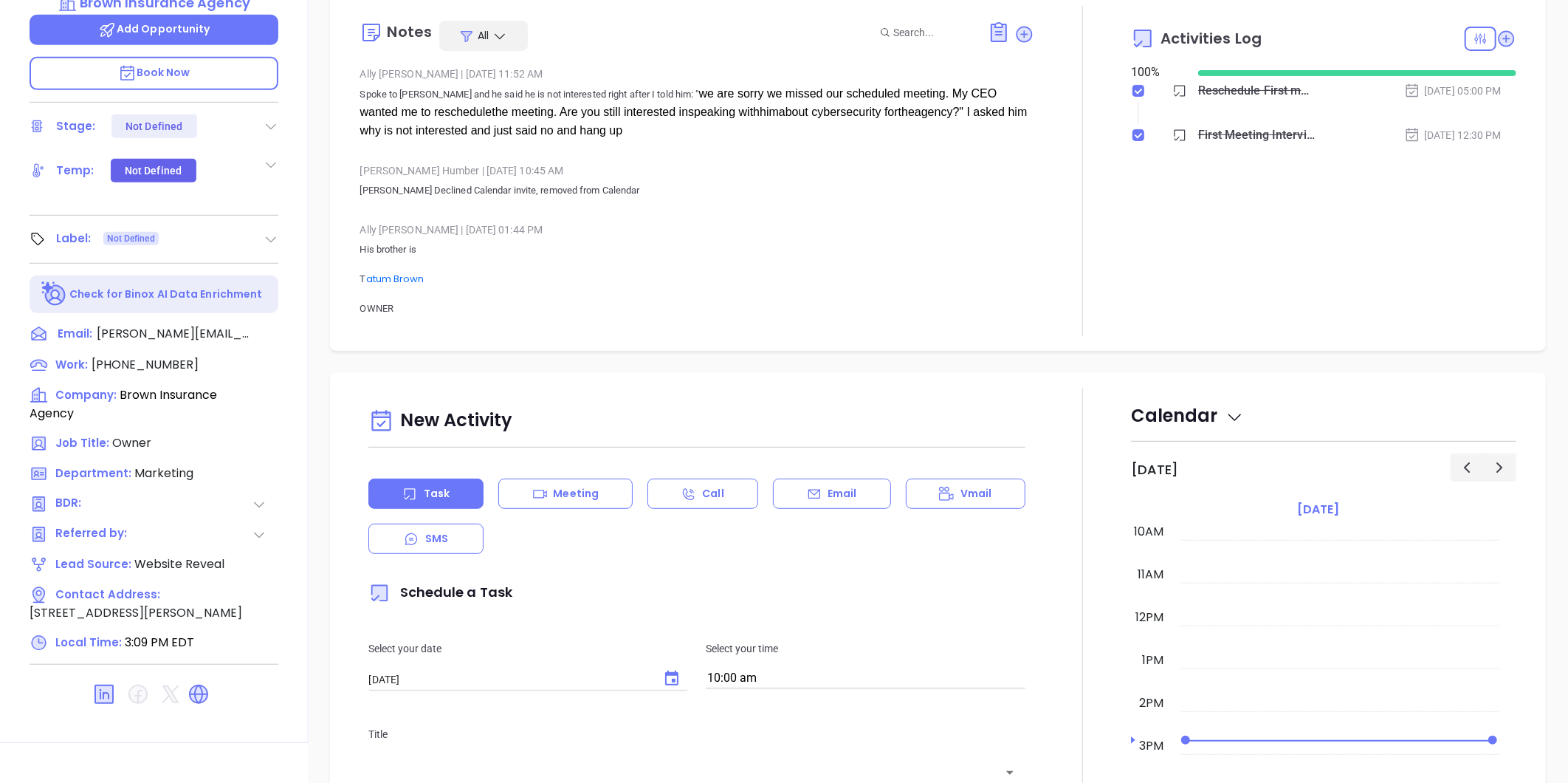
scroll to position [452, 0]
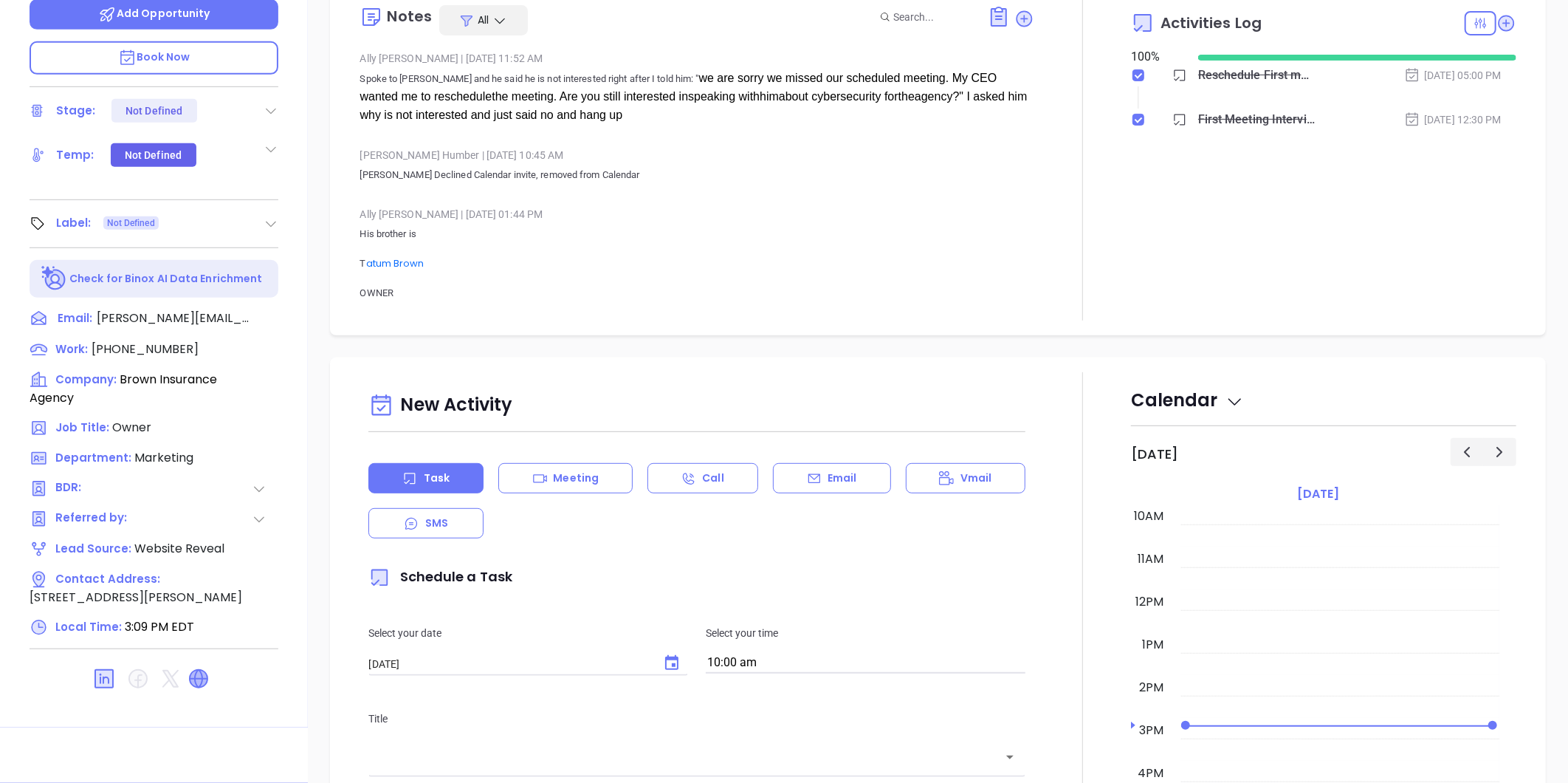
click at [192, 670] on icon at bounding box center [198, 679] width 17 height 17
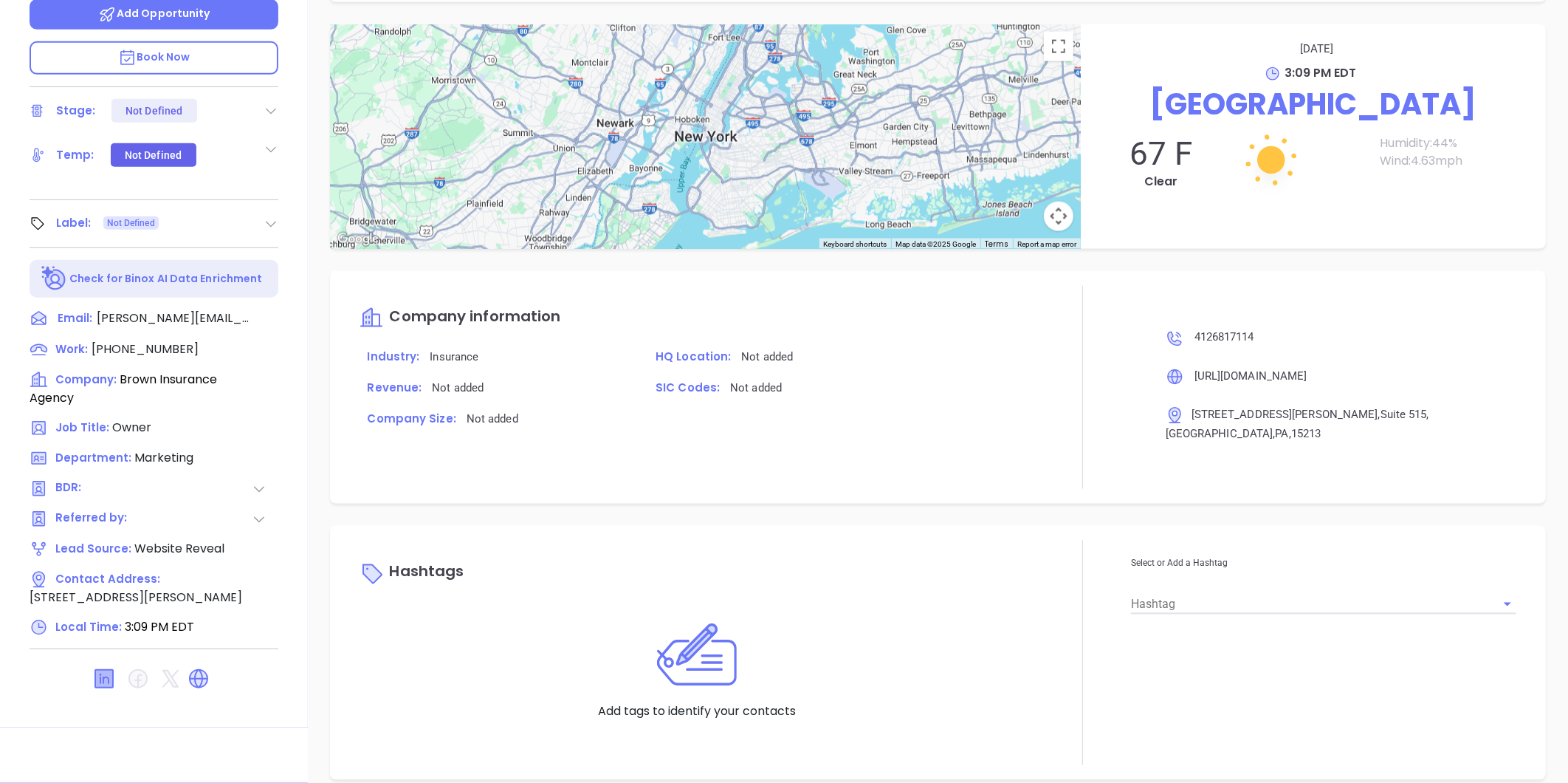
click at [100, 667] on icon at bounding box center [103, 679] width 23 height 23
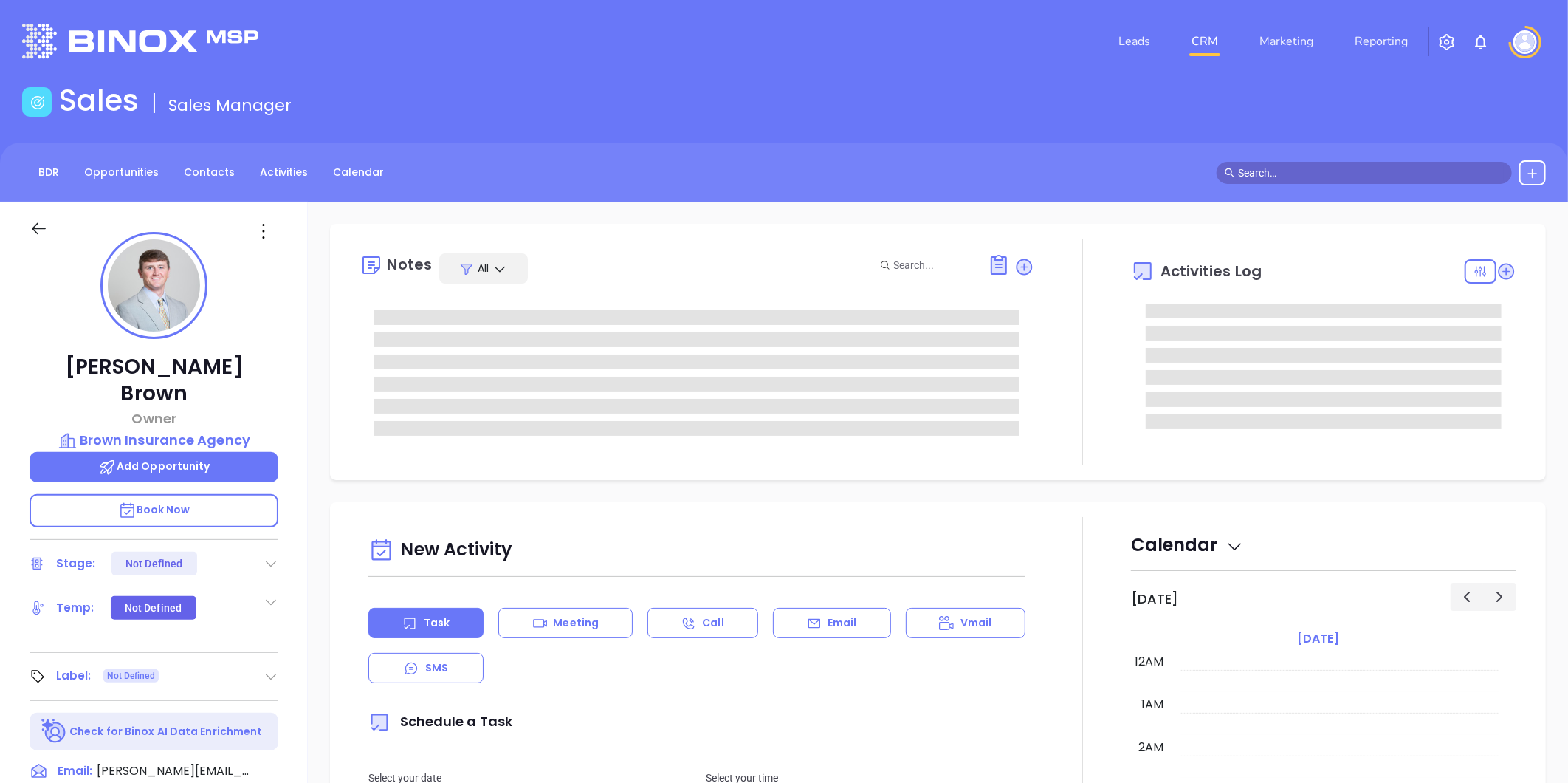
type input "[DATE]"
type input "[PERSON_NAME]"
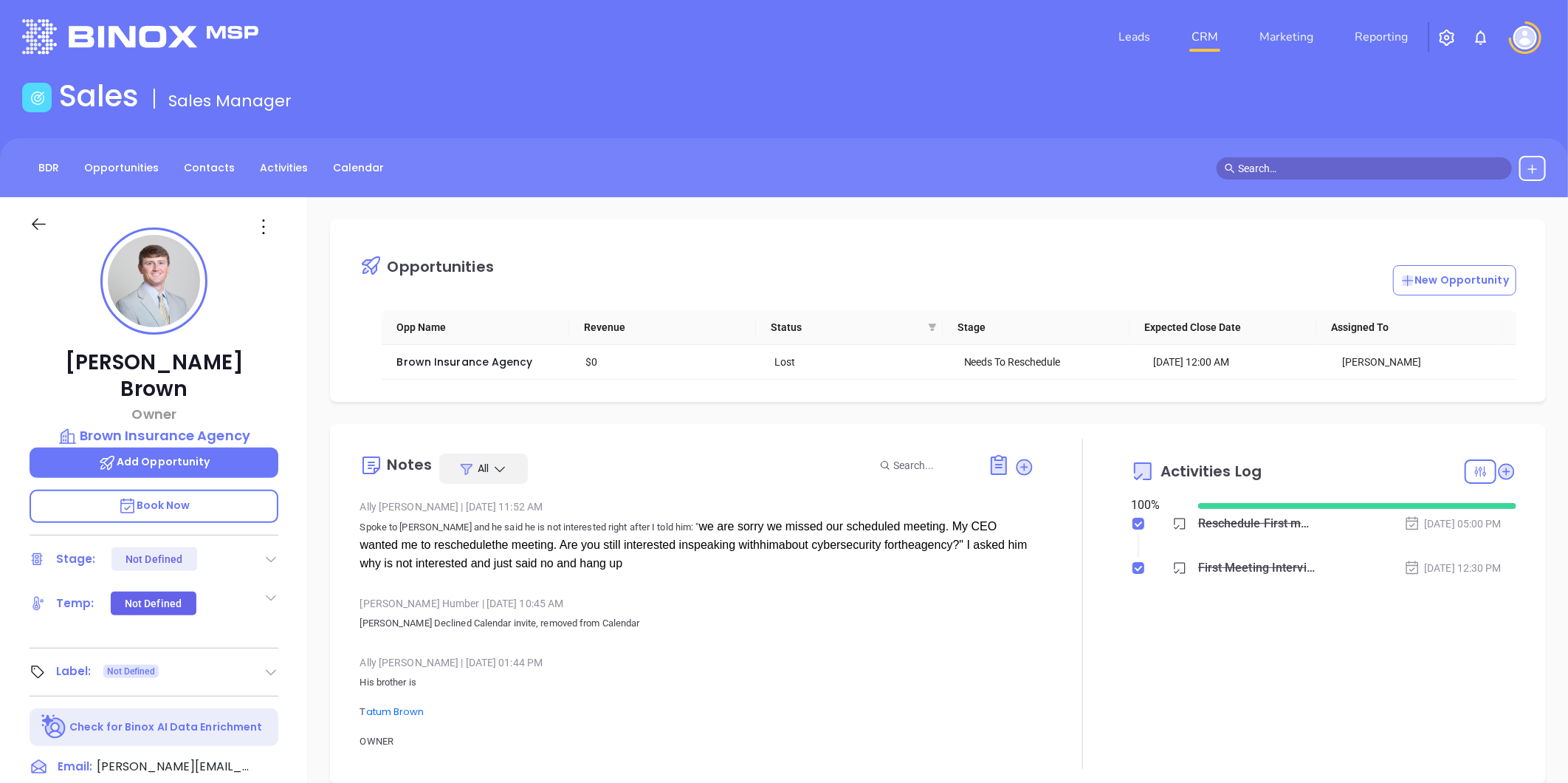
scroll to position [164, 0]
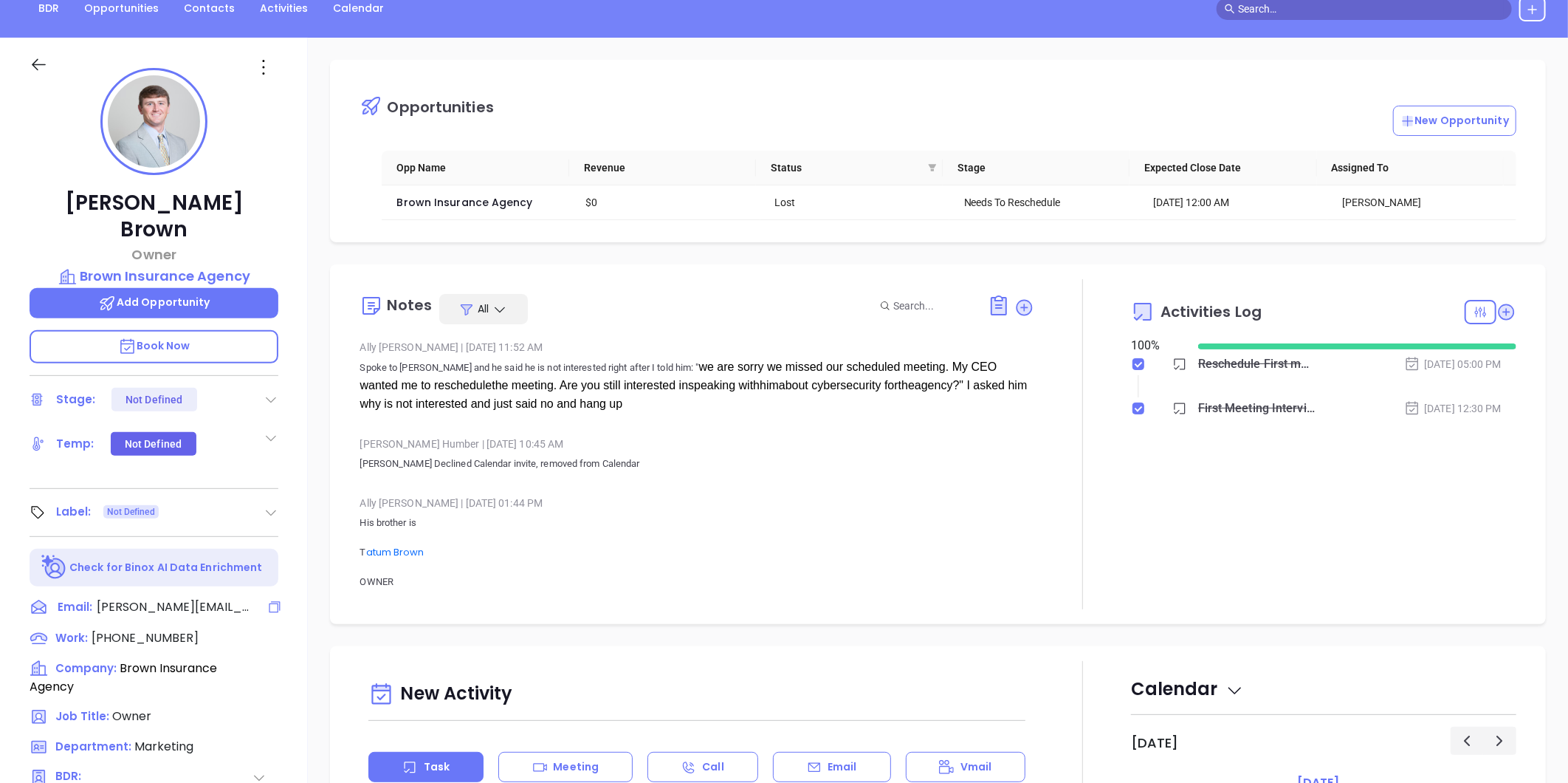
drag, startPoint x: 271, startPoint y: 580, endPoint x: 23, endPoint y: 503, distance: 259.7
click at [271, 599] on icon at bounding box center [274, 606] width 15 height 14
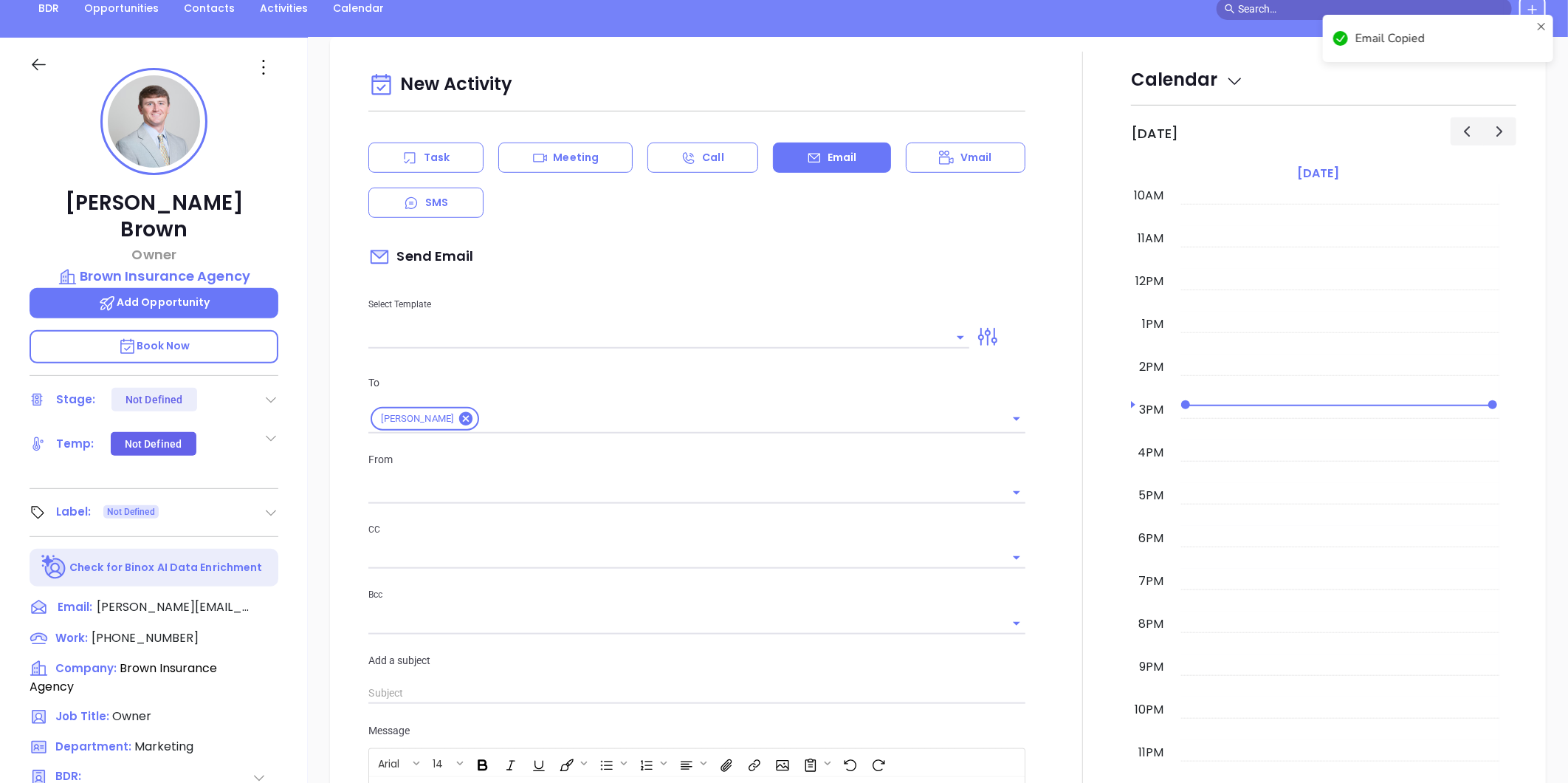
scroll to position [202, 0]
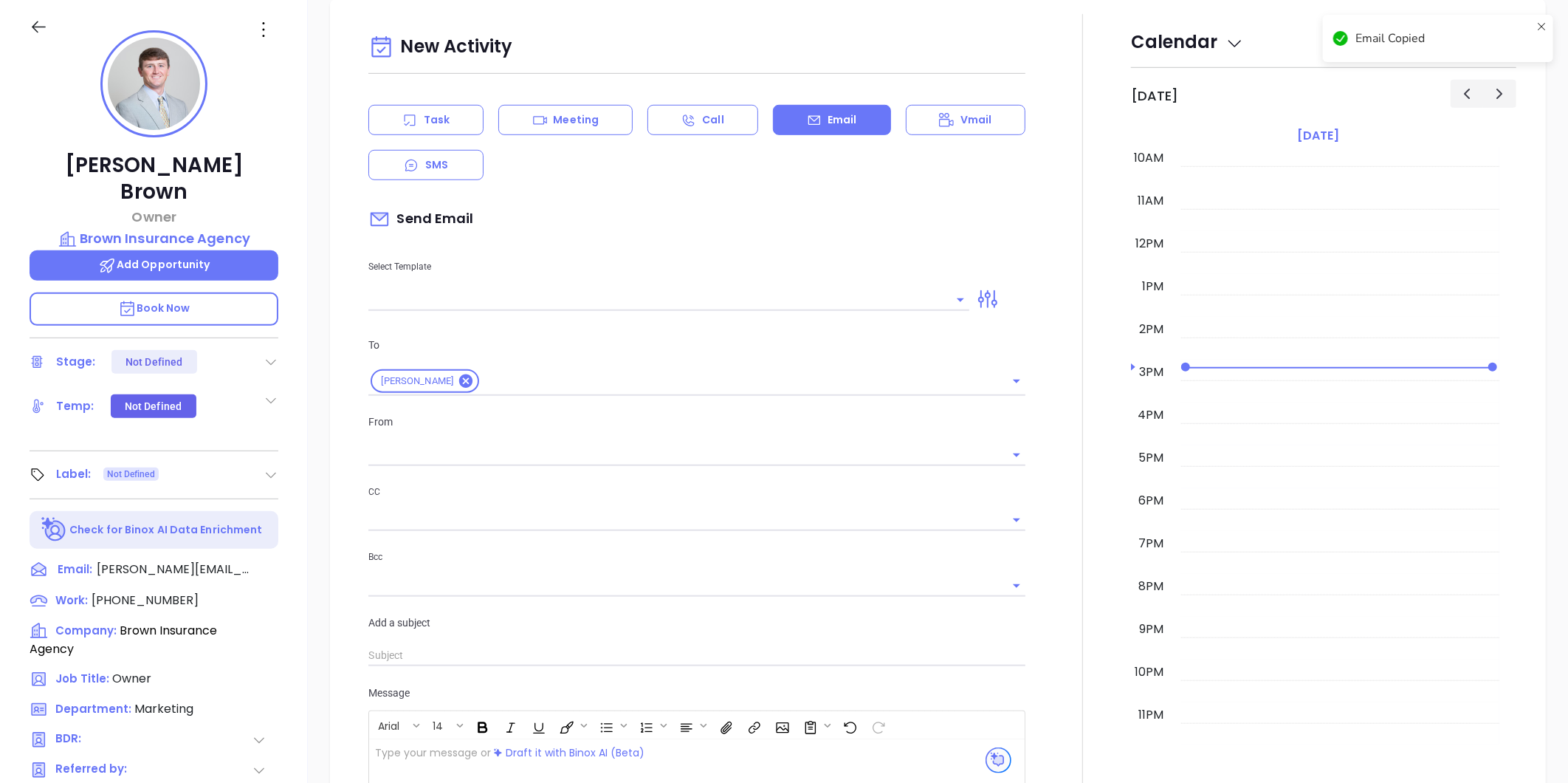
type input "Liz Cruz"
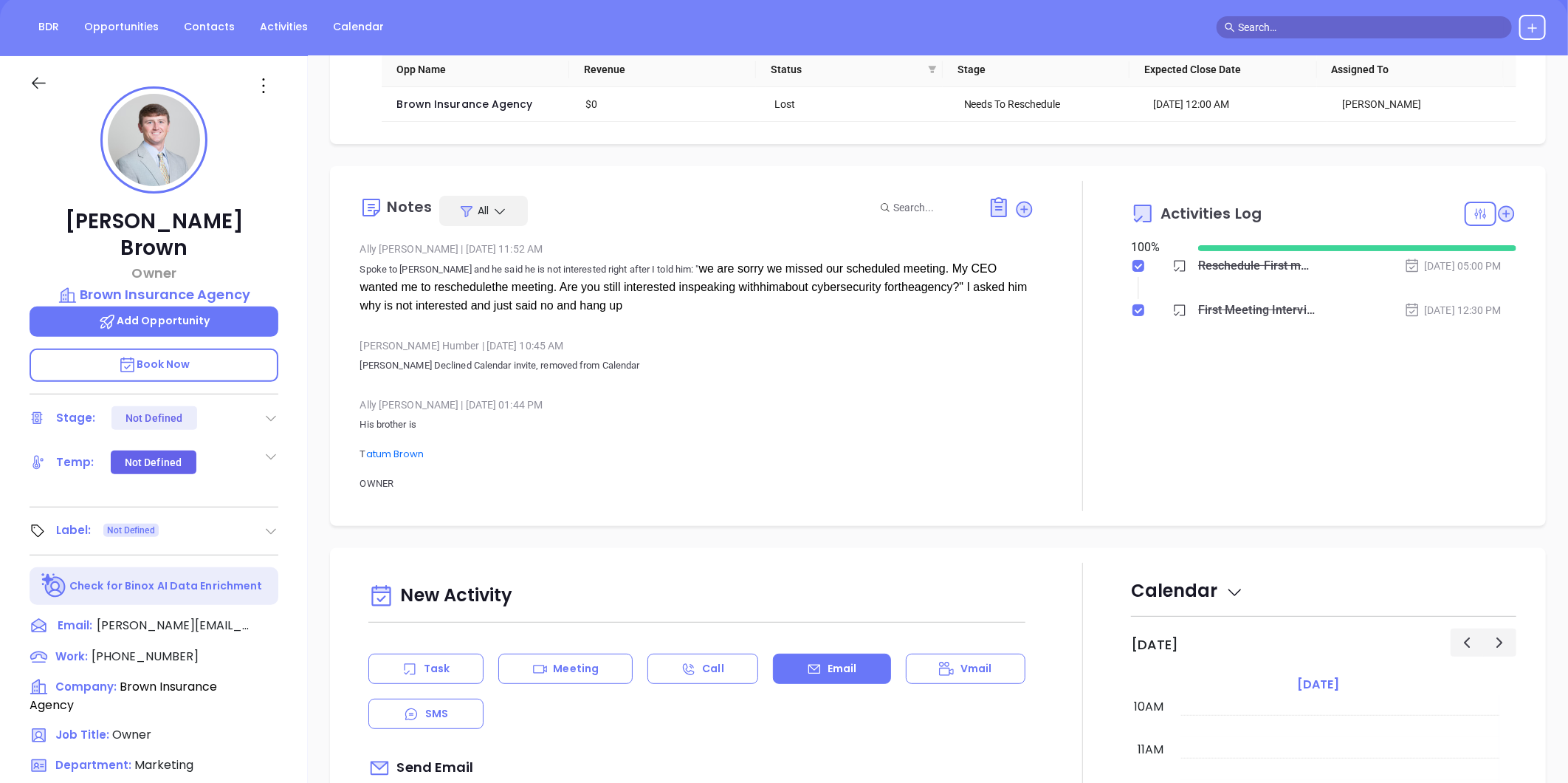
scroll to position [410, 0]
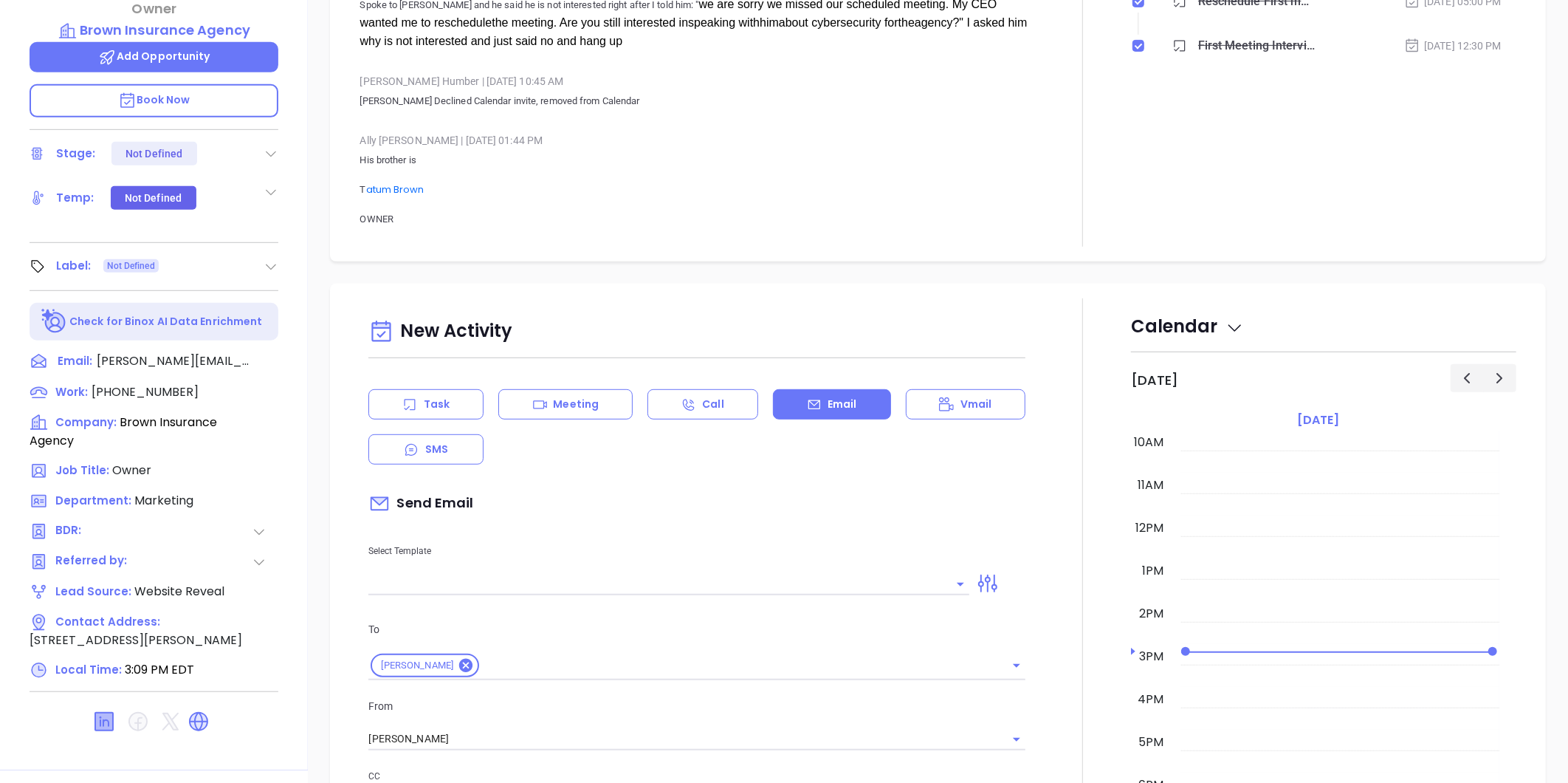
click at [102, 712] on icon at bounding box center [104, 721] width 17 height 17
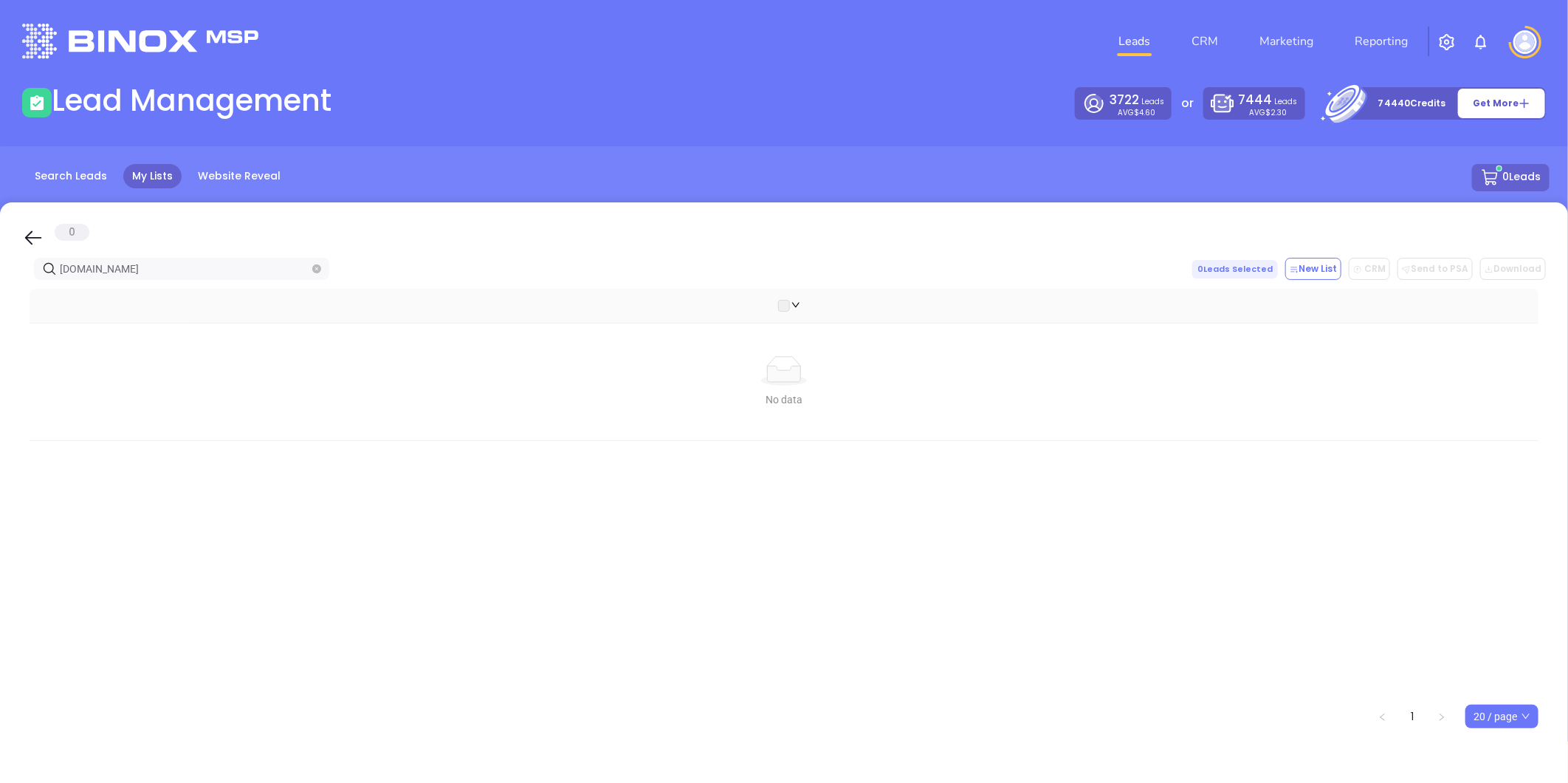
drag, startPoint x: 129, startPoint y: 276, endPoint x: -340, endPoint y: 311, distance: 470.3
click at [0, 311] on html "Leads CRM Marketing Reporting Financial Leads Leads Lead Management 3722 Leads …" at bounding box center [784, 392] width 1568 height 783
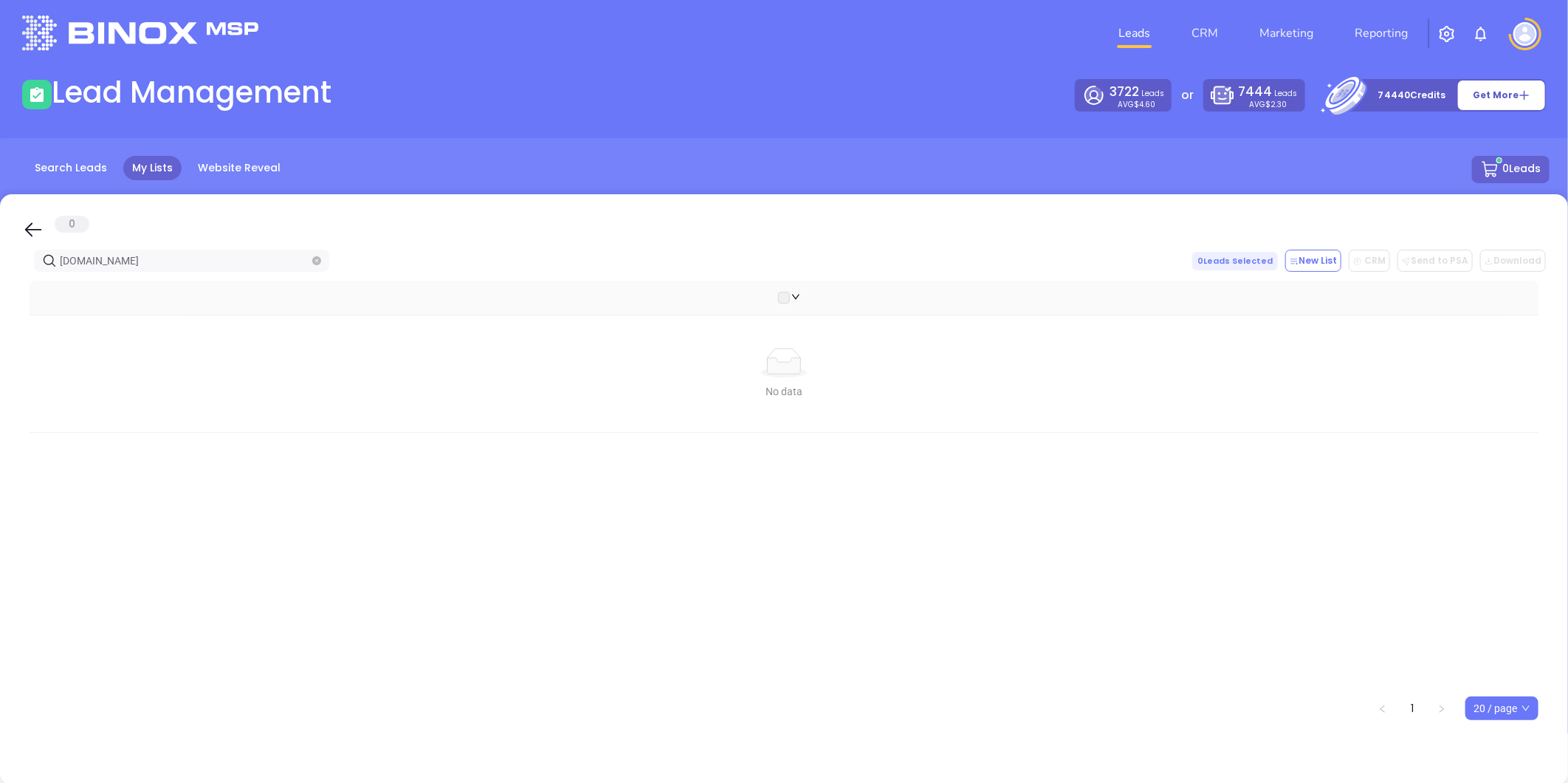
scroll to position [11, 0]
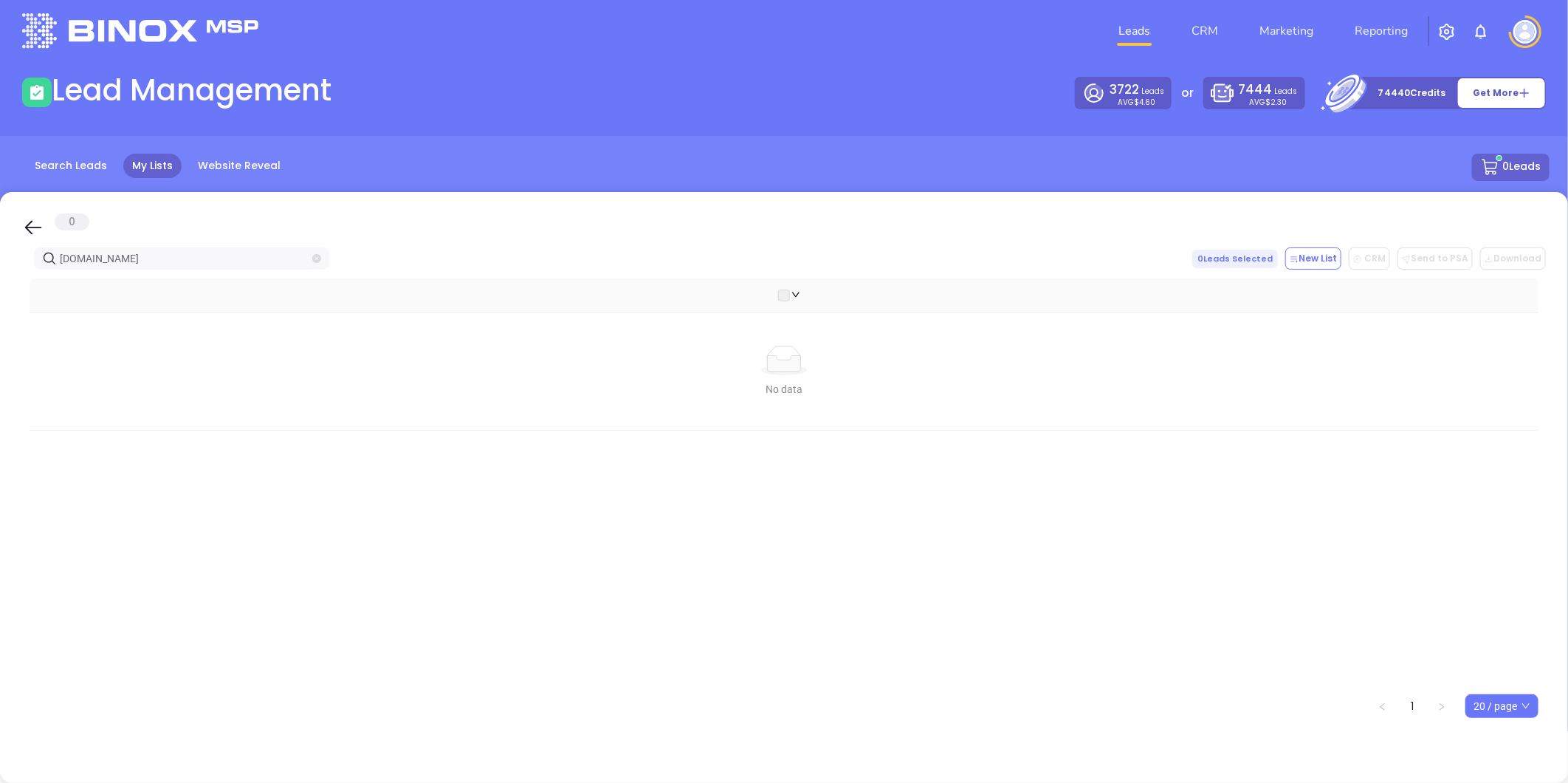
click at [315, 255] on icon "close-circle" at bounding box center [316, 258] width 9 height 9
click at [252, 258] on input "text" at bounding box center [185, 258] width 249 height 16
paste input "[DOMAIN_NAME]"
click at [236, 258] on input "[DOMAIN_NAME]" at bounding box center [185, 258] width 249 height 16
paste input "[DOMAIN_NAME]"
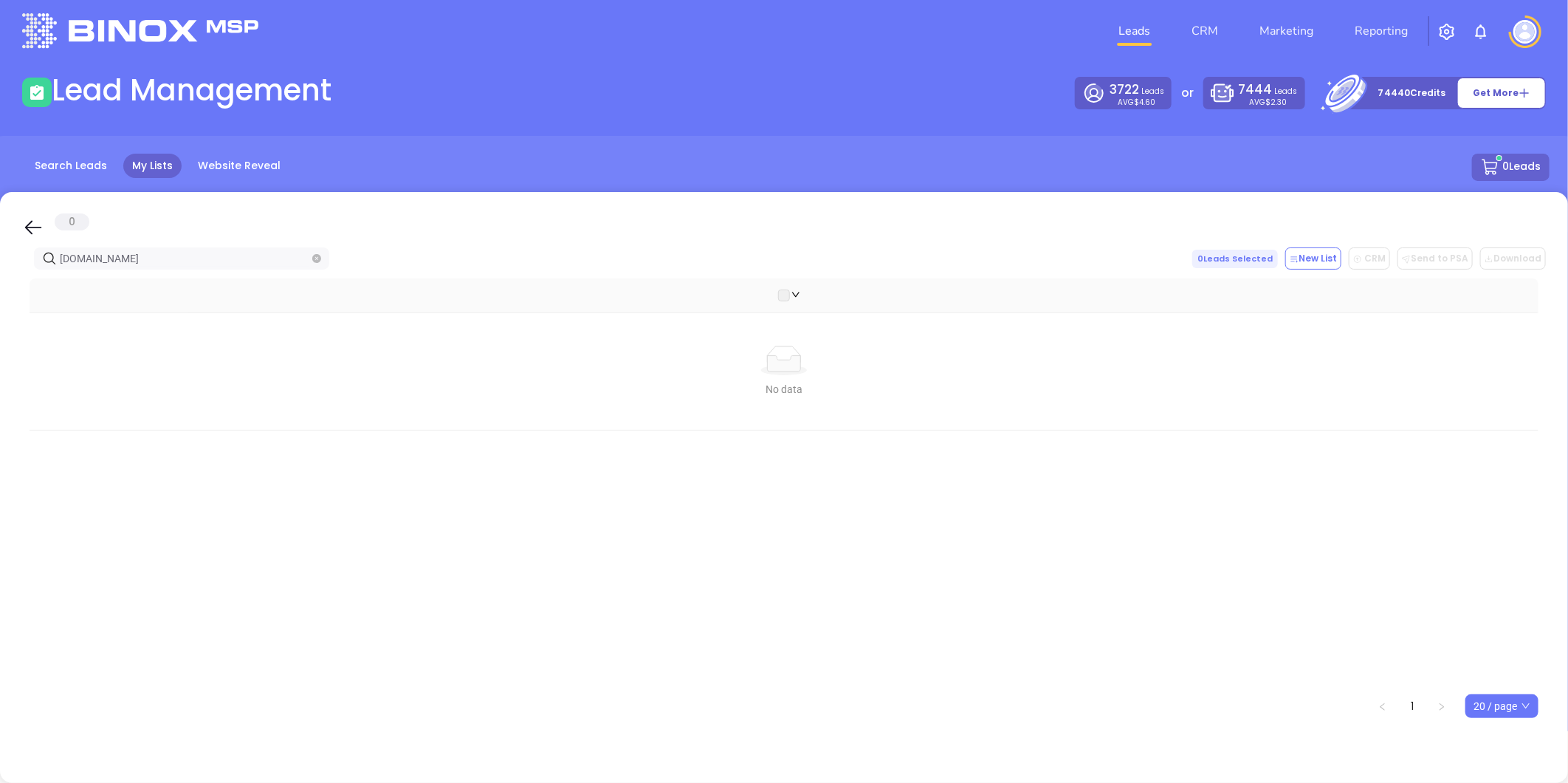
type input "[DOMAIN_NAME]"
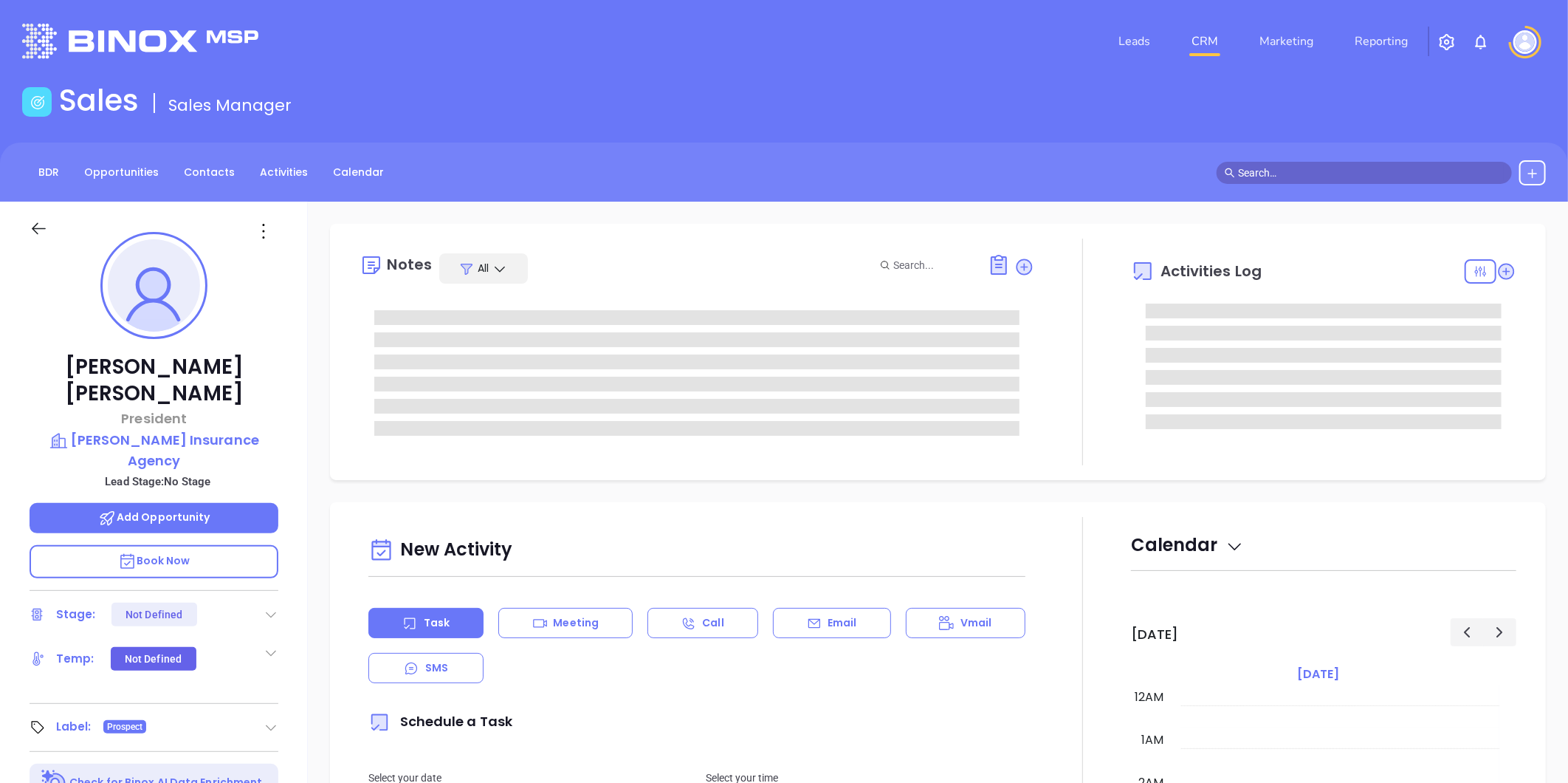
type input "10:00 am"
type input "[DATE]"
type input "[PERSON_NAME]"
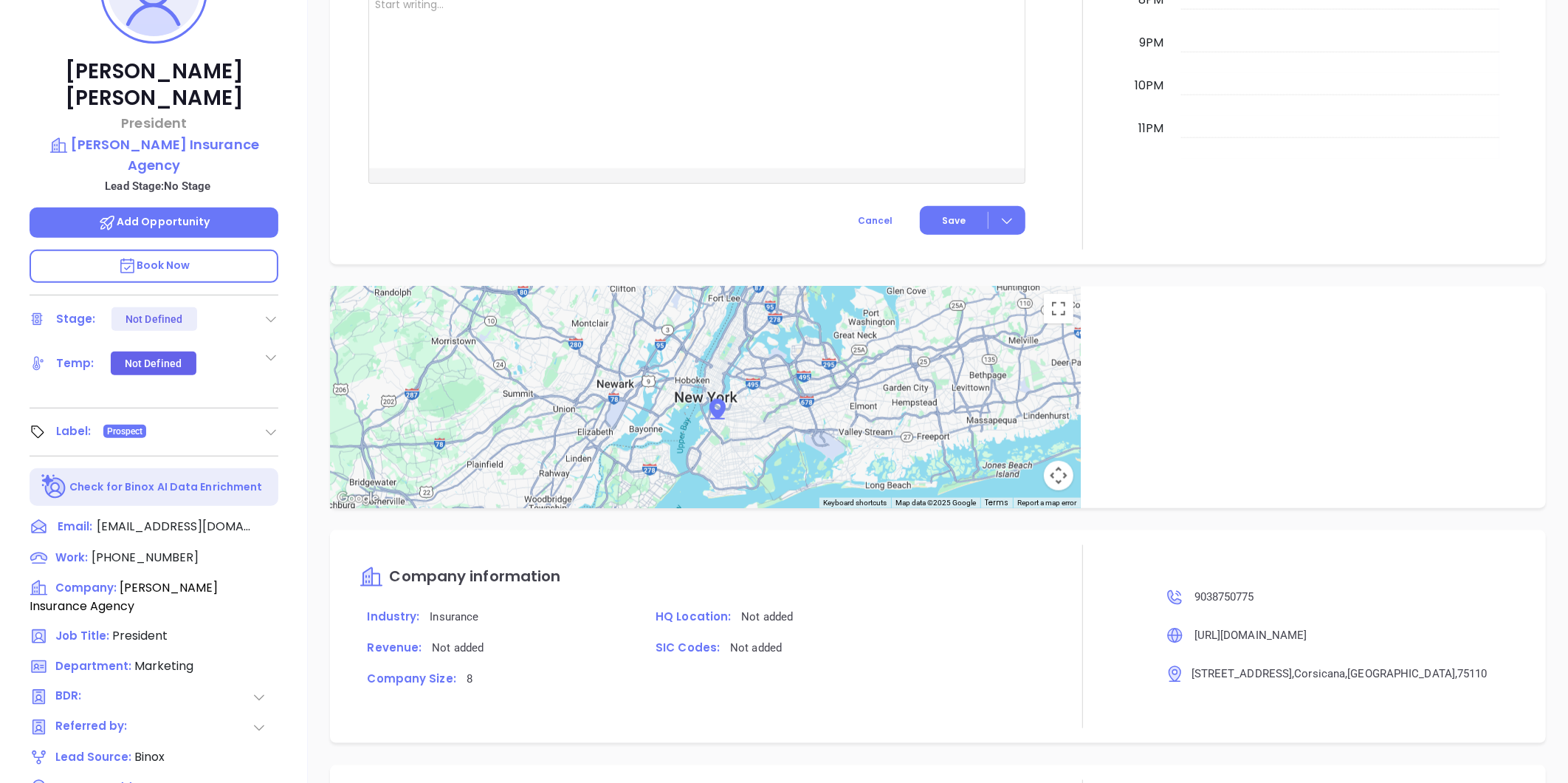
scroll to position [43, 0]
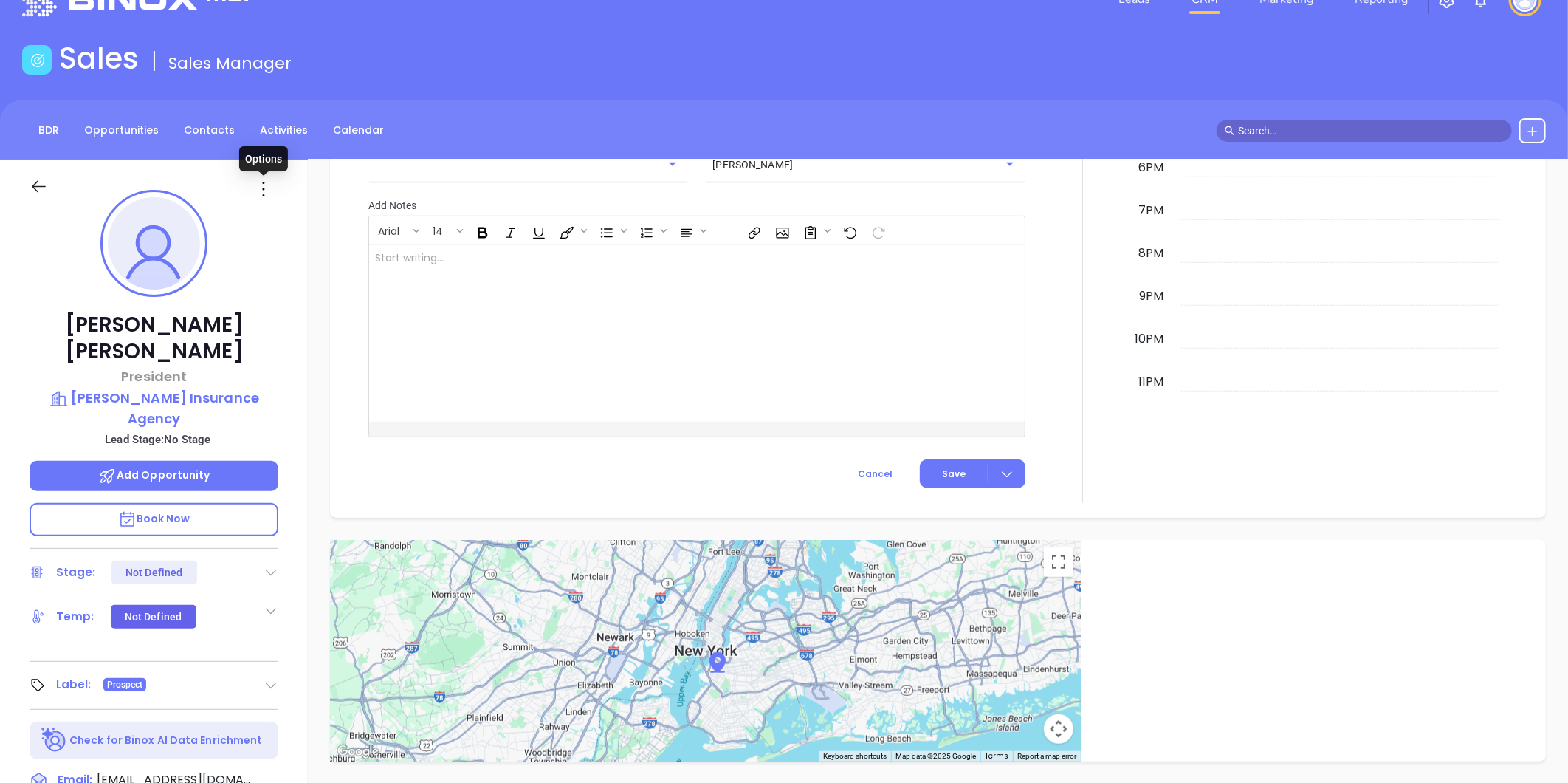
click at [263, 187] on icon at bounding box center [263, 188] width 23 height 23
click at [293, 349] on div "Edit" at bounding box center [336, 347] width 145 height 16
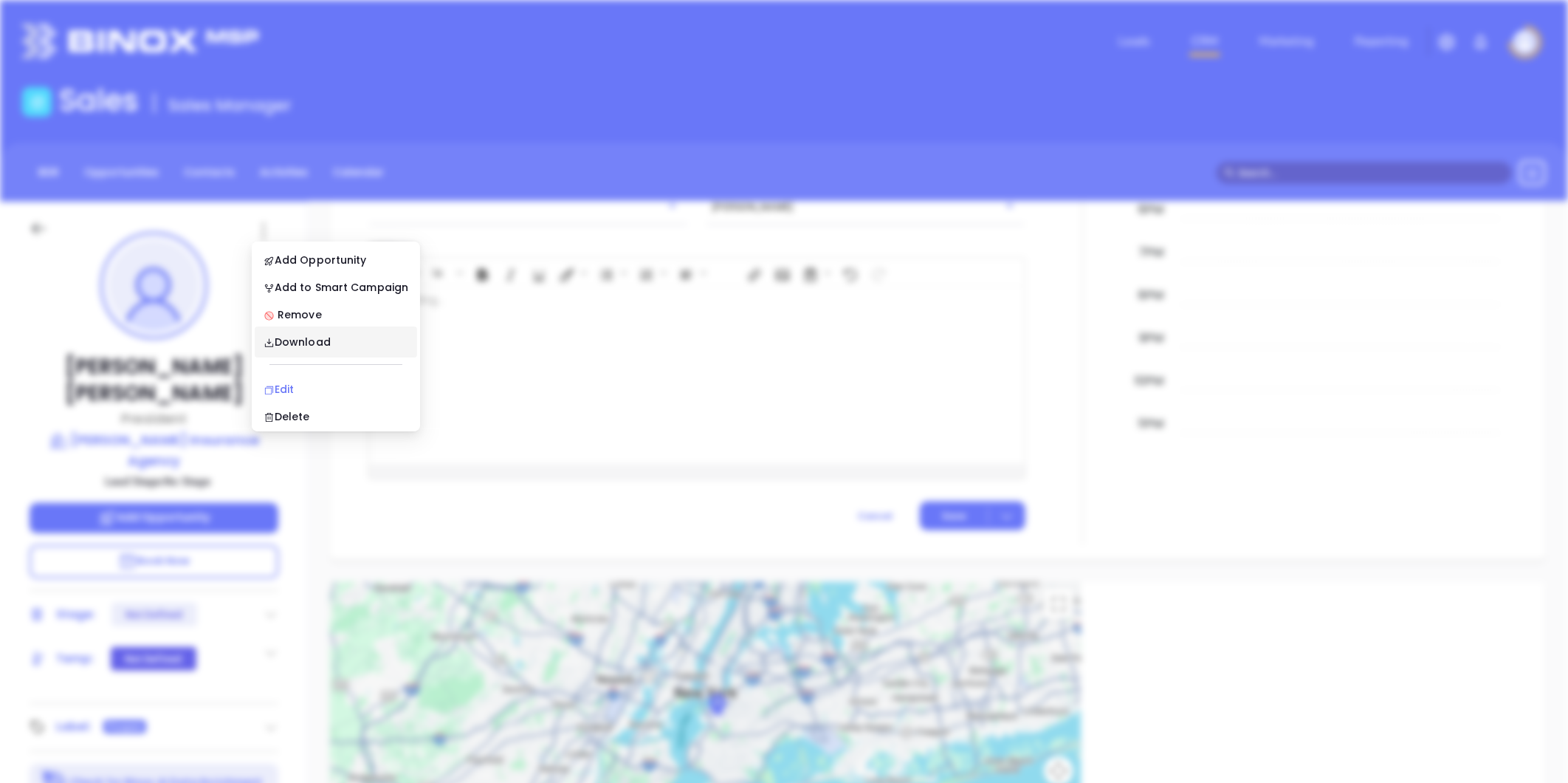
scroll to position [0, 0]
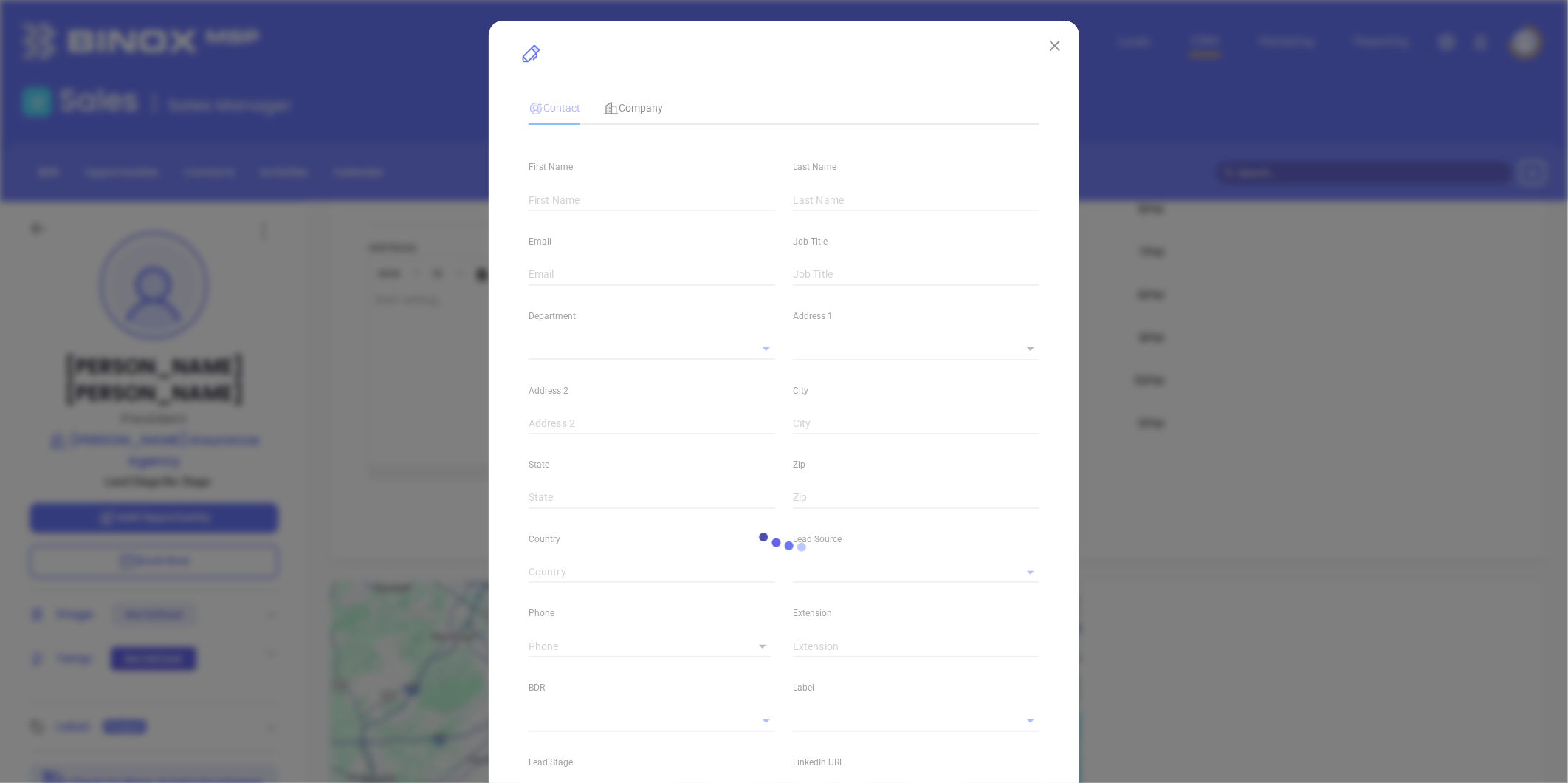
type input "[PERSON_NAME]"
type input "[EMAIL_ADDRESS][DOMAIN_NAME]"
type input "President"
type input "1"
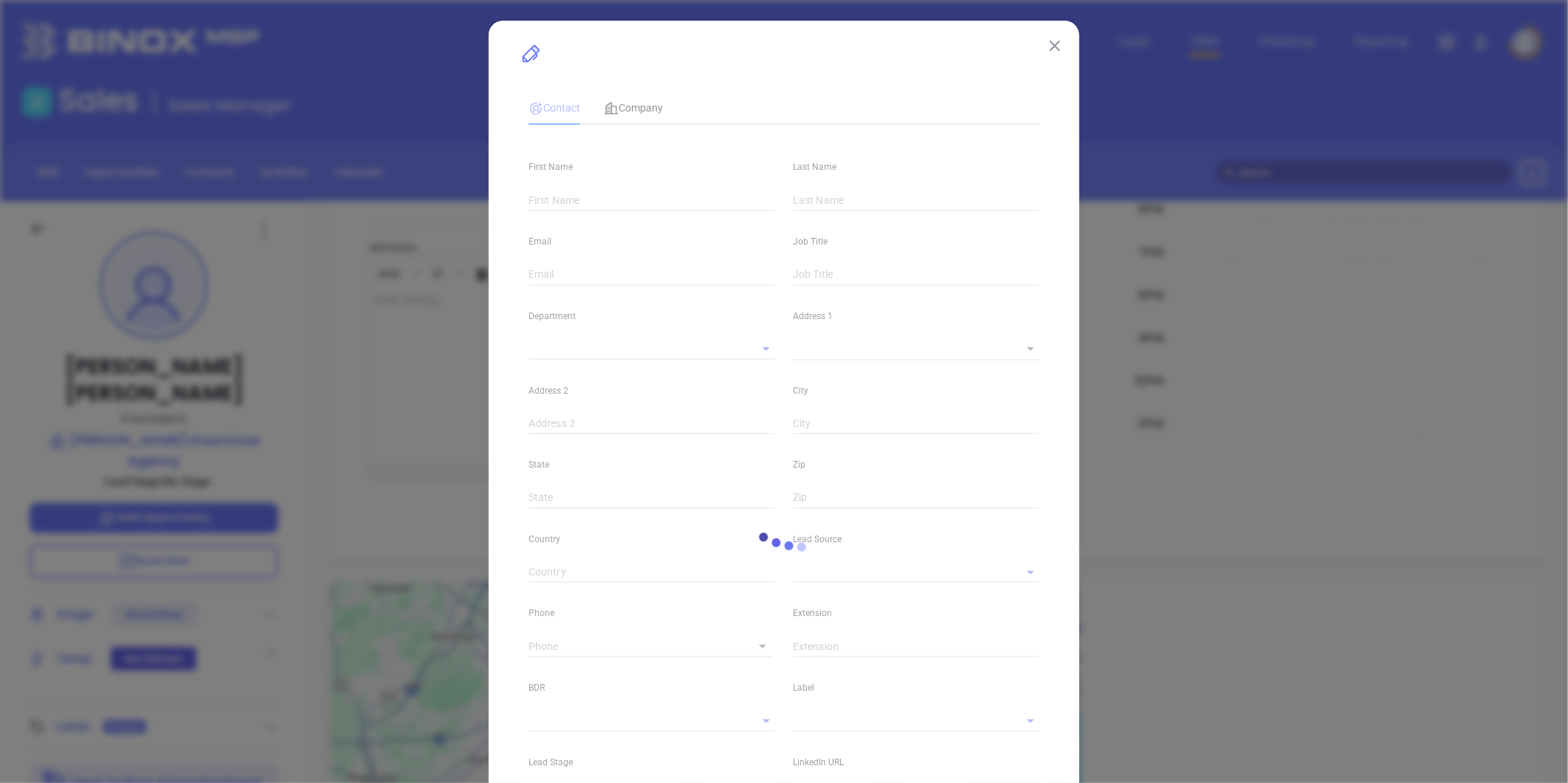
type input "[DOMAIN_NAME][URL][PERSON_NAME]"
type input "Marketing"
type input "Binox"
type input "undefined undefined"
type input "[PHONE_NUMBER]"
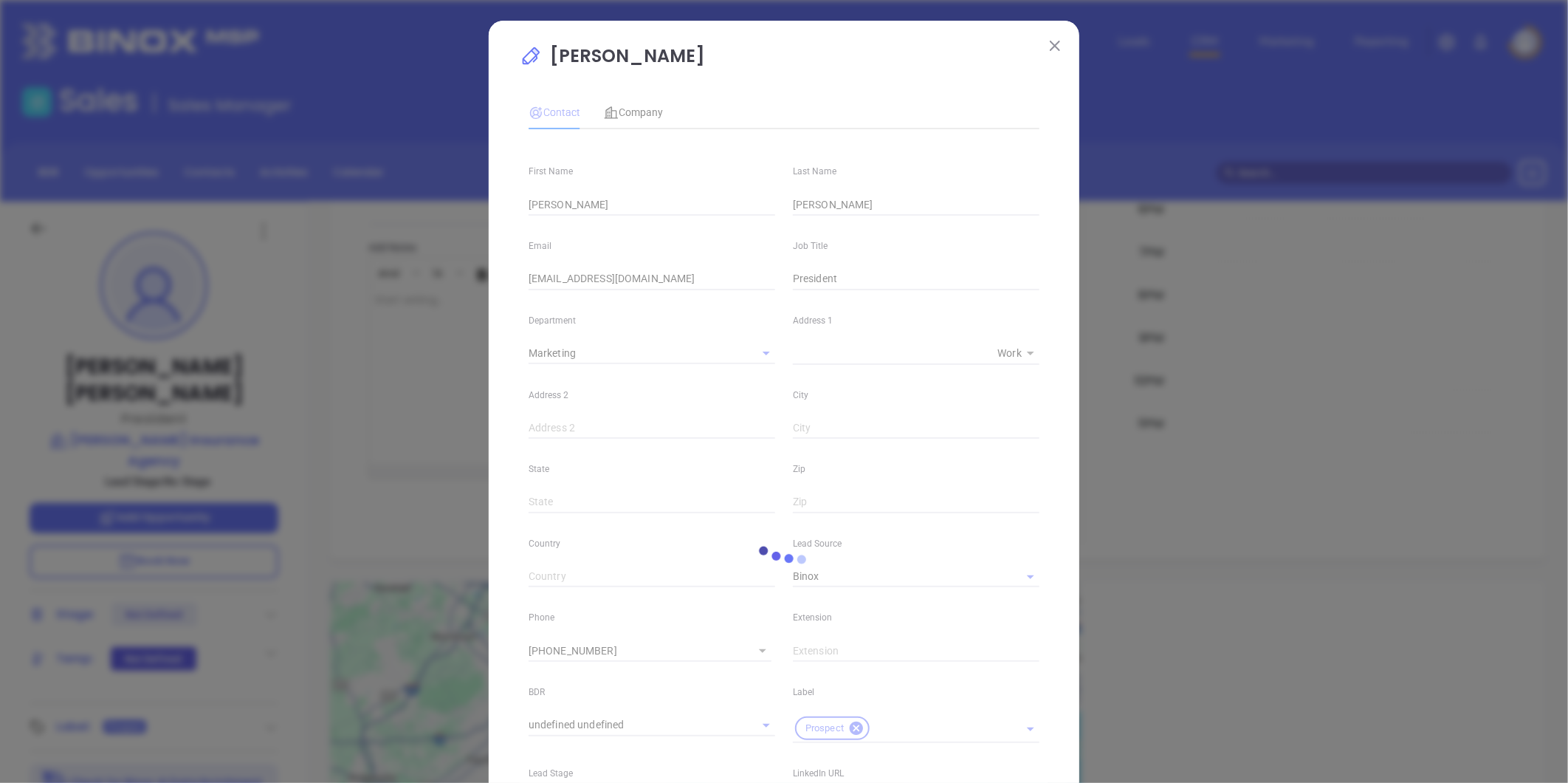
type input "1"
click at [640, 108] on span "Company" at bounding box center [633, 112] width 59 height 12
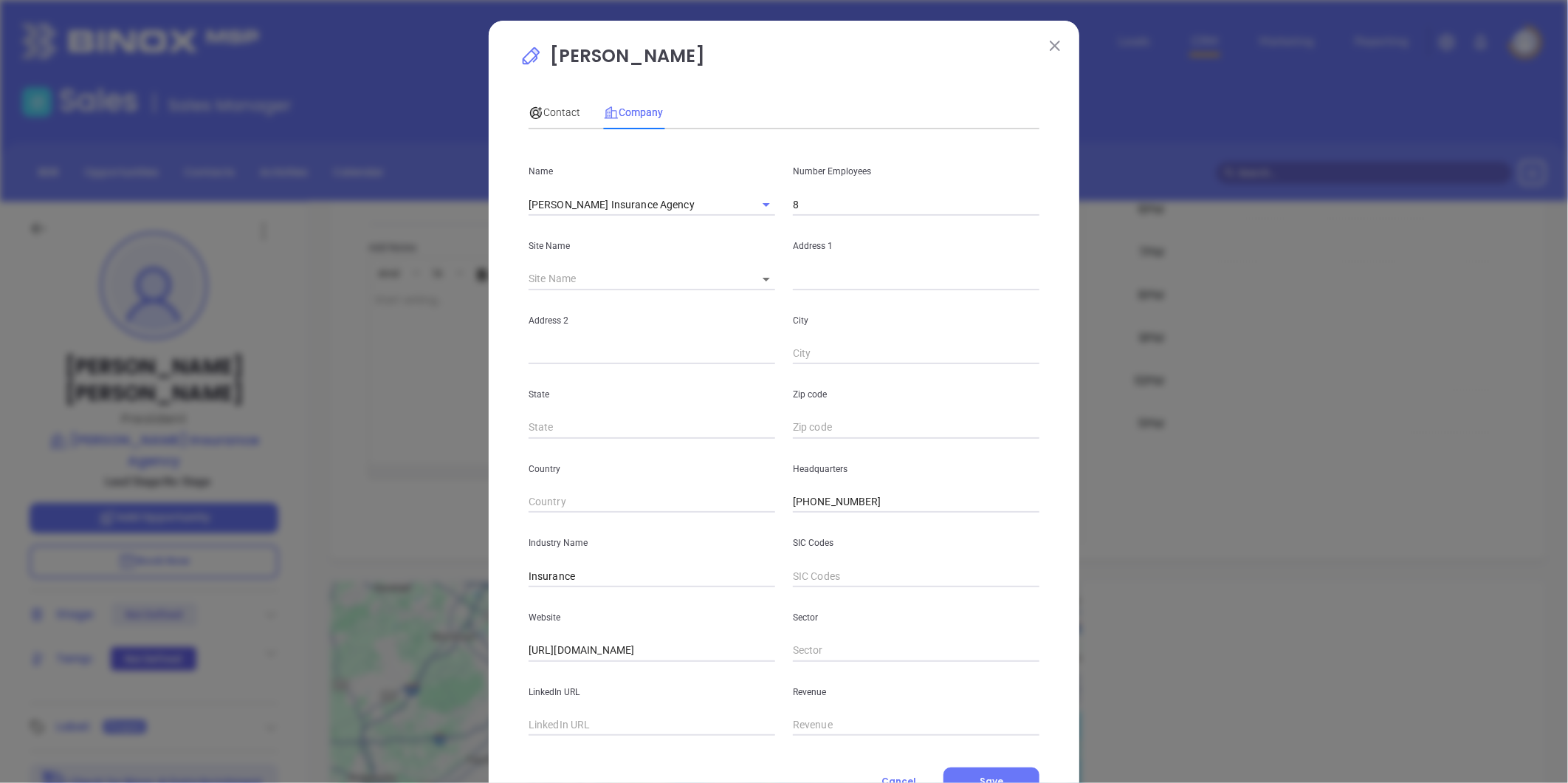
click at [757, 279] on body "Leads CRM Marketing Reporting Financial Leads Leads Sales Sales Manager BDR Opp…" at bounding box center [784, 392] width 1568 height 783
click at [784, 277] on li "Corsicana" at bounding box center [777, 279] width 76 height 26
type input "Corsicana"
type input "122839"
type input "[STREET_ADDRESS]"
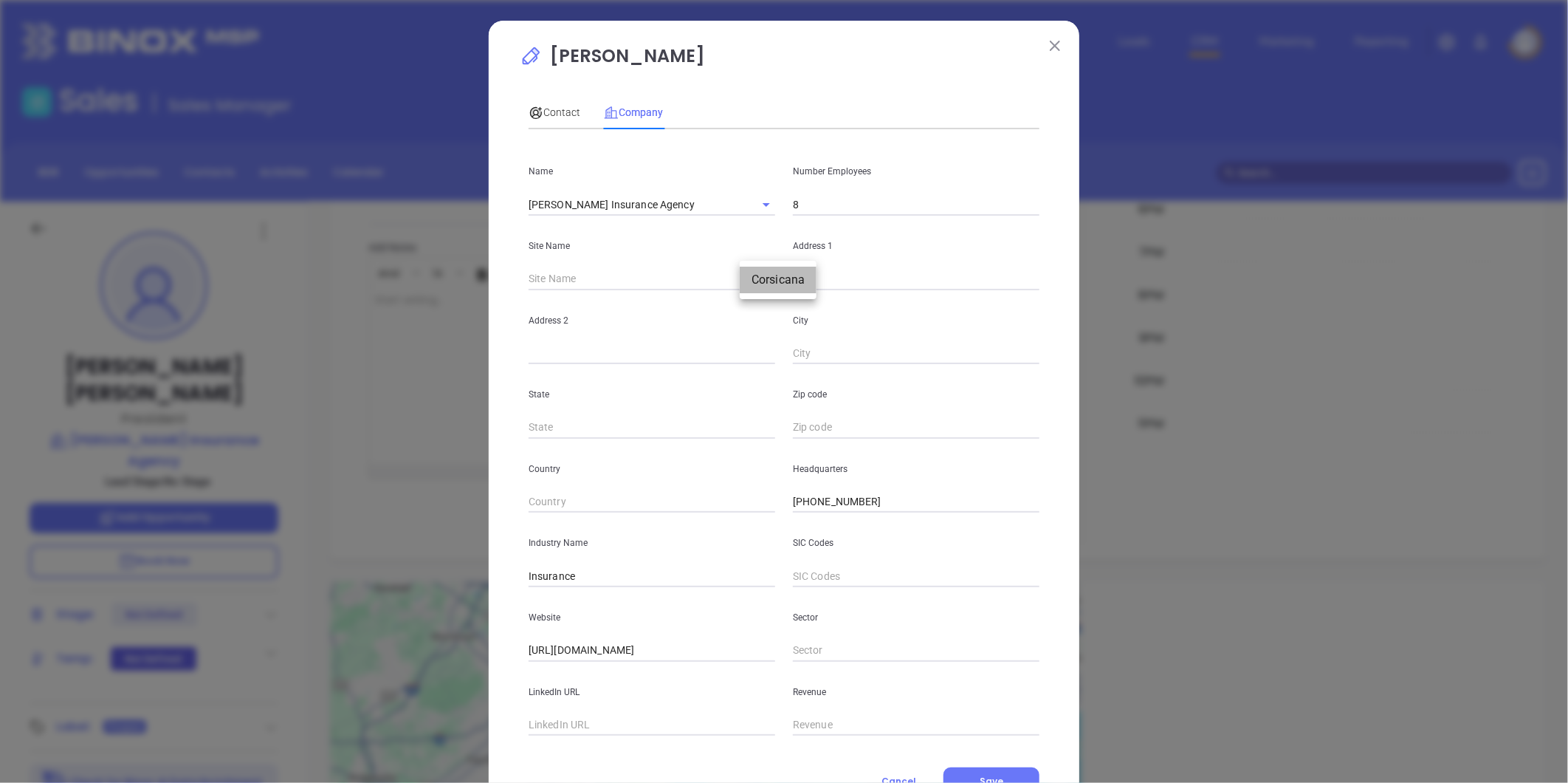
type input "Corsicana"
type input "[GEOGRAPHIC_DATA]"
type input "75110"
drag, startPoint x: 904, startPoint y: 275, endPoint x: 716, endPoint y: 278, distance: 188.0
click at [686, 282] on div "Site Name [GEOGRAPHIC_DATA] [GEOGRAPHIC_DATA] 122839 Address [STREET_ADDRESS]" at bounding box center [784, 252] width 529 height 74
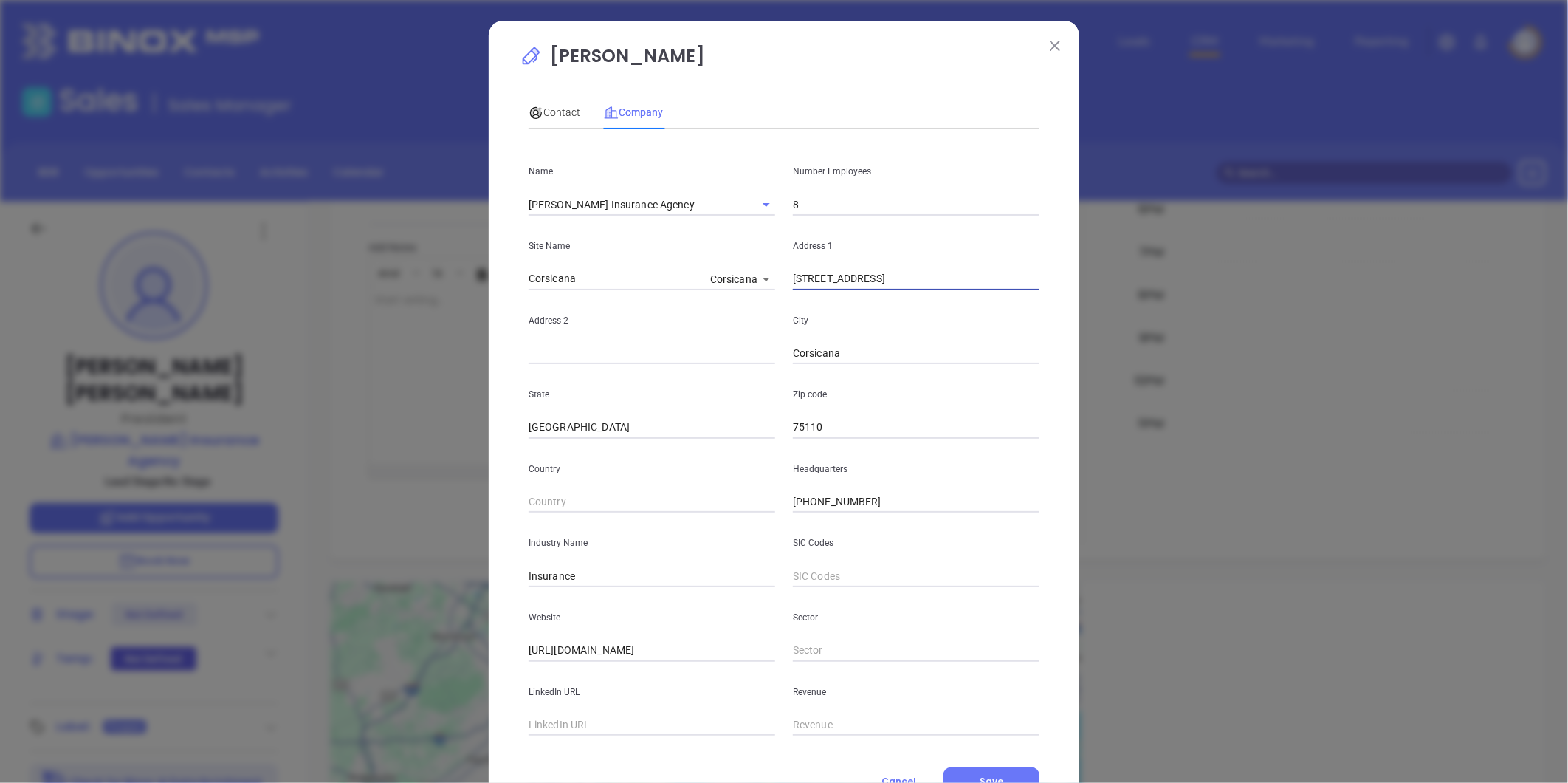
paste input "[STREET_ADDRESS]"
drag, startPoint x: 857, startPoint y: 276, endPoint x: 1127, endPoint y: 261, distance: 270.4
click at [1127, 261] on div "[PERSON_NAME] Contact Company First Name [PERSON_NAME] L Last Name [PERSON_NAME…" at bounding box center [784, 392] width 1568 height 783
type input "[STREET_ADDRESS]"
paste input "Picayune, MS 39466"
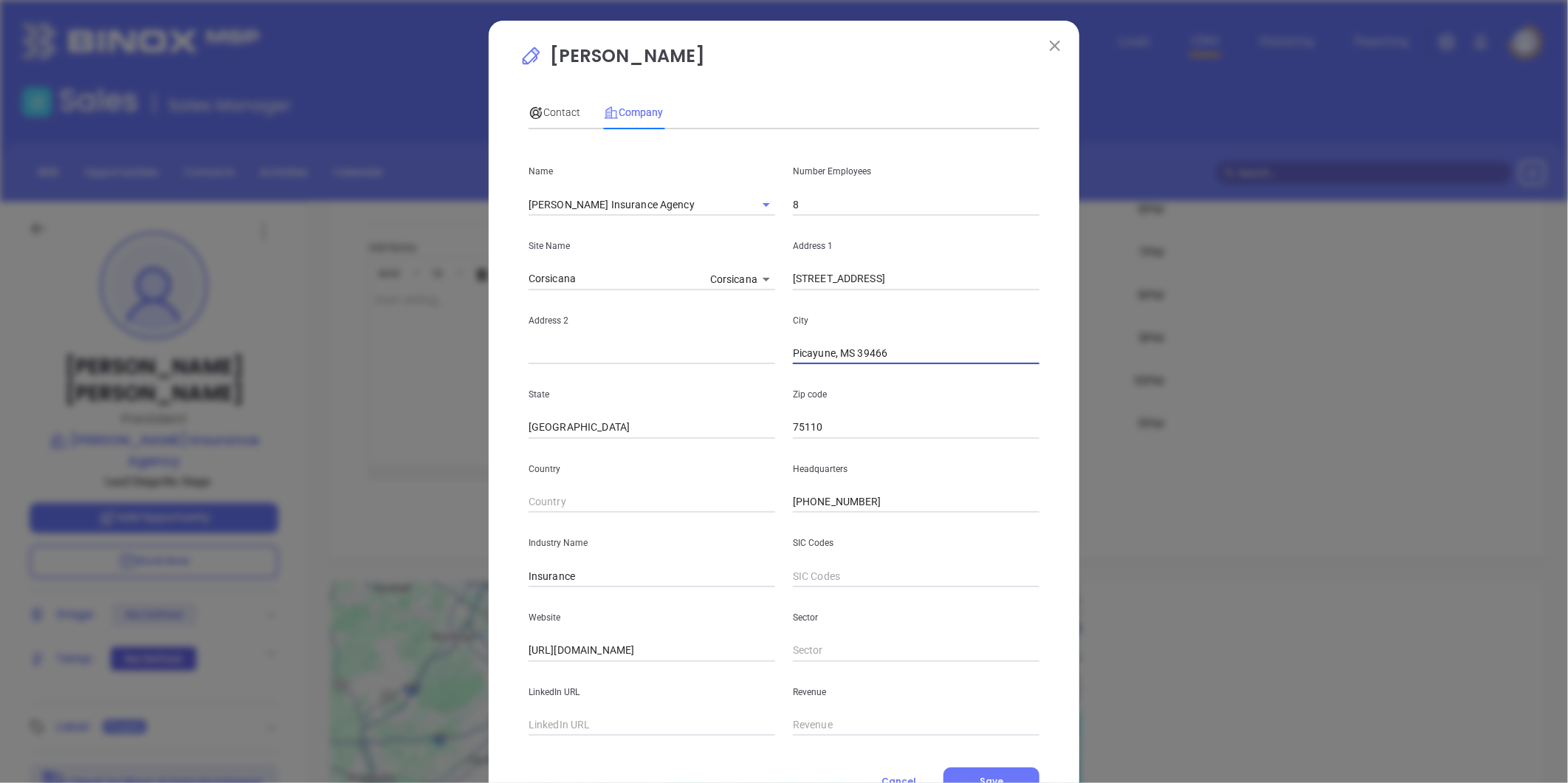
drag, startPoint x: 839, startPoint y: 351, endPoint x: 1084, endPoint y: 336, distance: 245.5
click at [1071, 343] on div "[PERSON_NAME] Contact Company First Name [PERSON_NAME] L Last Name [PERSON_NAME…" at bounding box center [784, 422] width 591 height 805
type input "Picayune"
type input "m"
click at [638, 423] on input "MD" at bounding box center [652, 427] width 247 height 22
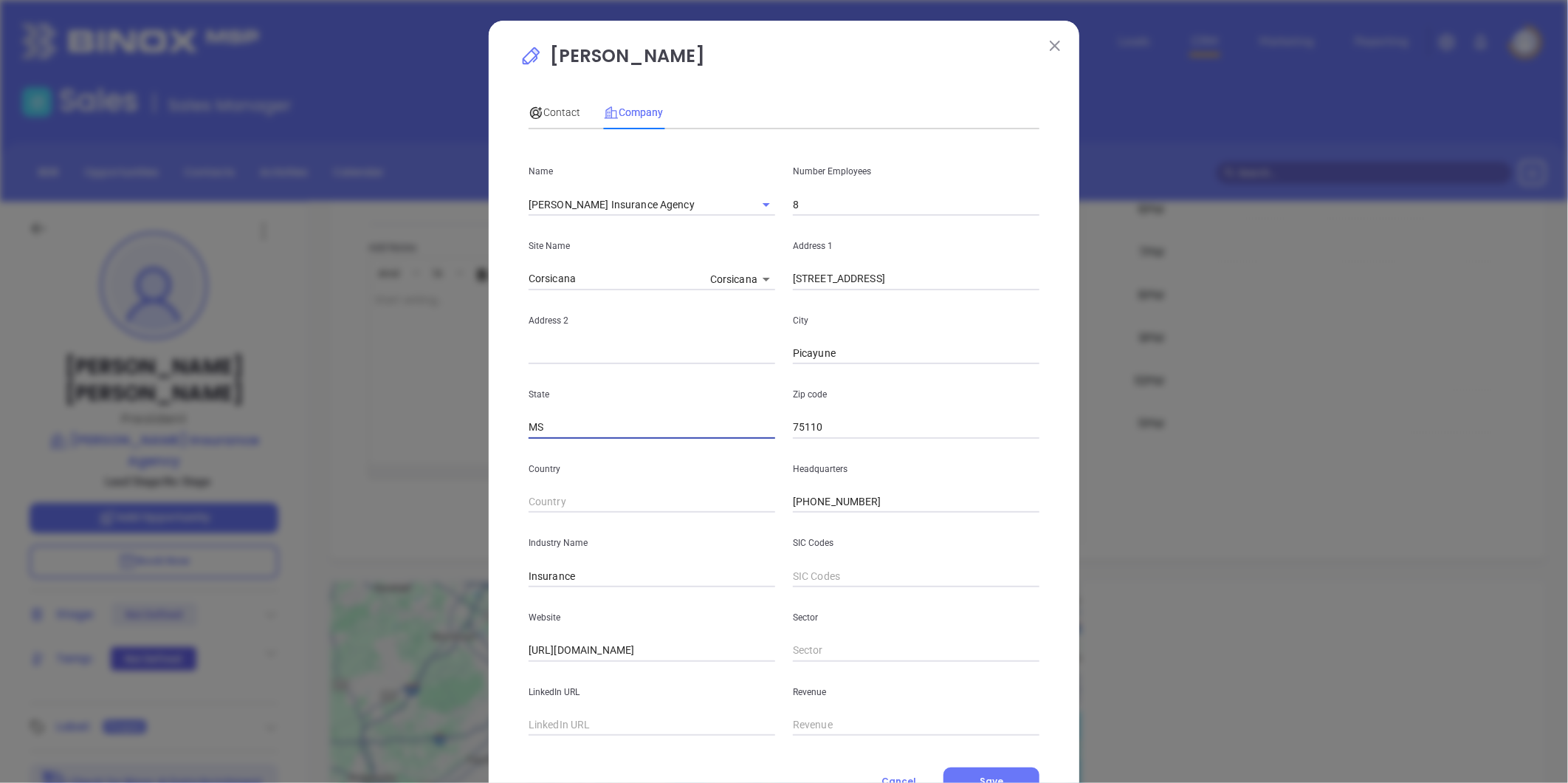
type input "MS"
paste input "MS 39466"
type input "39466"
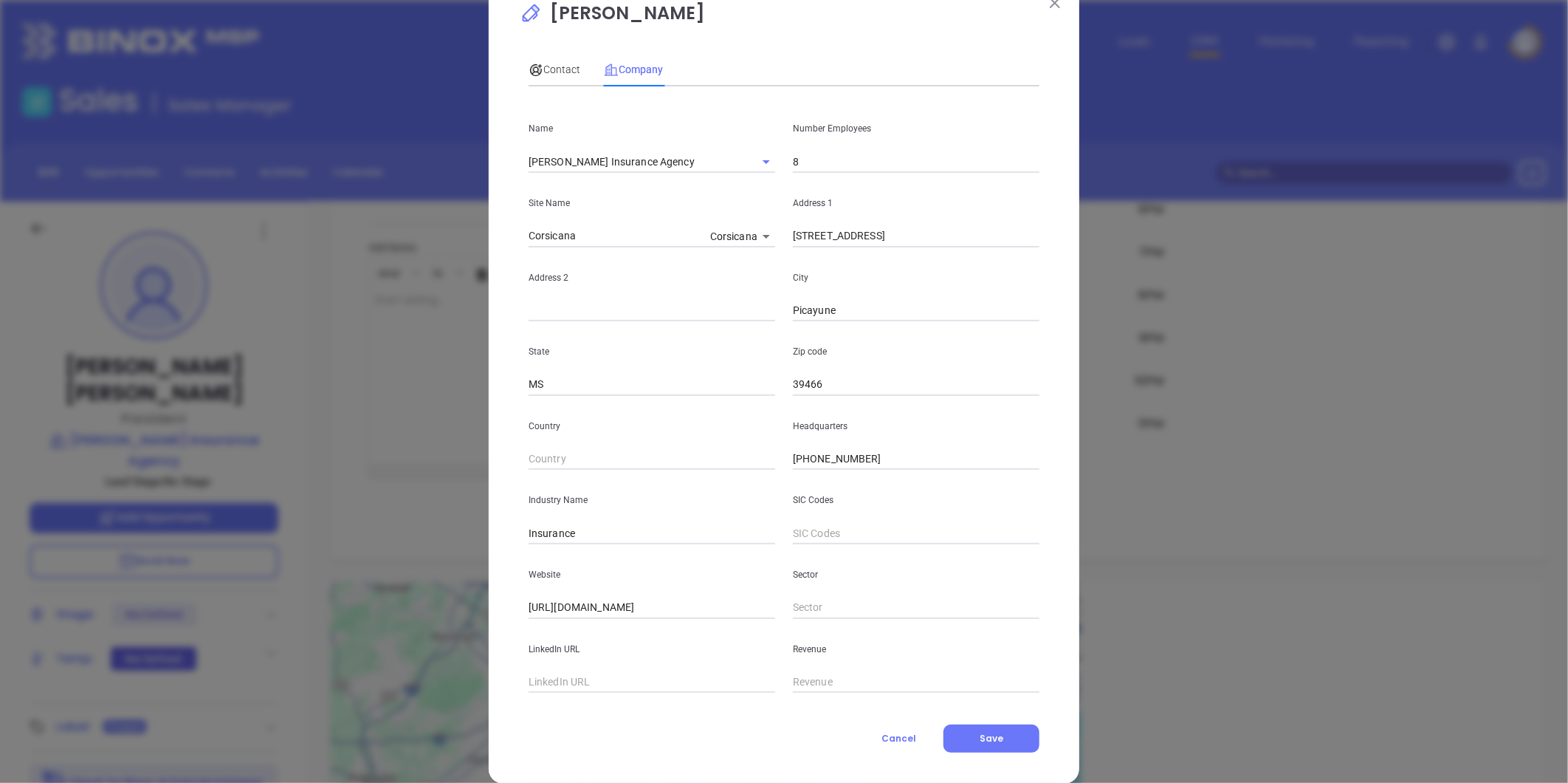
scroll to position [64, 0]
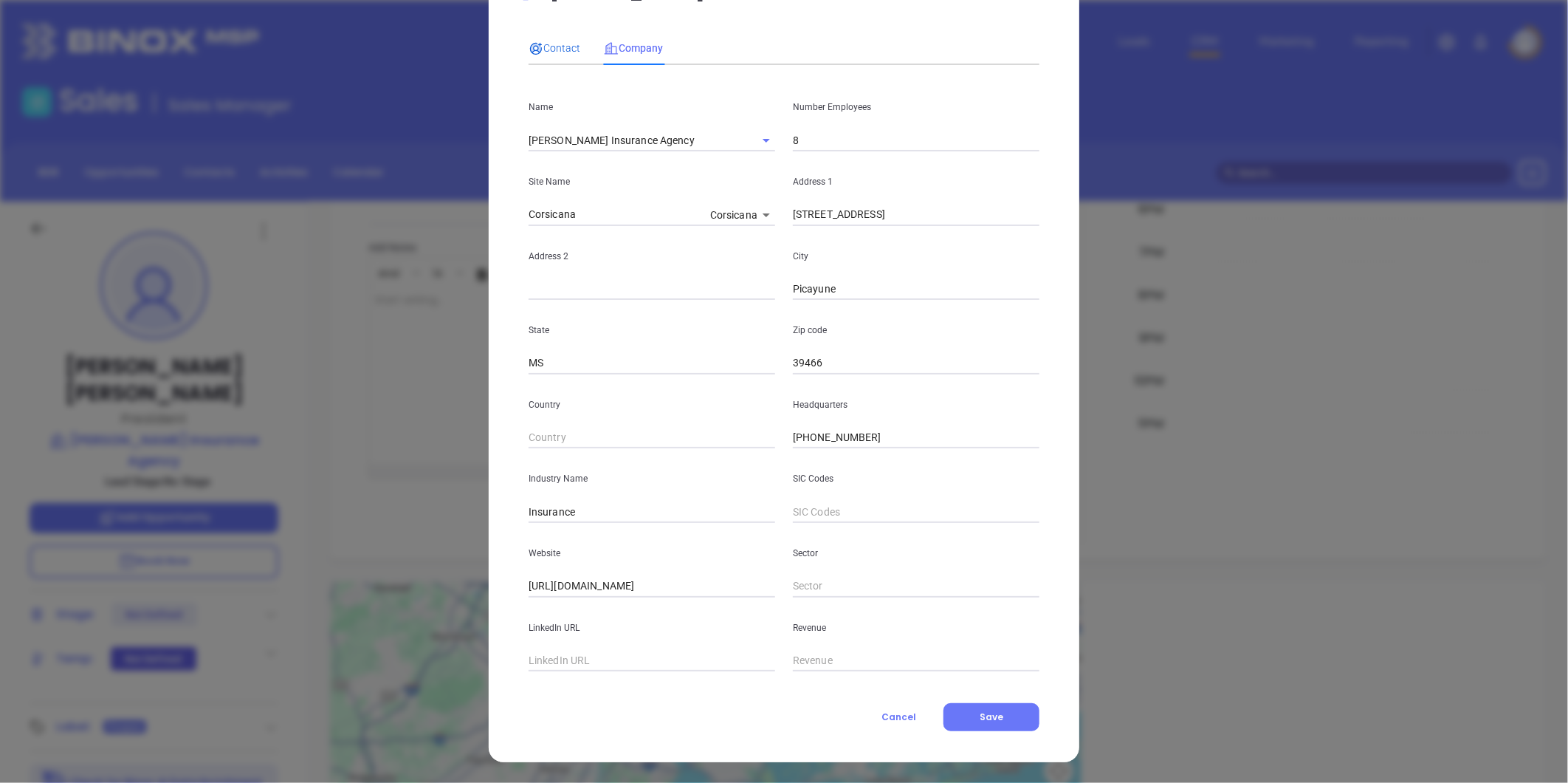
click at [555, 44] on span "Contact" at bounding box center [554, 48] width 51 height 12
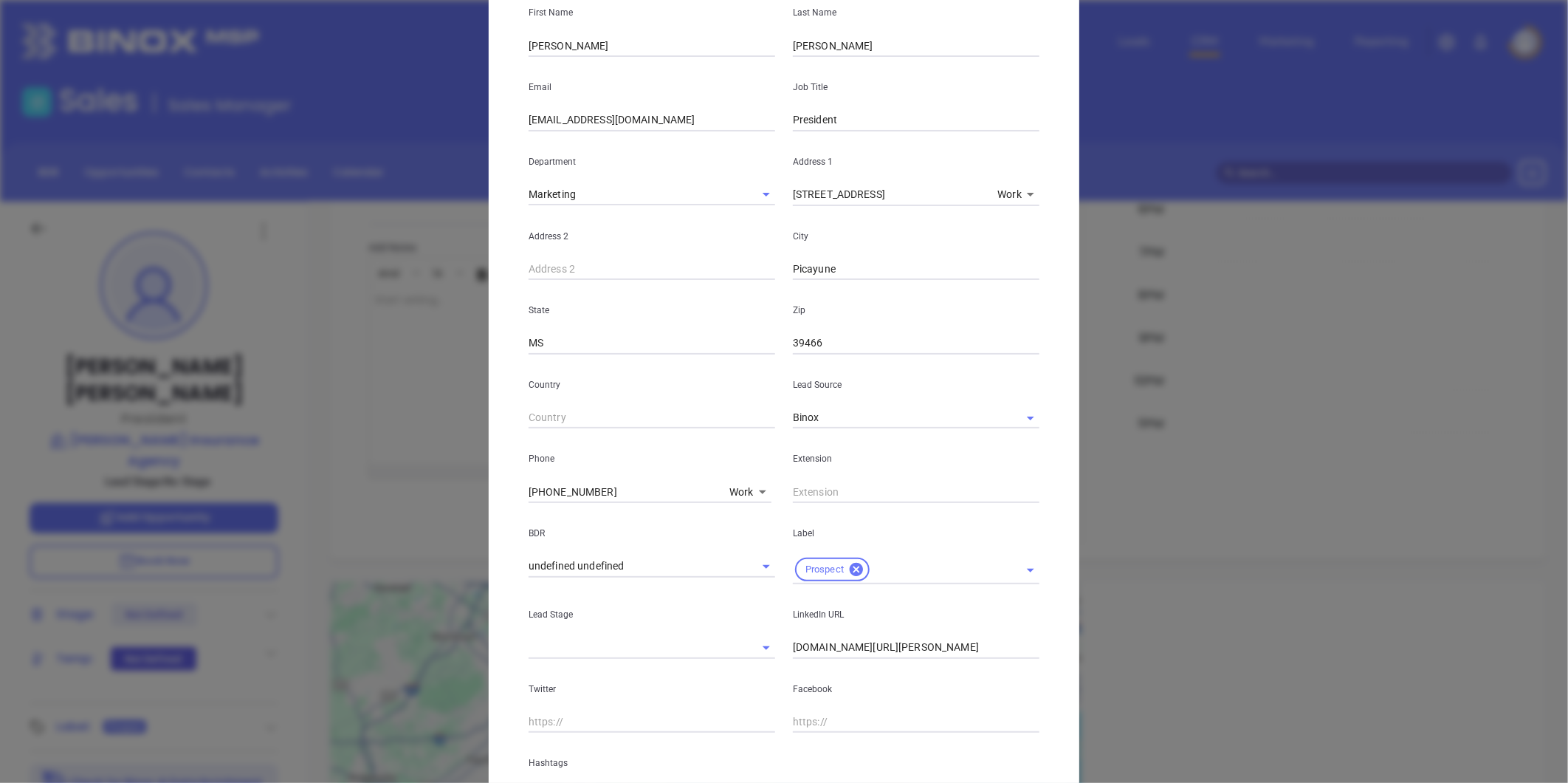
scroll to position [302, 0]
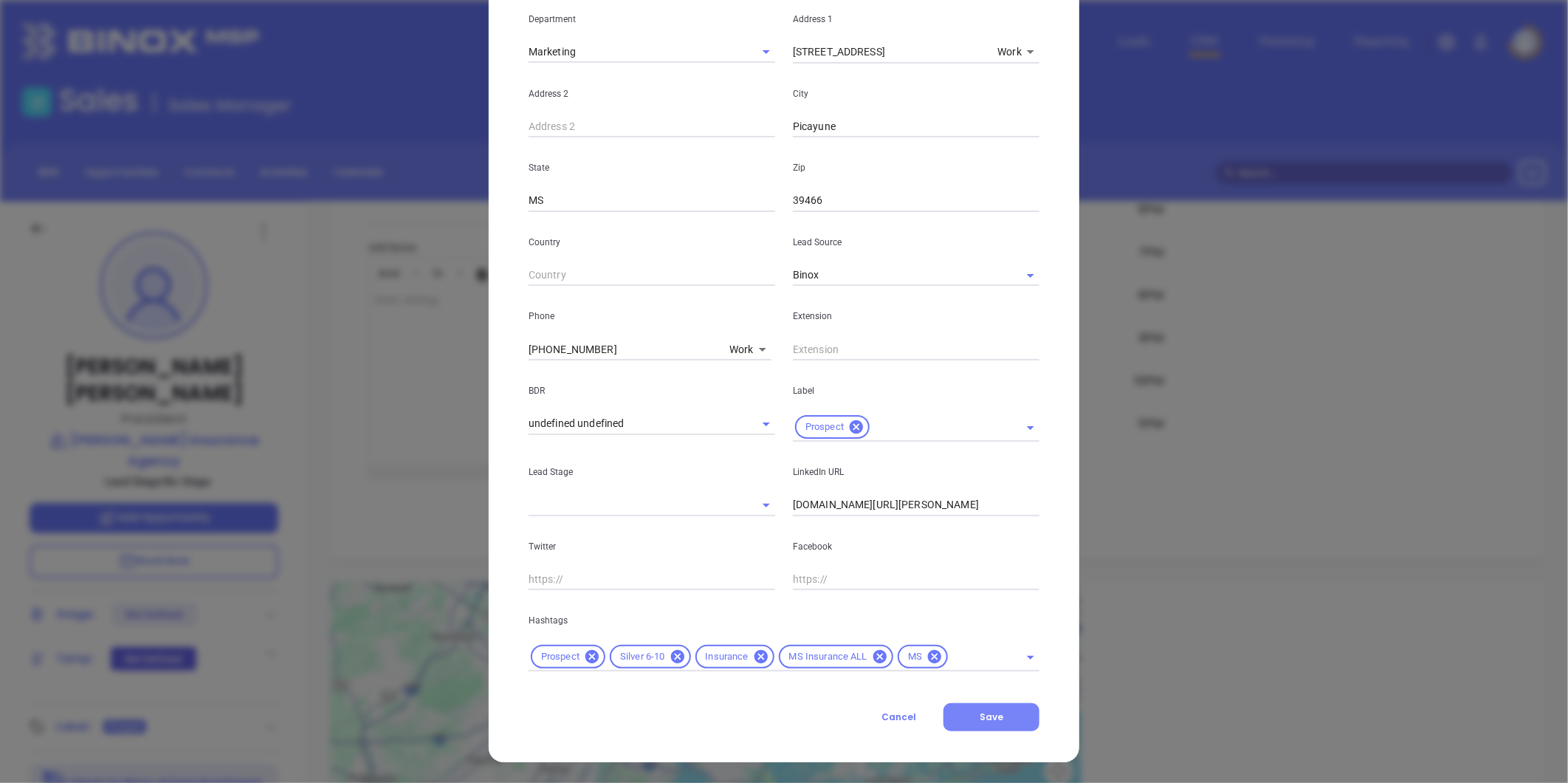
click at [983, 712] on span "Save" at bounding box center [992, 716] width 23 height 13
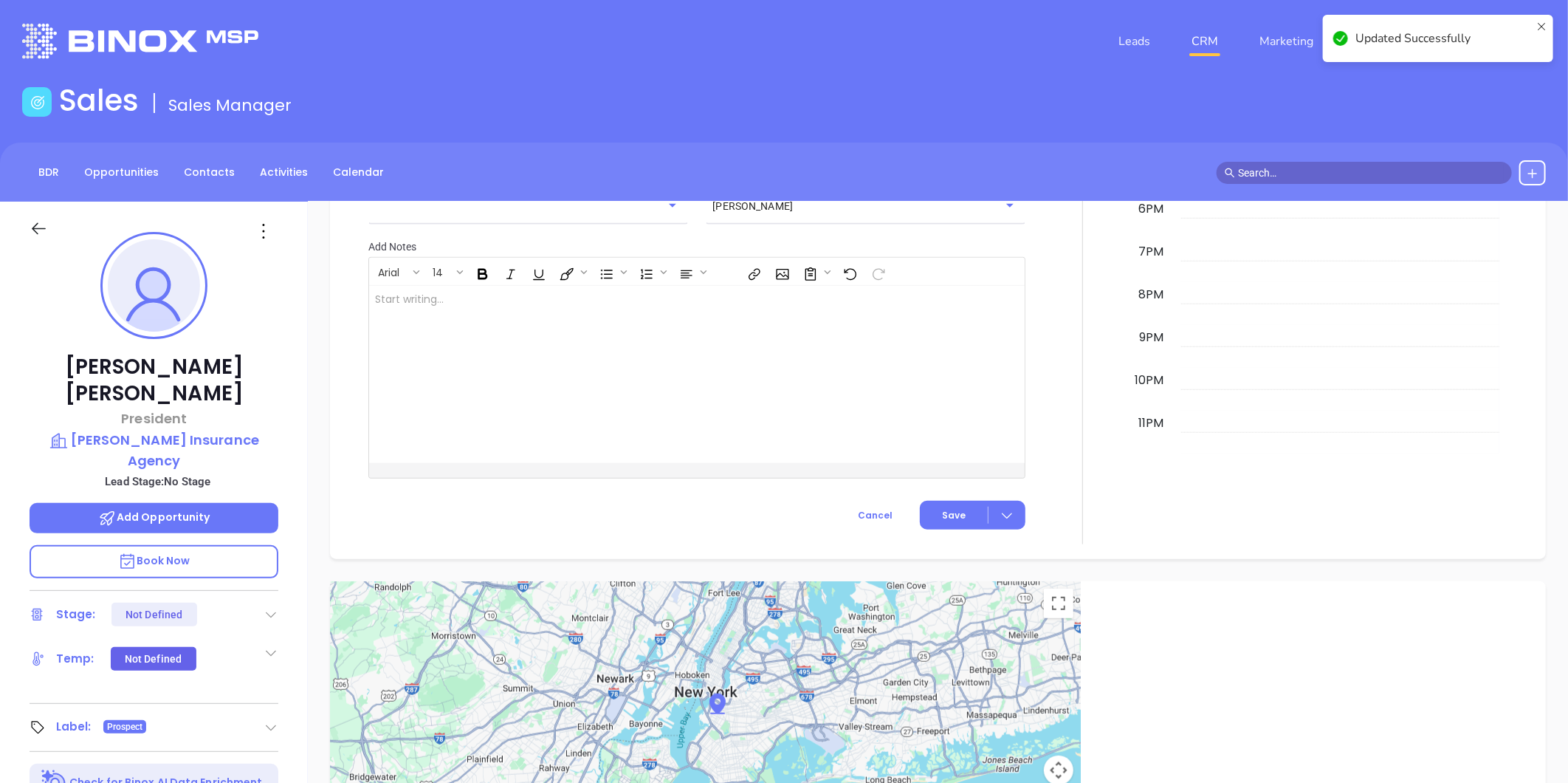
scroll to position [710, 0]
